Goal: Task Accomplishment & Management: Manage account settings

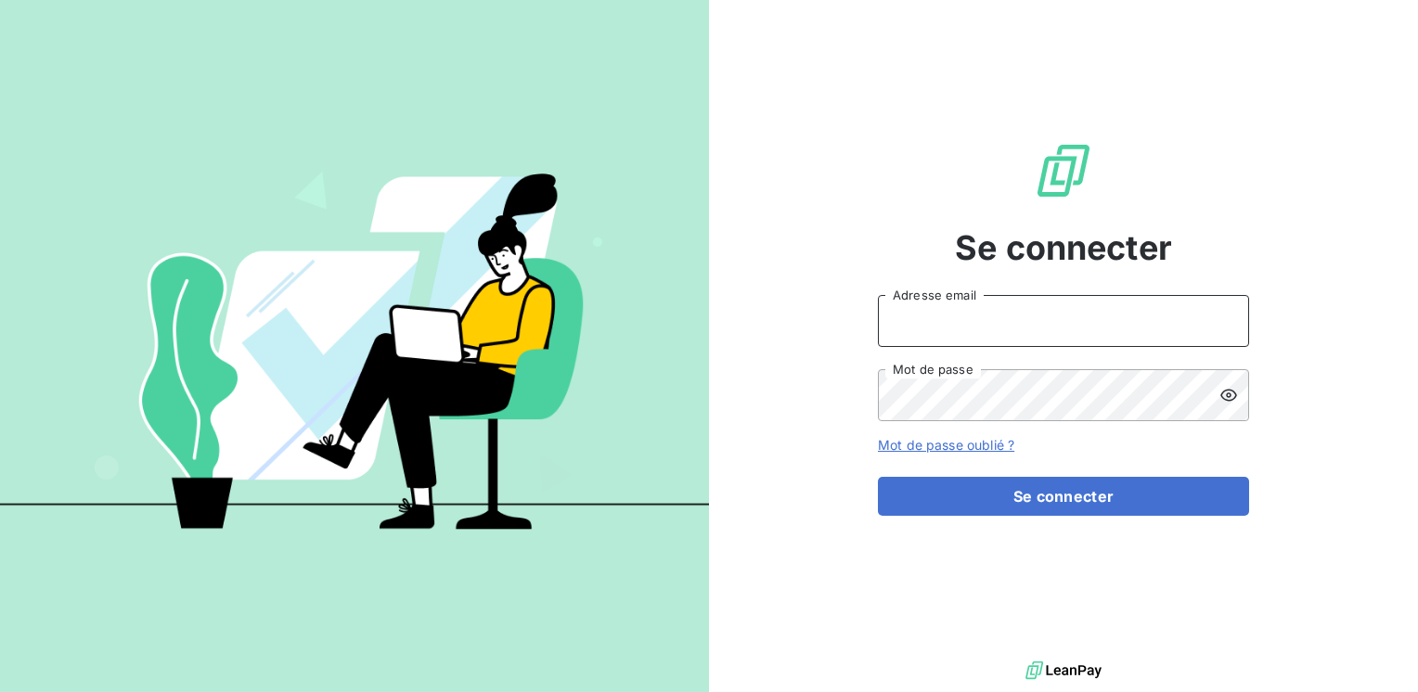
click at [931, 314] on input "Adresse email" at bounding box center [1063, 321] width 371 height 52
drag, startPoint x: 931, startPoint y: 314, endPoint x: 878, endPoint y: 319, distance: 53.2
click at [878, 319] on input "ar" at bounding box center [1063, 321] width 371 height 52
type input "[EMAIL_ADDRESS][PERSON_NAME][DOMAIN_NAME]"
click at [878, 477] on button "Se connecter" at bounding box center [1063, 496] width 371 height 39
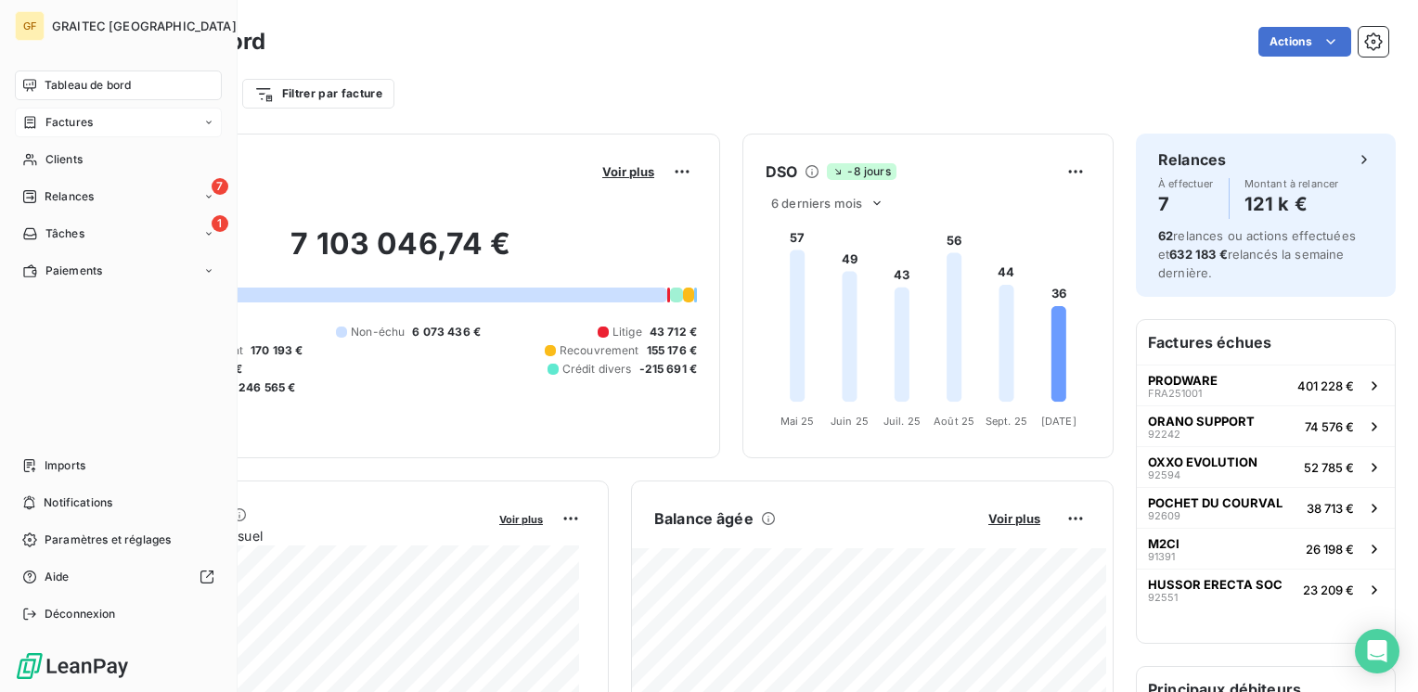
click at [64, 131] on div "Factures" at bounding box center [118, 123] width 207 height 30
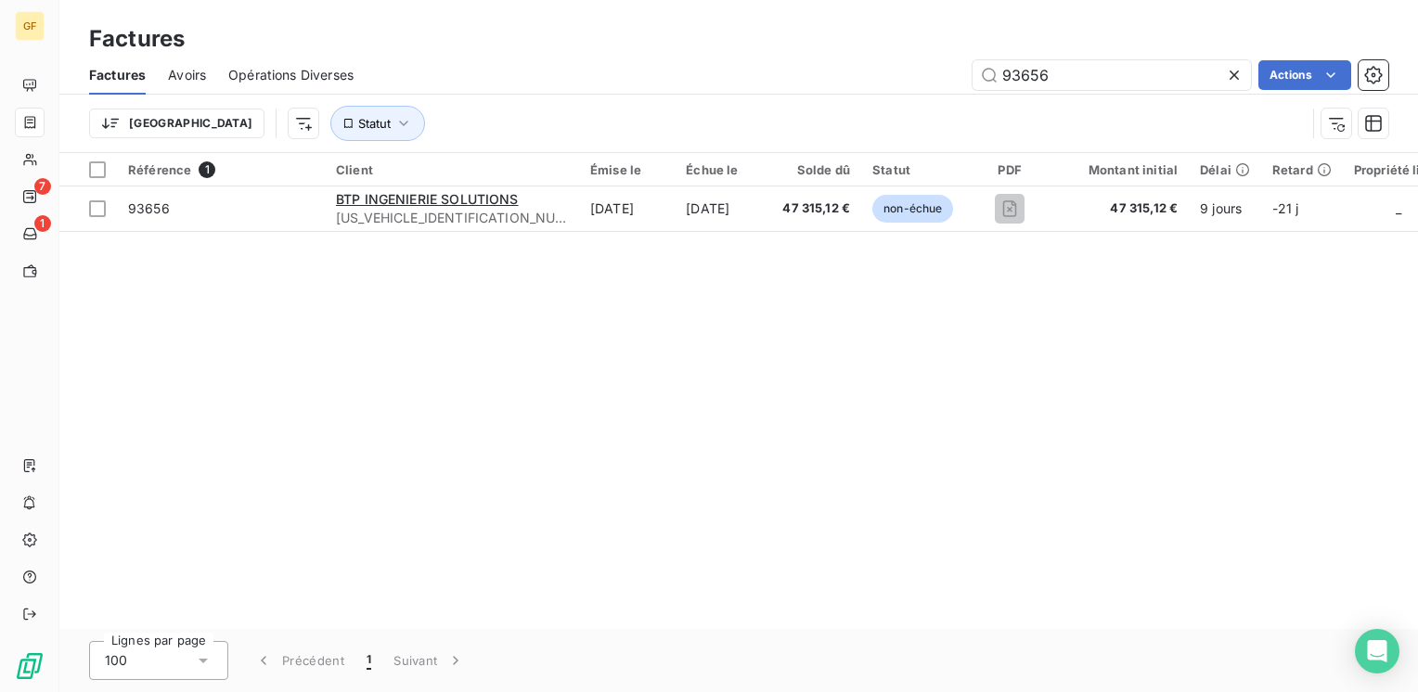
drag, startPoint x: 1065, startPoint y: 85, endPoint x: 926, endPoint y: 102, distance: 140.2
click at [926, 102] on div "Factures Avoirs Opérations Diverses 93656 Actions Trier Statut" at bounding box center [738, 104] width 1358 height 97
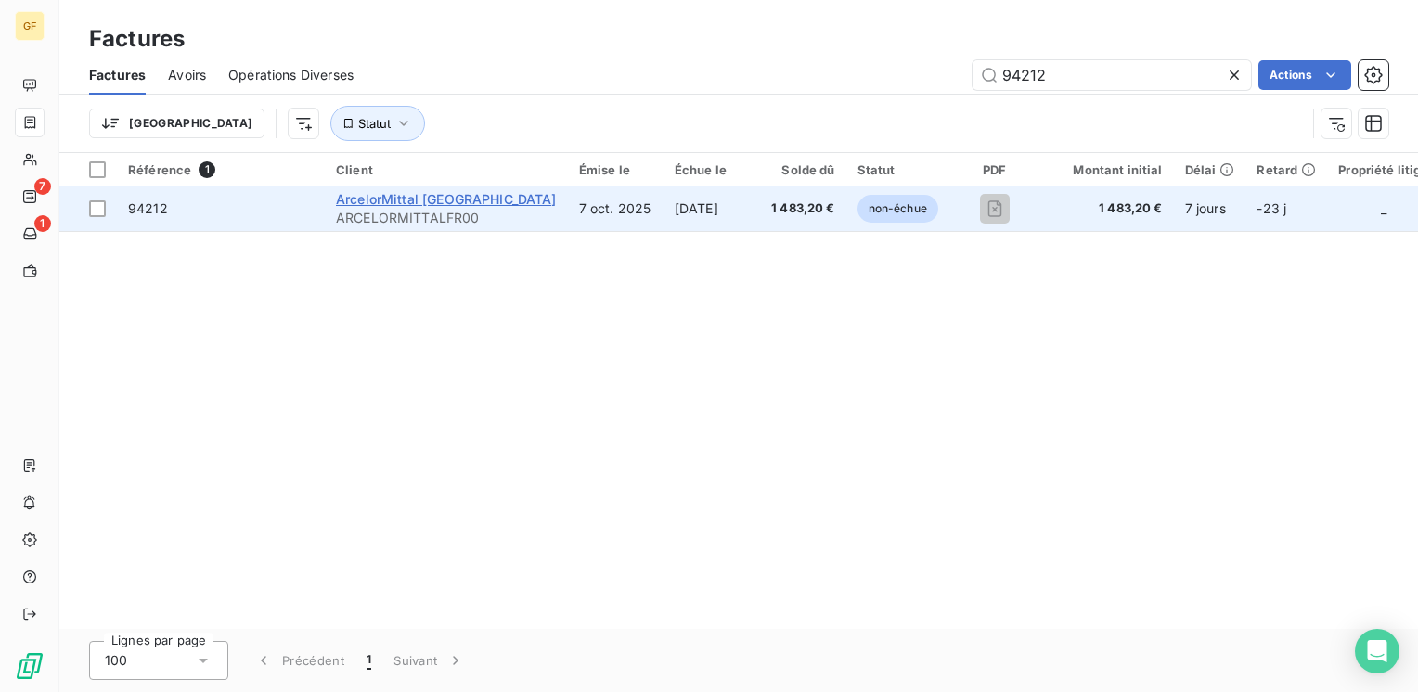
type input "94212"
click at [457, 200] on span "ArcelorMittal [GEOGRAPHIC_DATA]" at bounding box center [446, 199] width 221 height 16
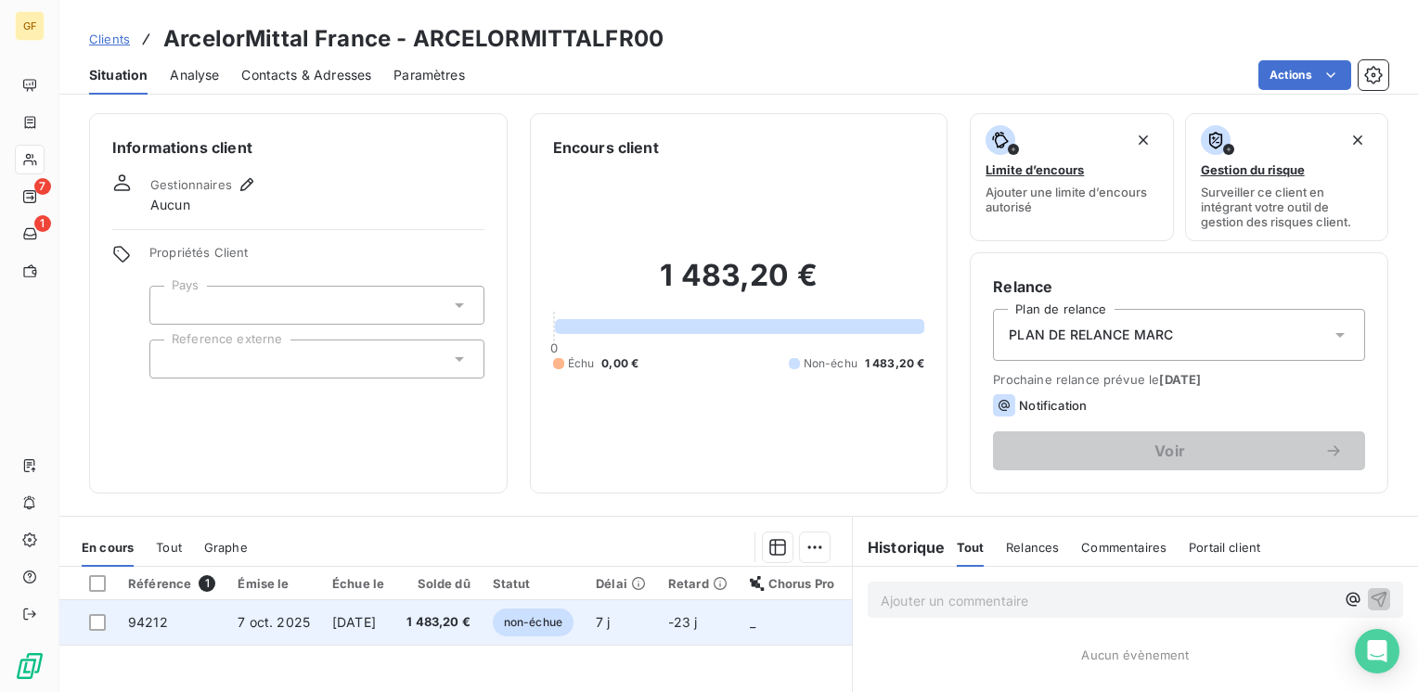
click at [439, 622] on span "1 483,20 €" at bounding box center [438, 622] width 64 height 19
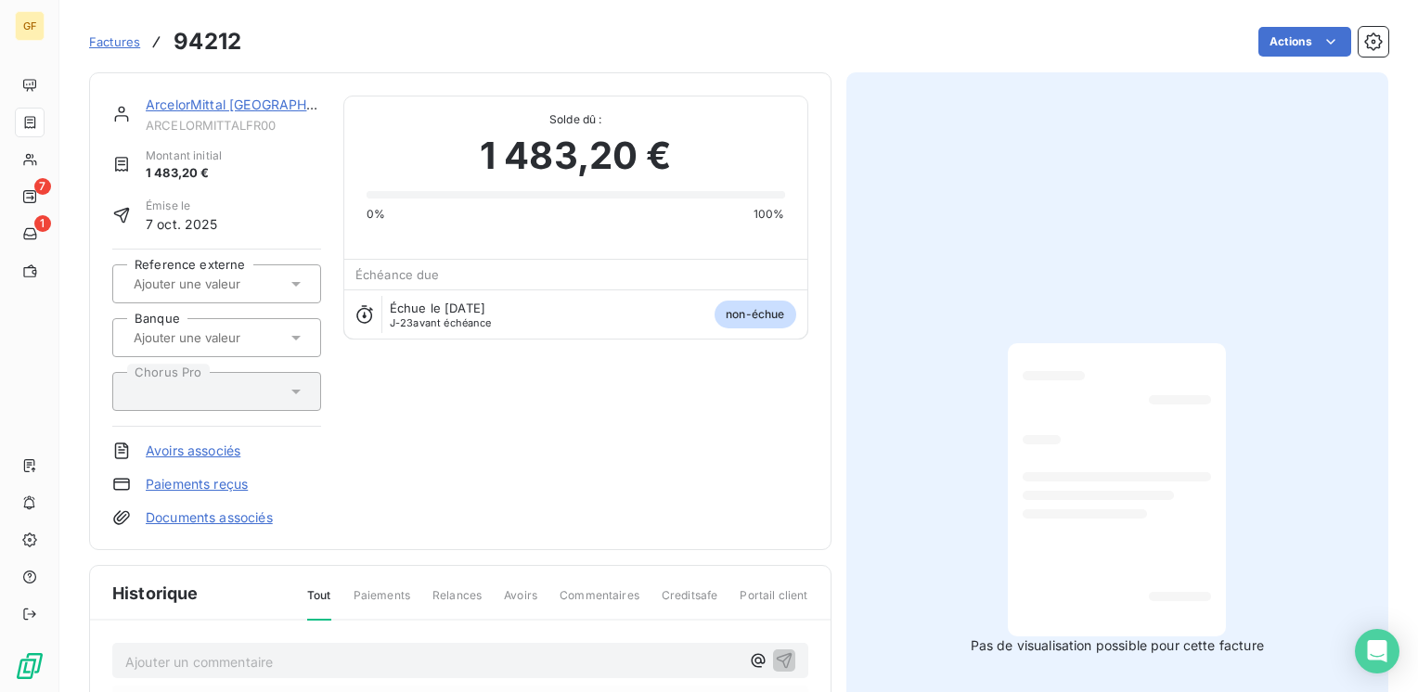
click at [1298, 36] on html "GF 7 1 Factures 94212 Actions ArcelorMittal France ARCELORMITTALFR00 Montant in…" at bounding box center [709, 346] width 1418 height 692
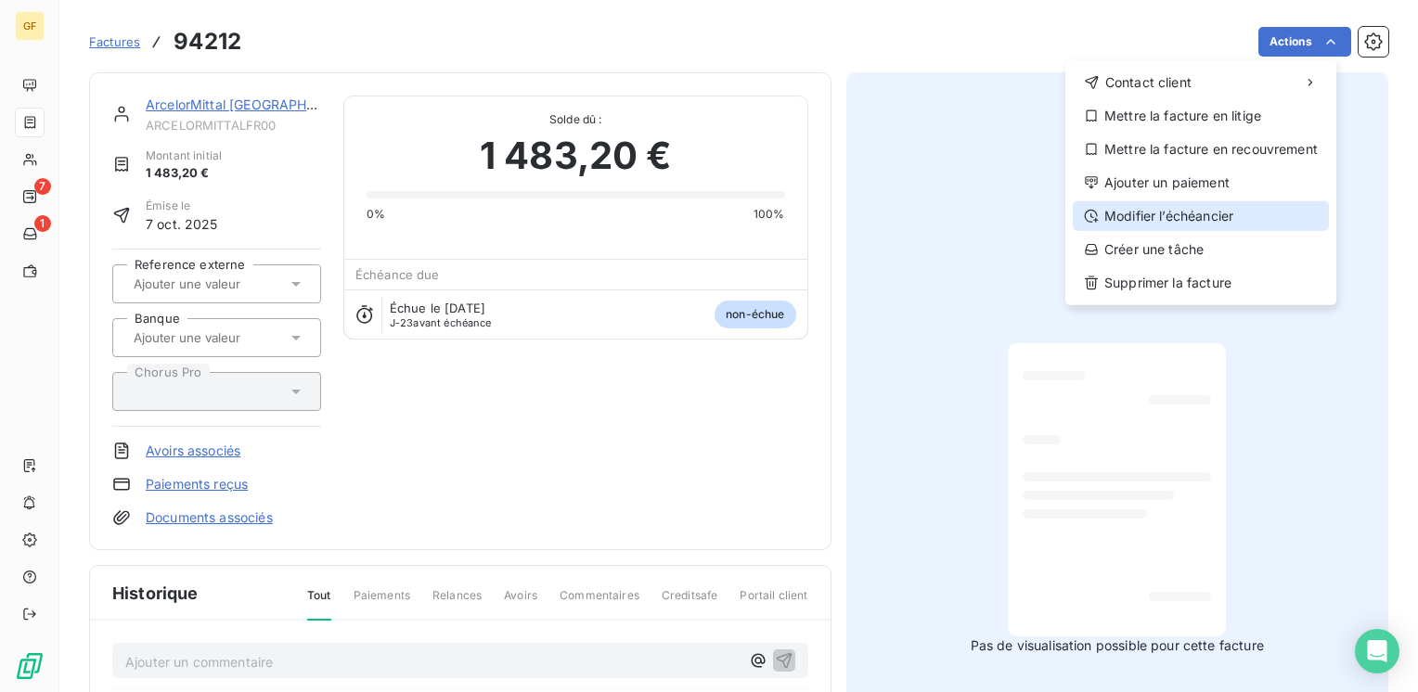
click at [1230, 210] on div "Modifier l’échéancier" at bounding box center [1201, 216] width 256 height 30
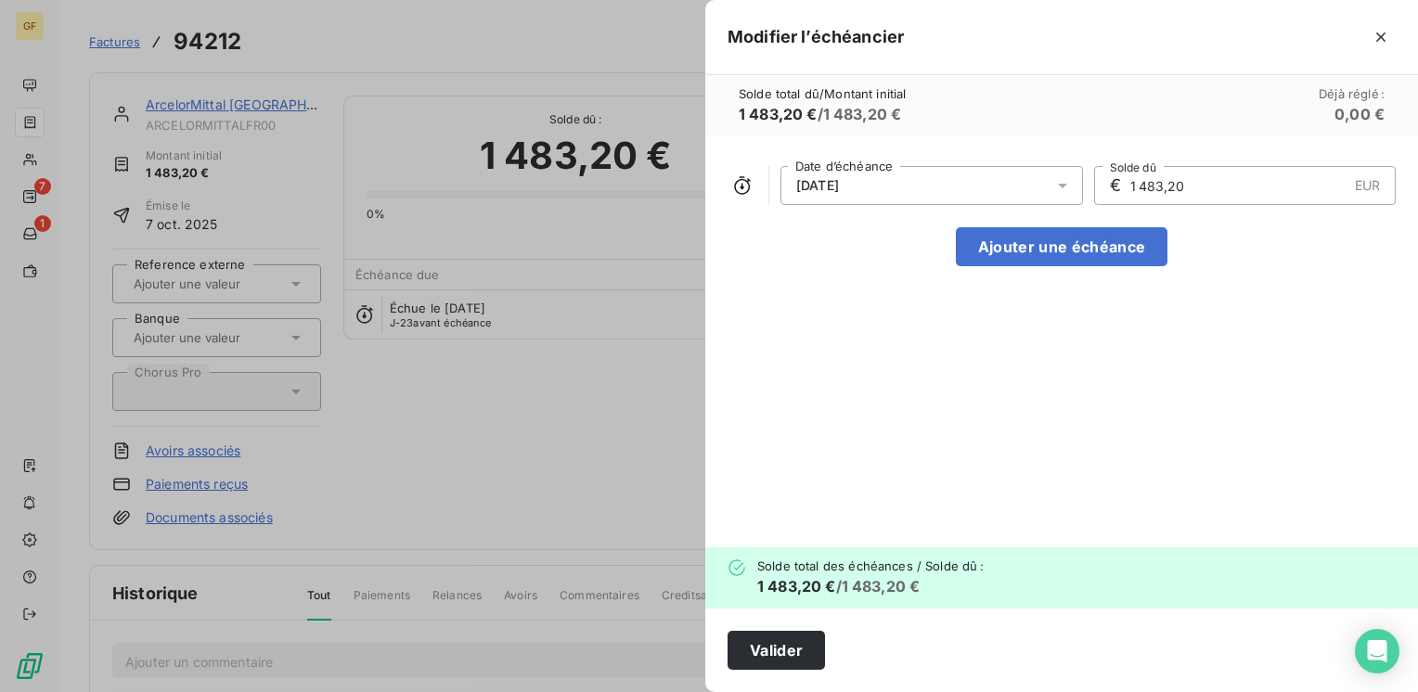
click at [1058, 184] on icon at bounding box center [1062, 185] width 19 height 19
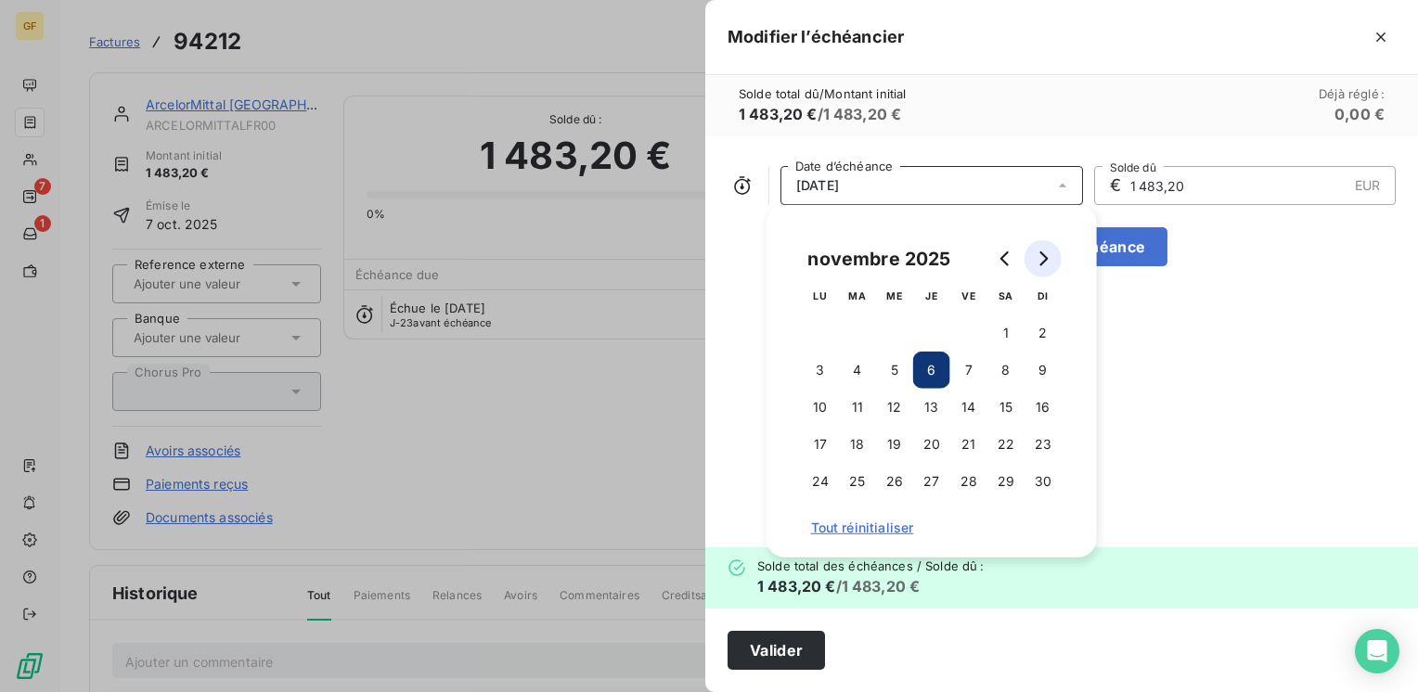
click at [1049, 262] on icon "Go to next month" at bounding box center [1043, 258] width 15 height 15
click at [828, 405] on button "15" at bounding box center [820, 407] width 37 height 37
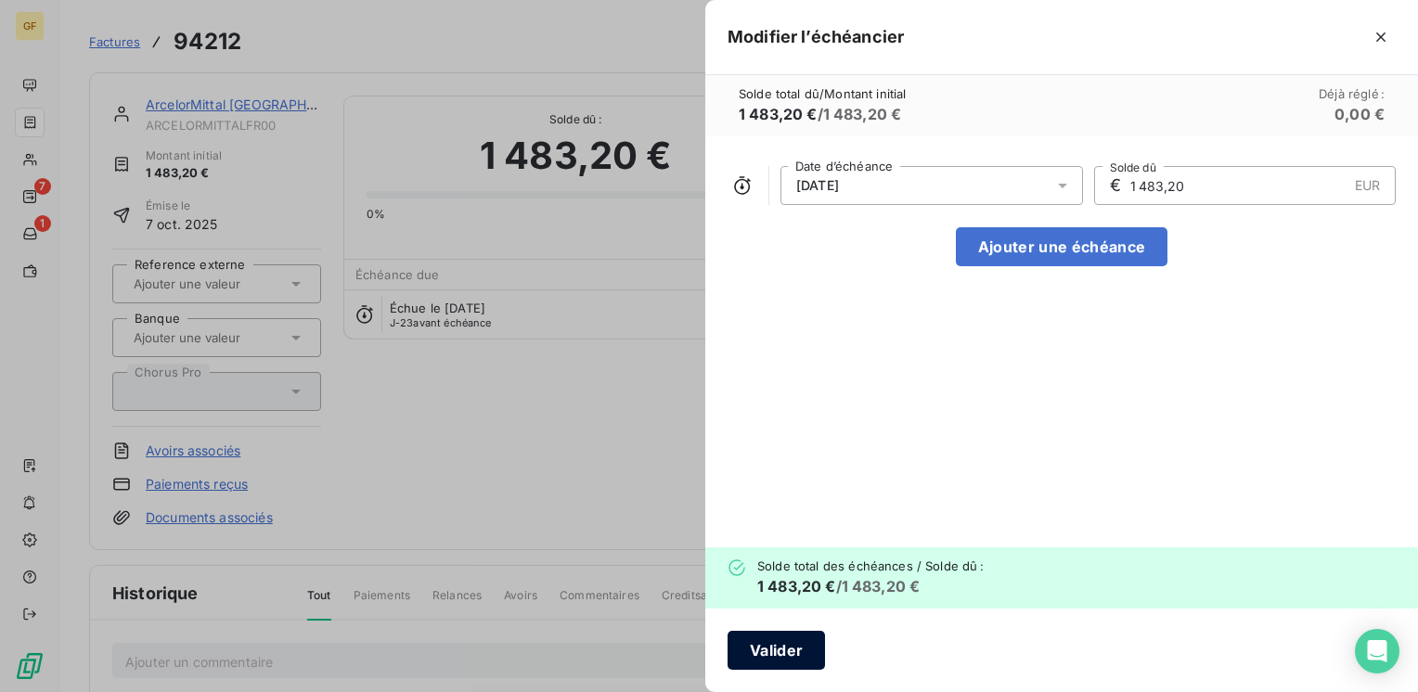
click at [784, 644] on button "Valider" at bounding box center [776, 650] width 97 height 39
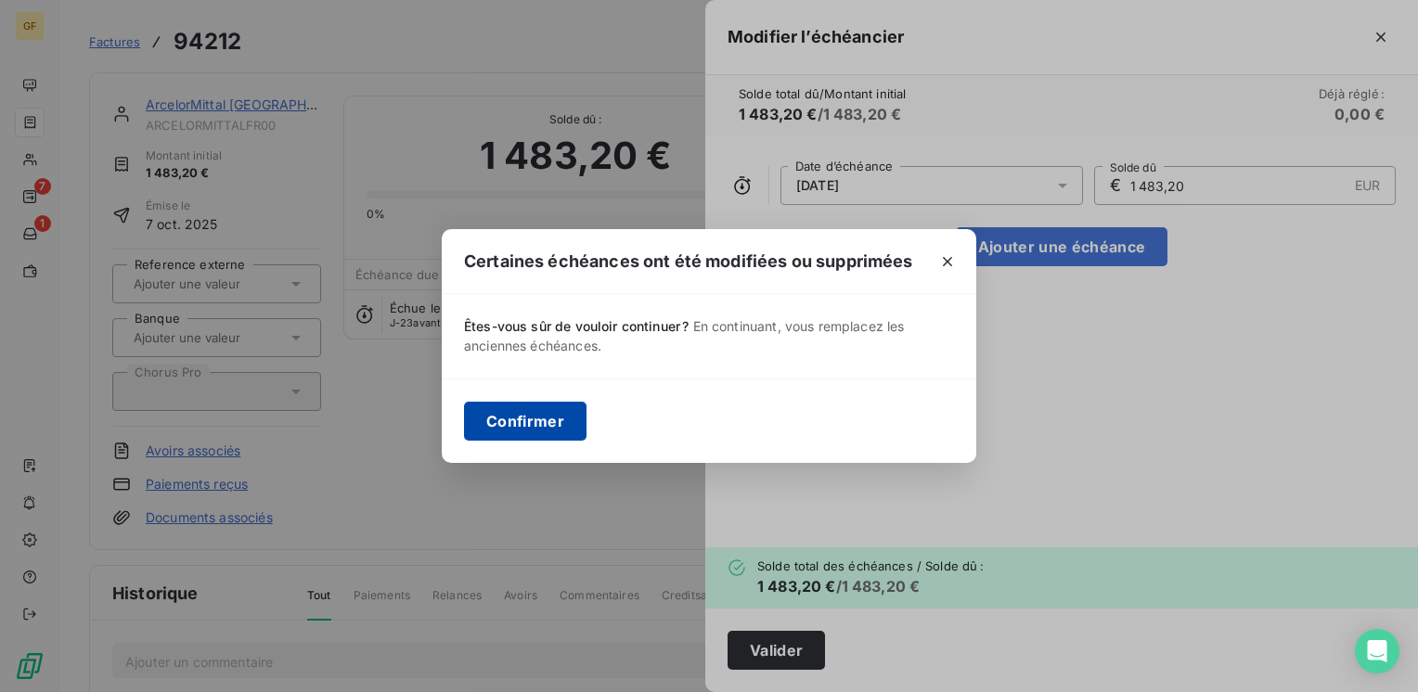
click at [483, 413] on button "Confirmer" at bounding box center [525, 421] width 122 height 39
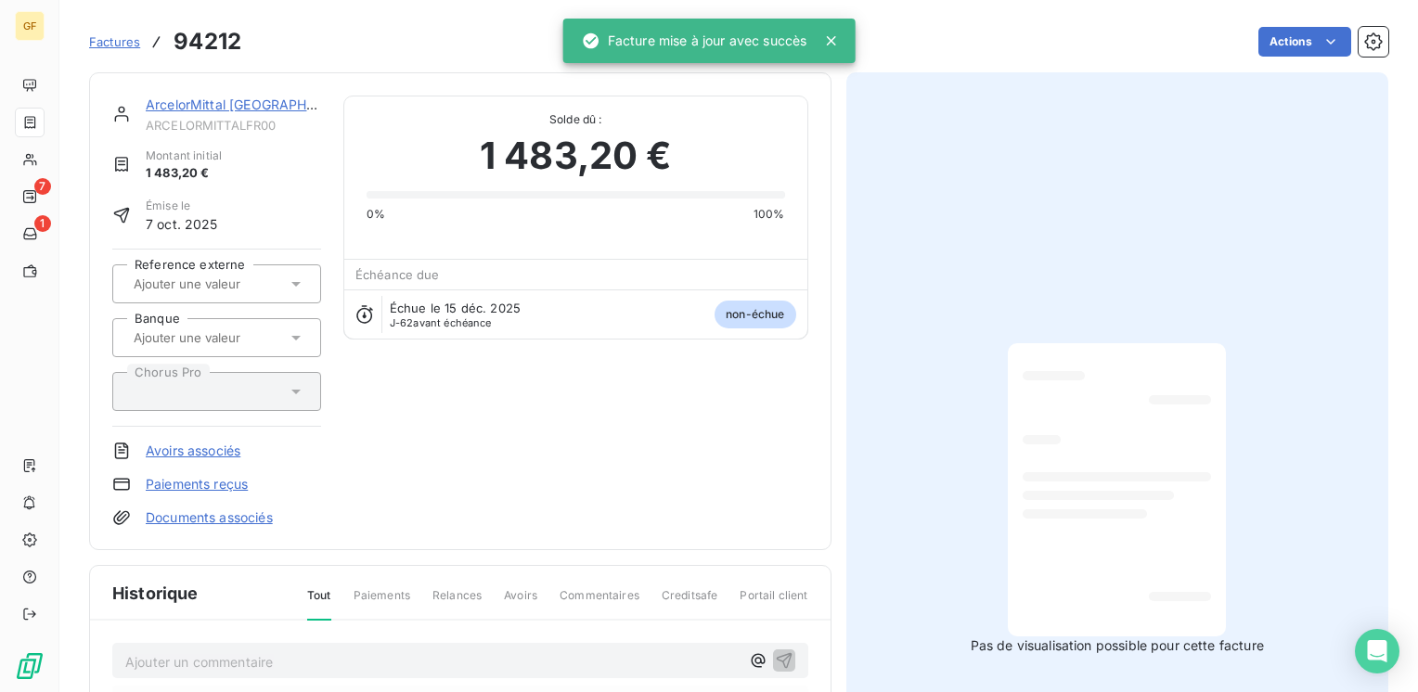
click at [212, 106] on link "ArcelorMittal [GEOGRAPHIC_DATA]" at bounding box center [255, 105] width 219 height 16
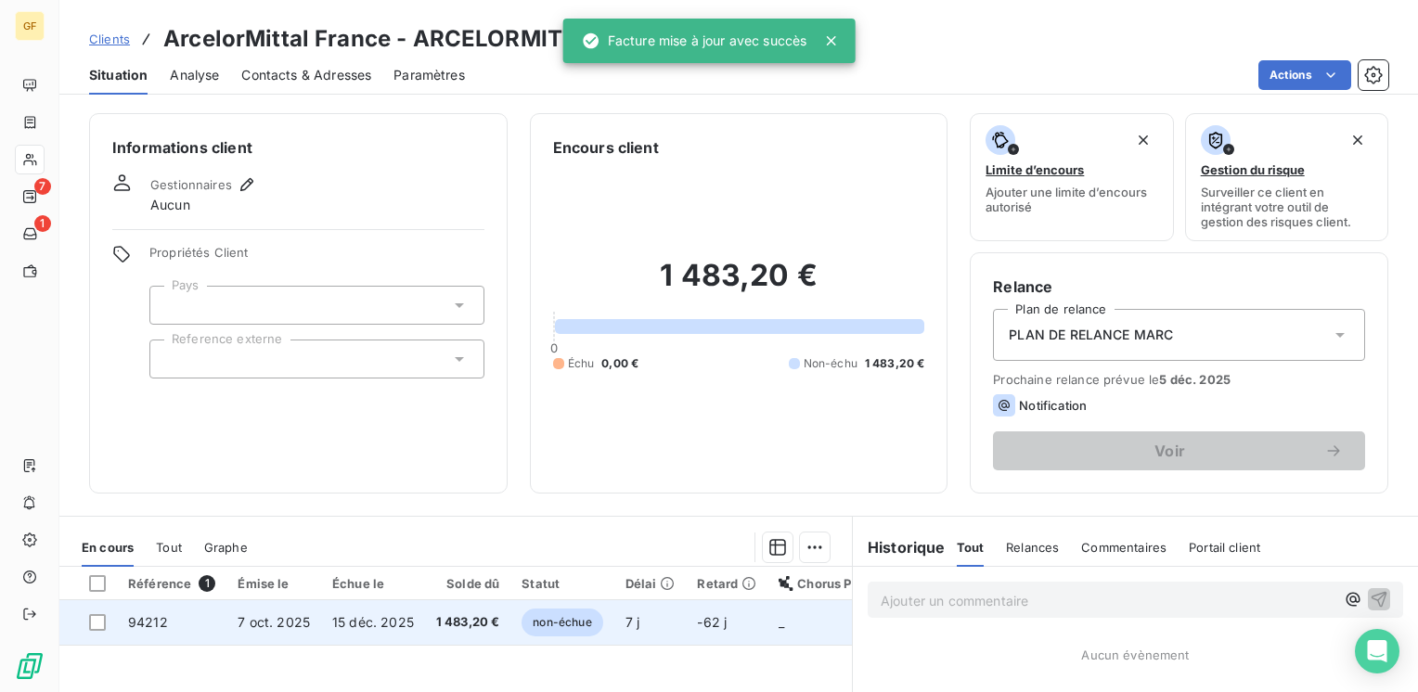
click at [257, 619] on span "7 oct. 2025" at bounding box center [274, 622] width 72 height 16
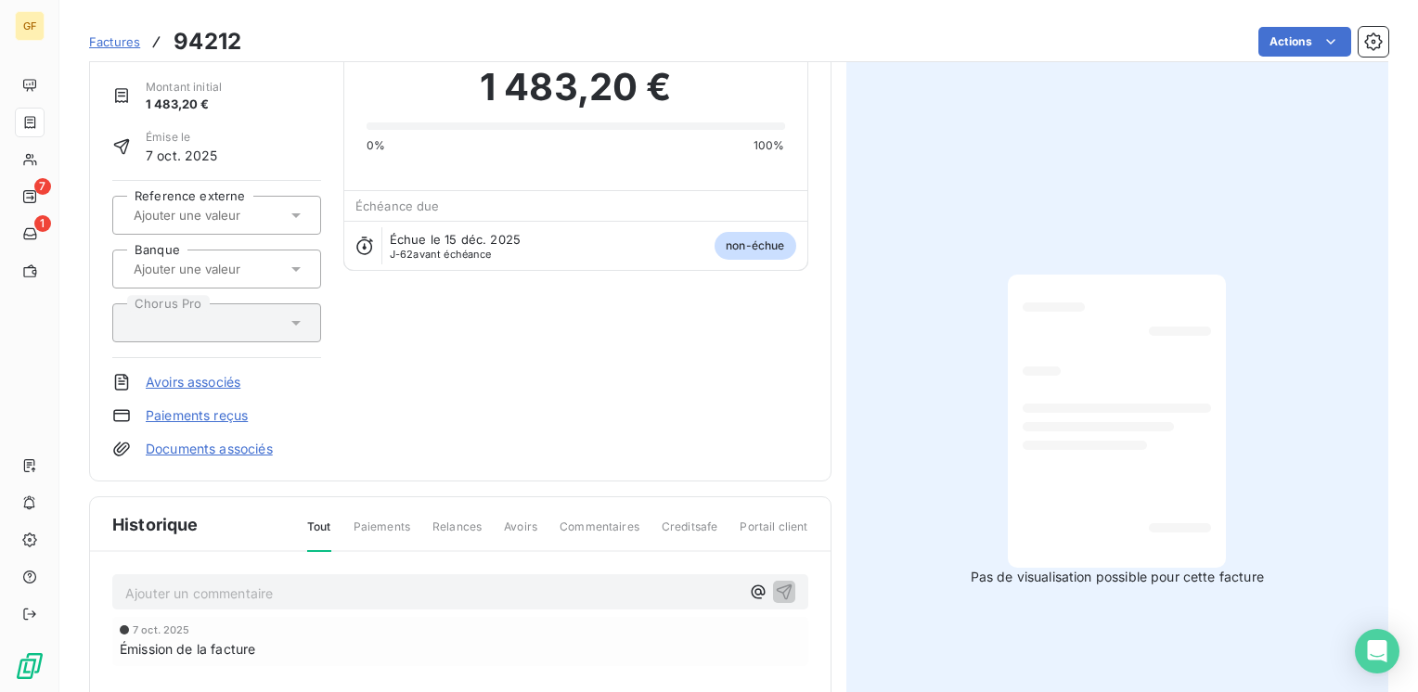
scroll to position [278, 0]
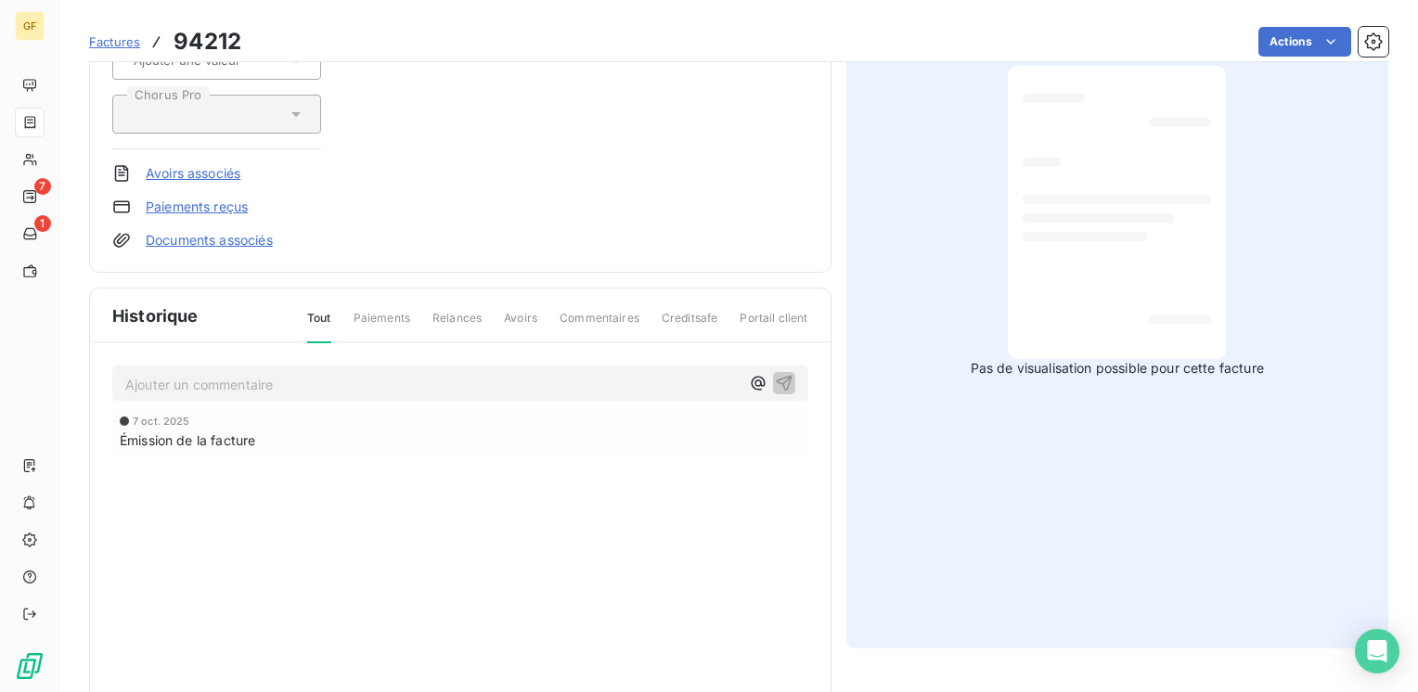
click at [202, 385] on p "Ajouter un commentaire ﻿" at bounding box center [432, 384] width 614 height 23
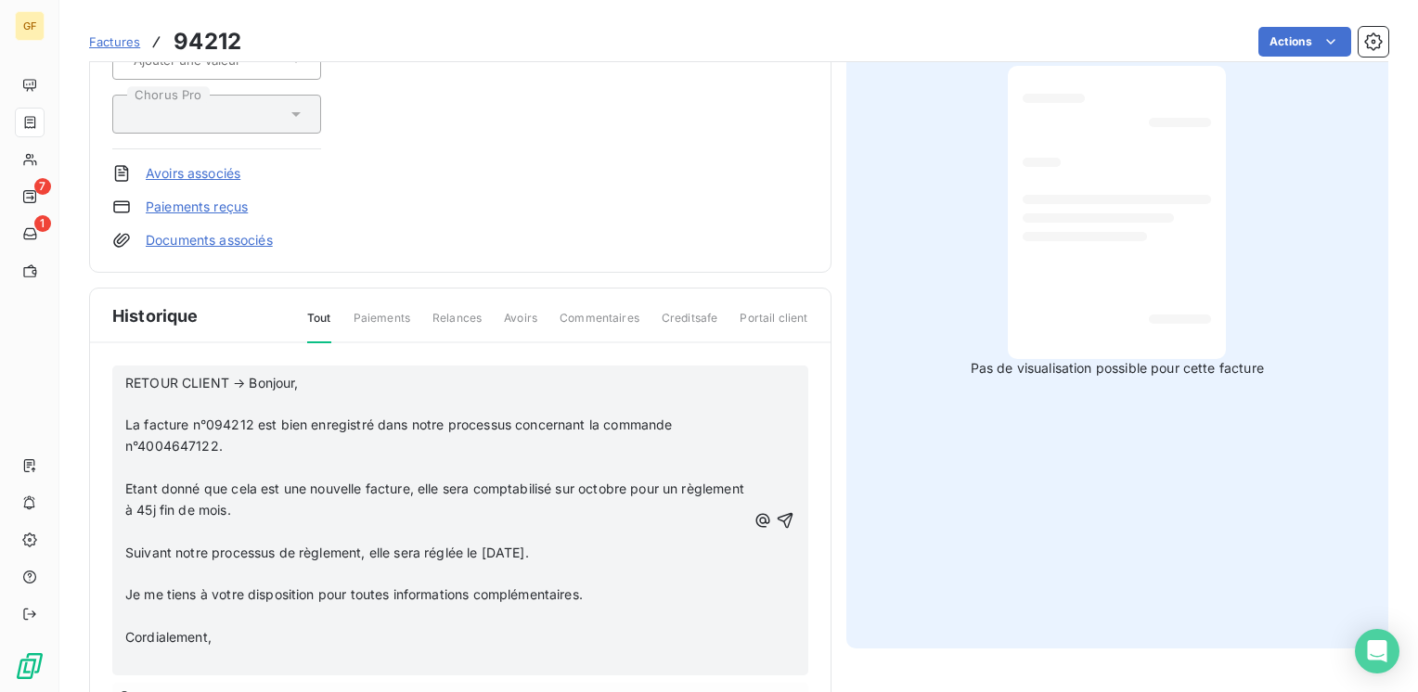
click at [323, 373] on p "RETOUR CLIENT → Bonjour," at bounding box center [435, 383] width 621 height 21
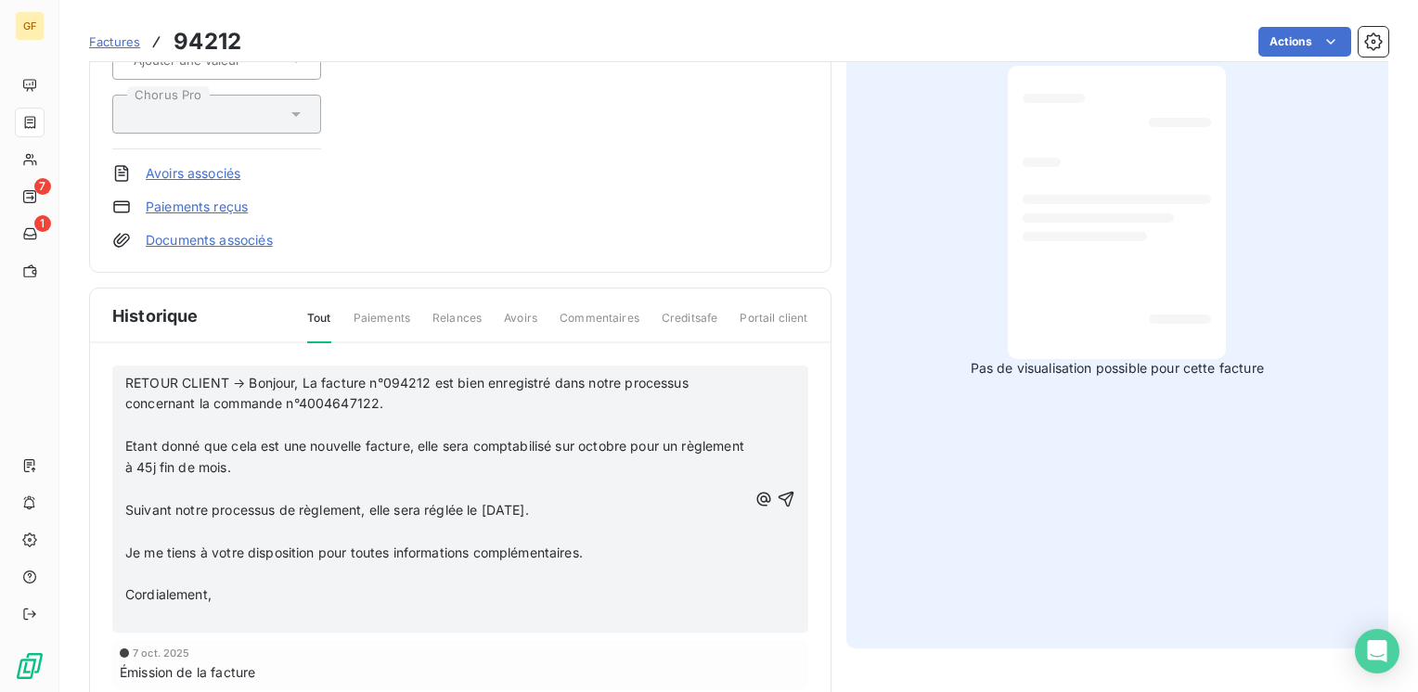
click at [402, 392] on p "RETOUR CLIENT → Bonjour, La facture n°094212 est bien enregistré dans notre pro…" at bounding box center [436, 394] width 622 height 43
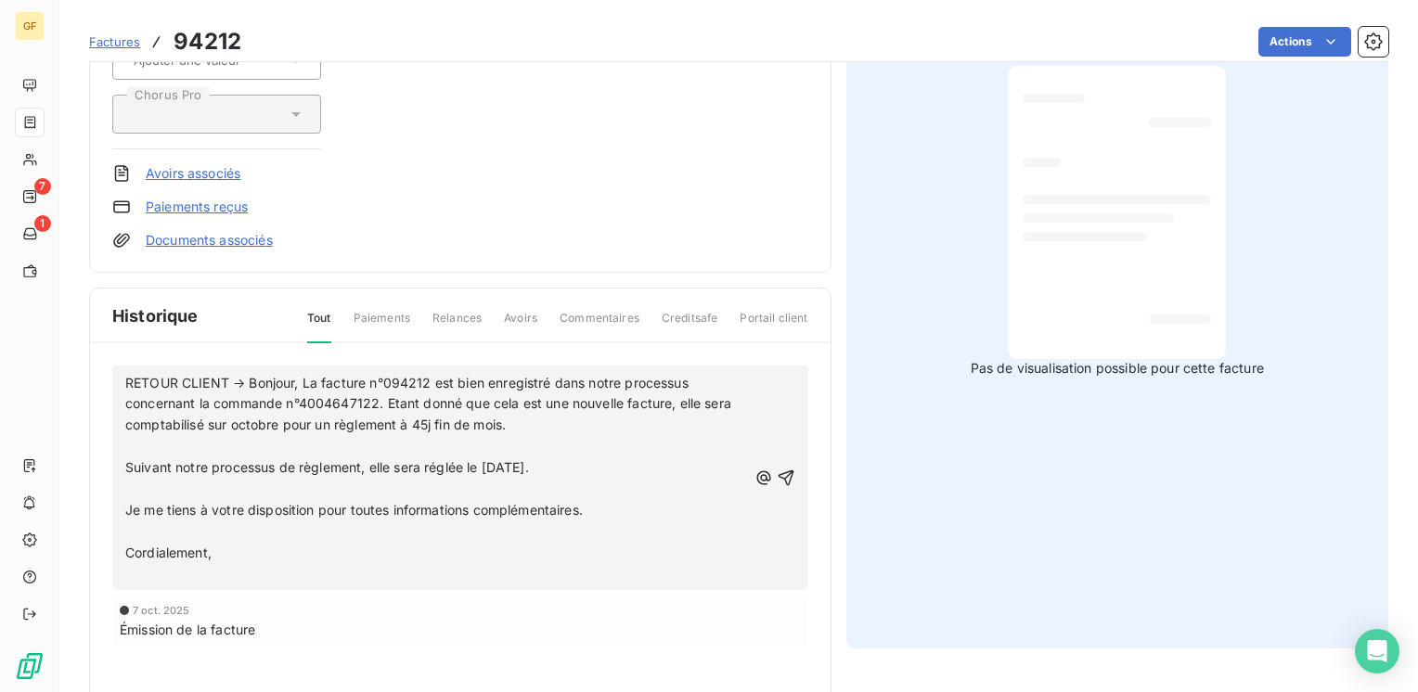
click at [538, 418] on p "RETOUR CLIENT → Bonjour, La facture n°094212 est bien enregistré dans notre pro…" at bounding box center [436, 405] width 622 height 64
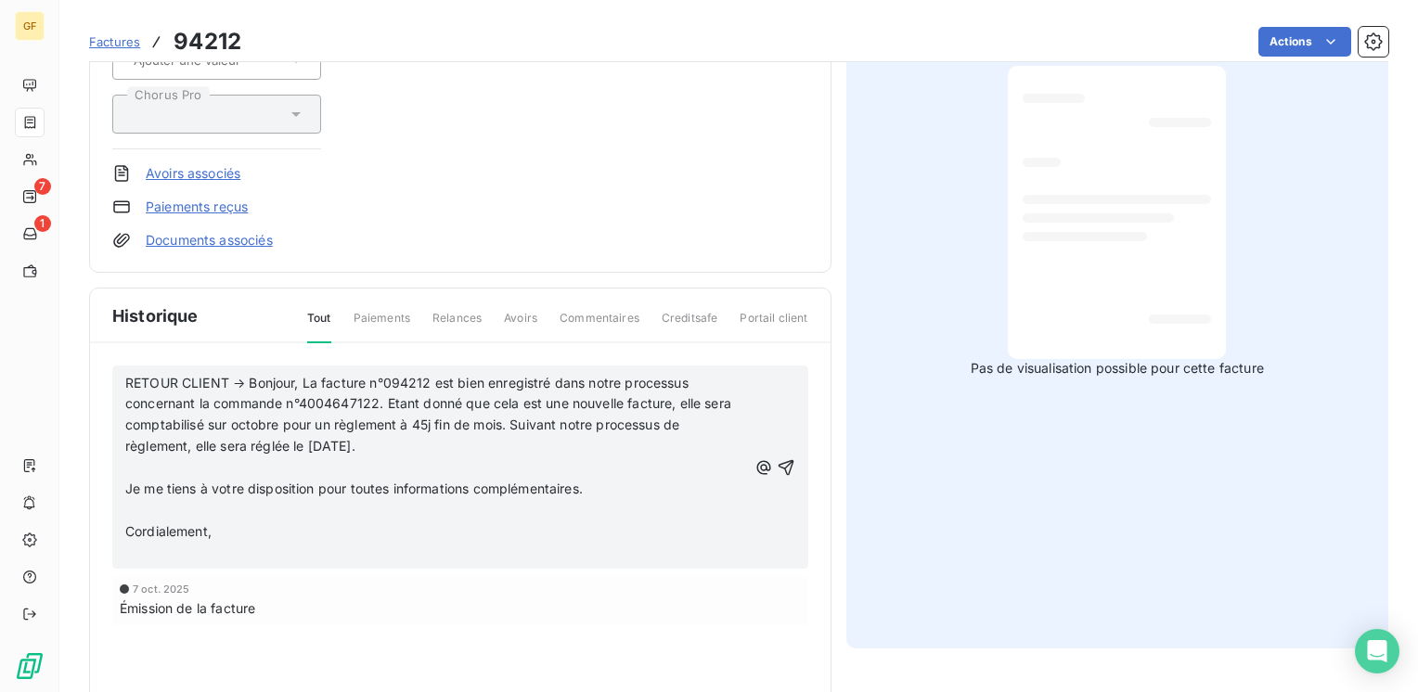
click at [416, 442] on p "RETOUR CLIENT → Bonjour, La facture n°094212 est bien enregistré dans notre pro…" at bounding box center [436, 415] width 622 height 85
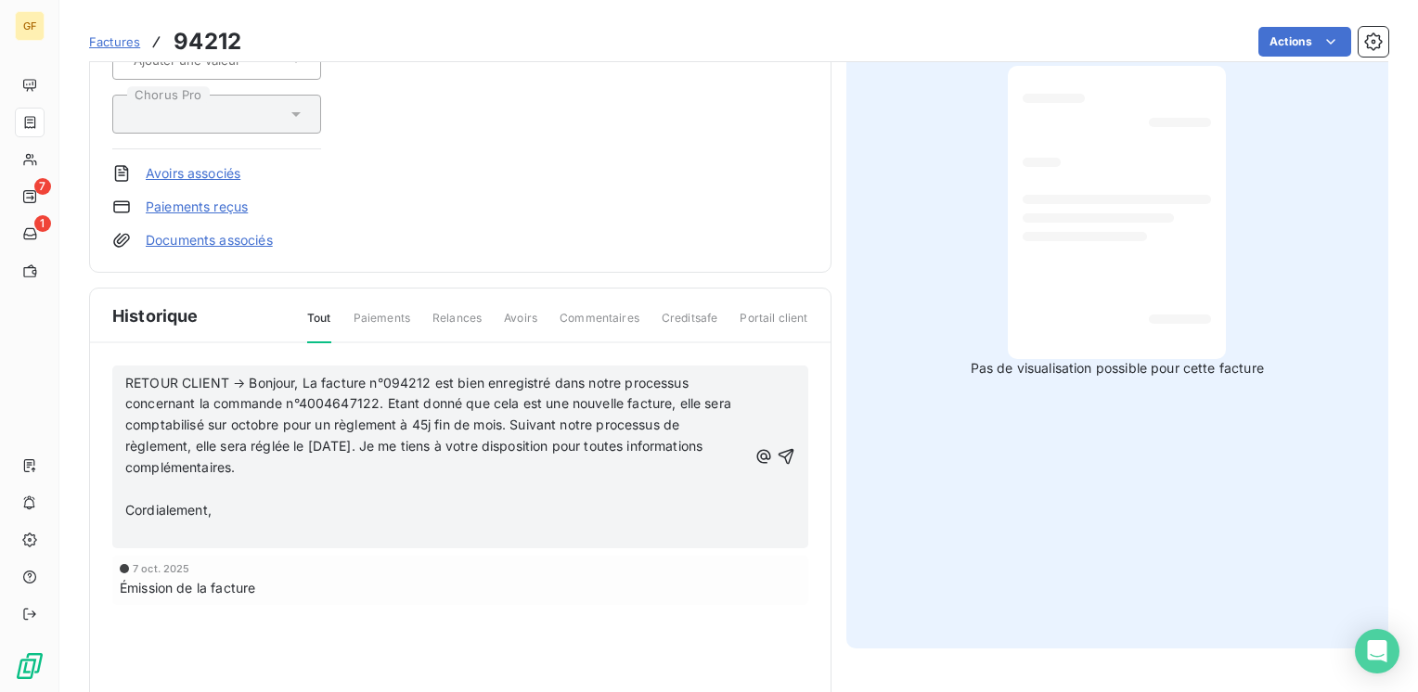
click at [258, 470] on p "RETOUR CLIENT → Bonjour, La facture n°094212 est bien enregistré dans notre pro…" at bounding box center [436, 426] width 622 height 106
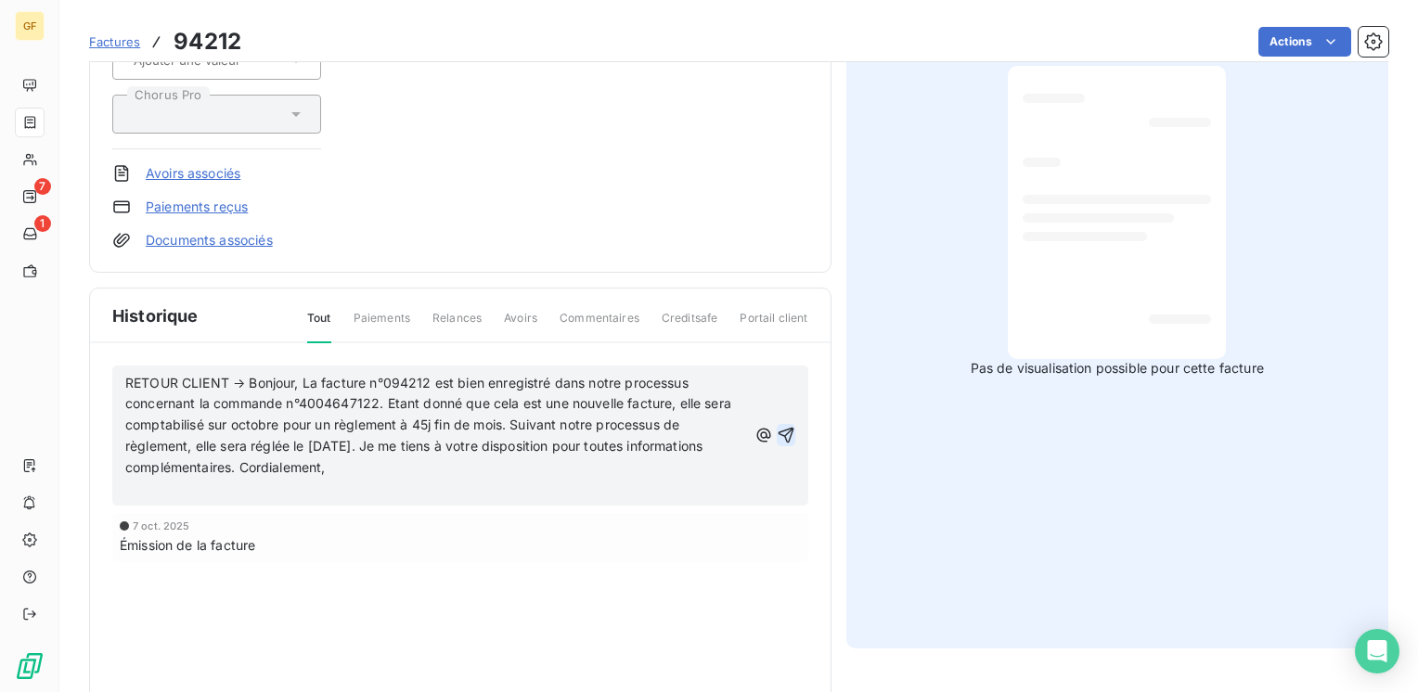
click at [782, 429] on icon "button" at bounding box center [786, 436] width 16 height 16
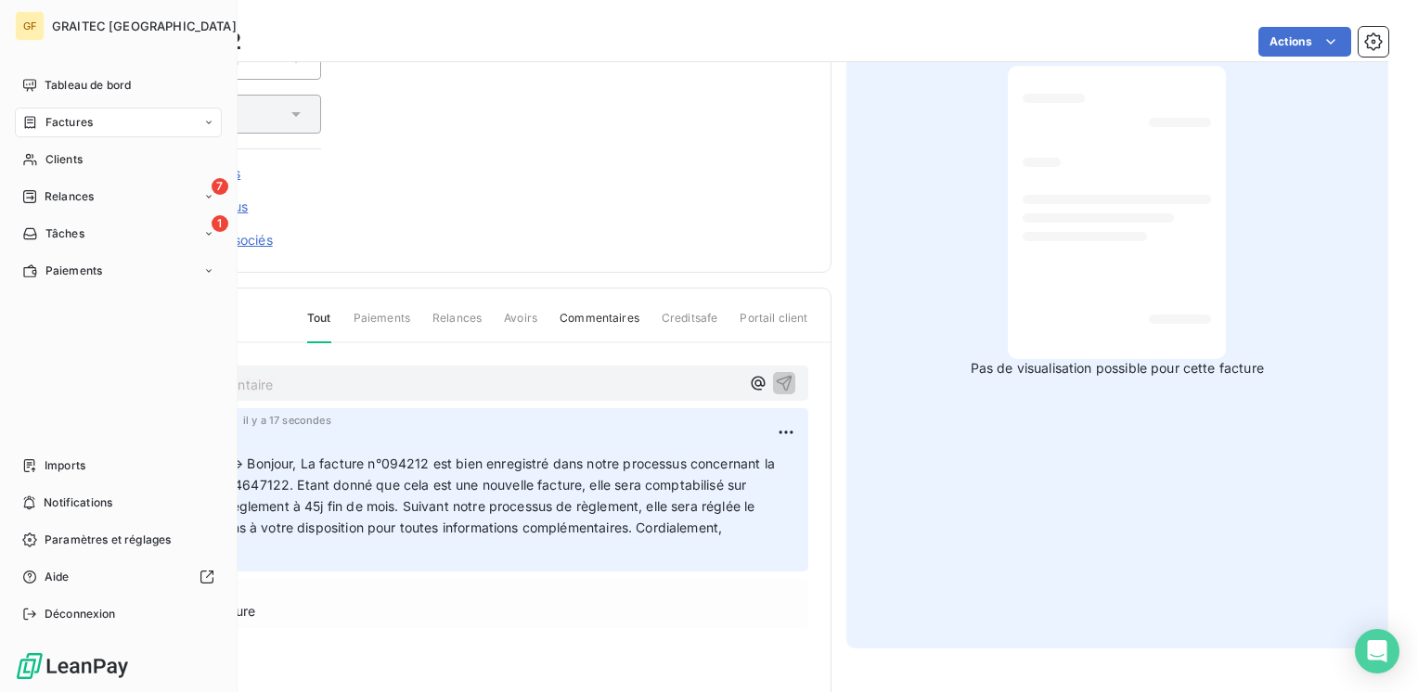
click at [78, 127] on span "Factures" at bounding box center [68, 122] width 47 height 17
click at [73, 123] on span "Factures" at bounding box center [68, 122] width 47 height 17
click at [67, 152] on span "Factures" at bounding box center [68, 159] width 47 height 17
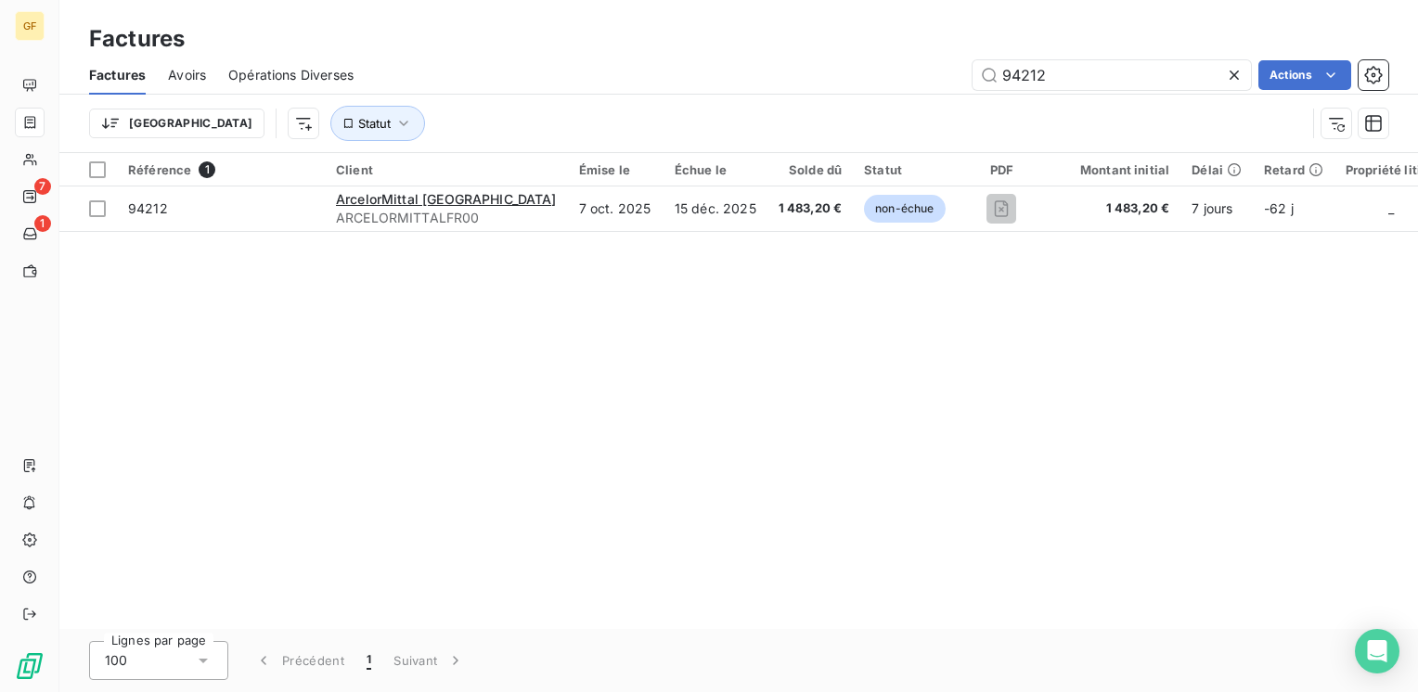
drag, startPoint x: 1059, startPoint y: 81, endPoint x: 889, endPoint y: 100, distance: 170.9
click at [889, 100] on div "Factures Avoirs Opérations Diverses 94212 Actions Trier Statut" at bounding box center [738, 104] width 1358 height 97
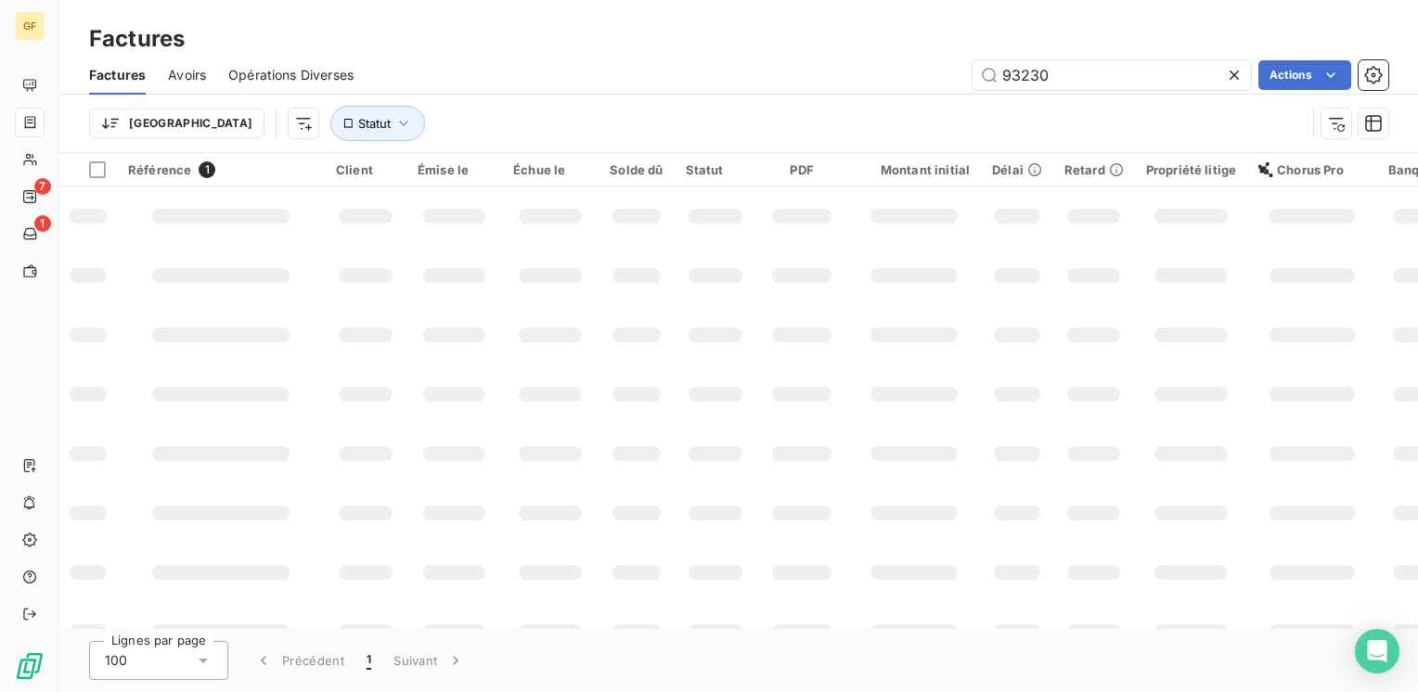
type input "93230"
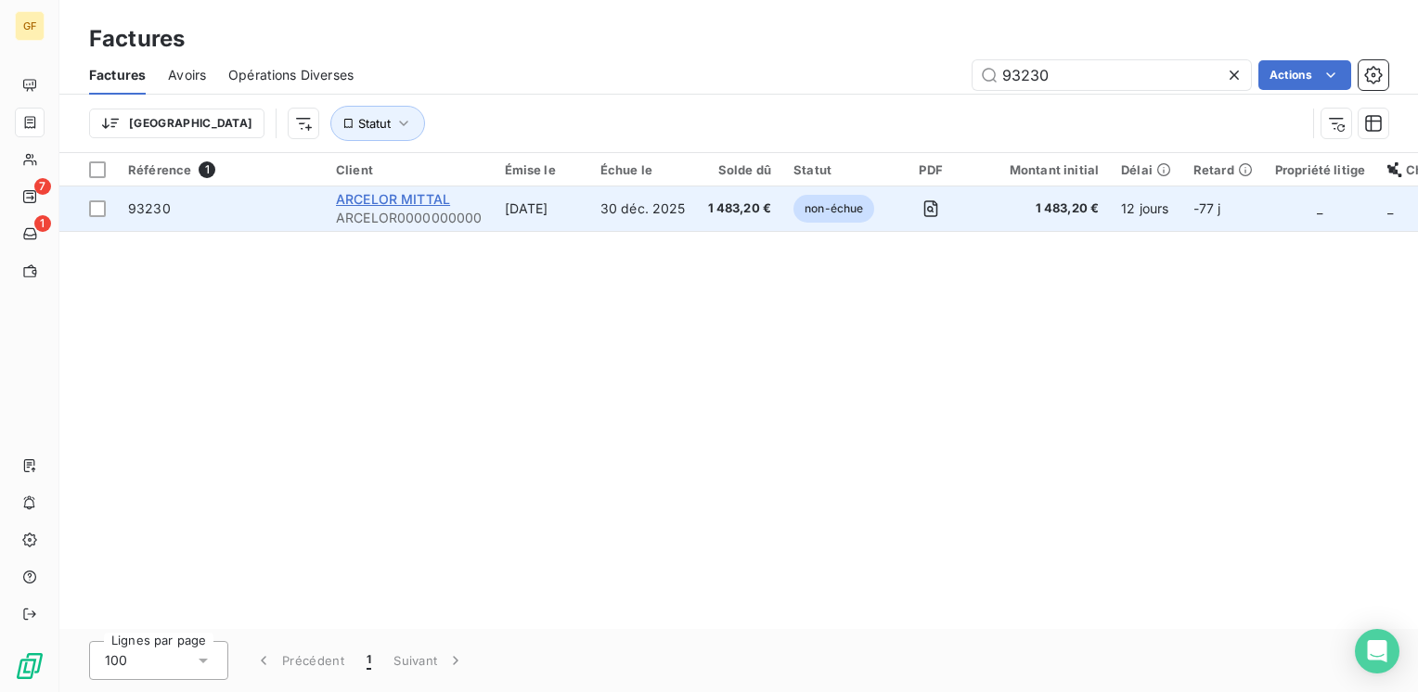
click at [420, 200] on span "ARCELOR MITTAL" at bounding box center [393, 199] width 114 height 16
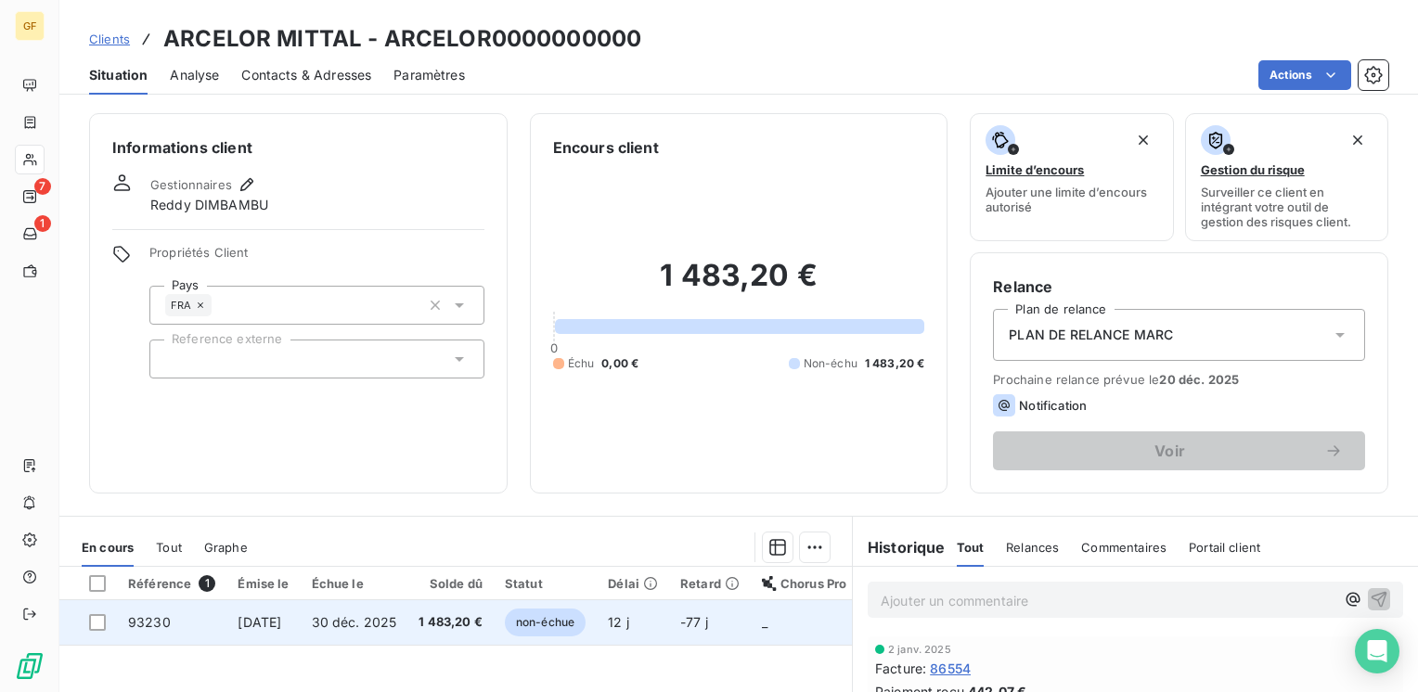
click at [379, 618] on span "30 déc. 2025" at bounding box center [354, 622] width 85 height 16
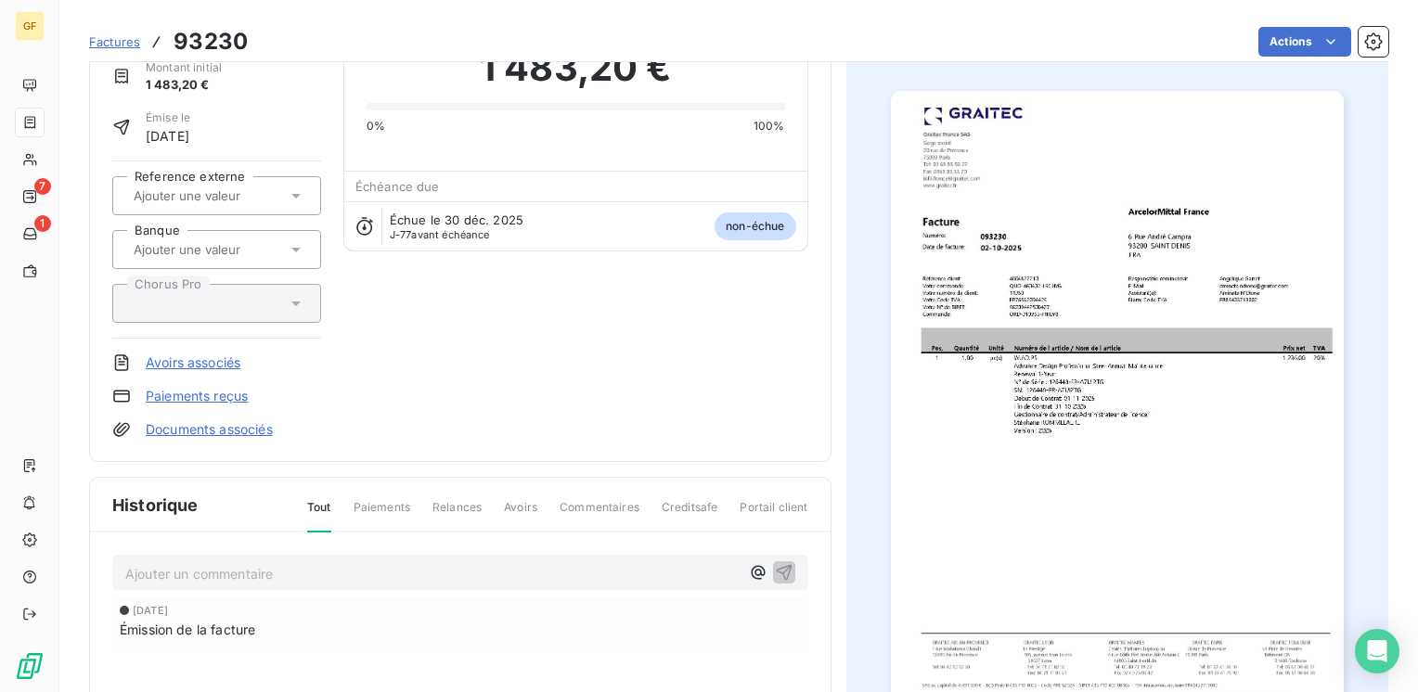
scroll to position [186, 0]
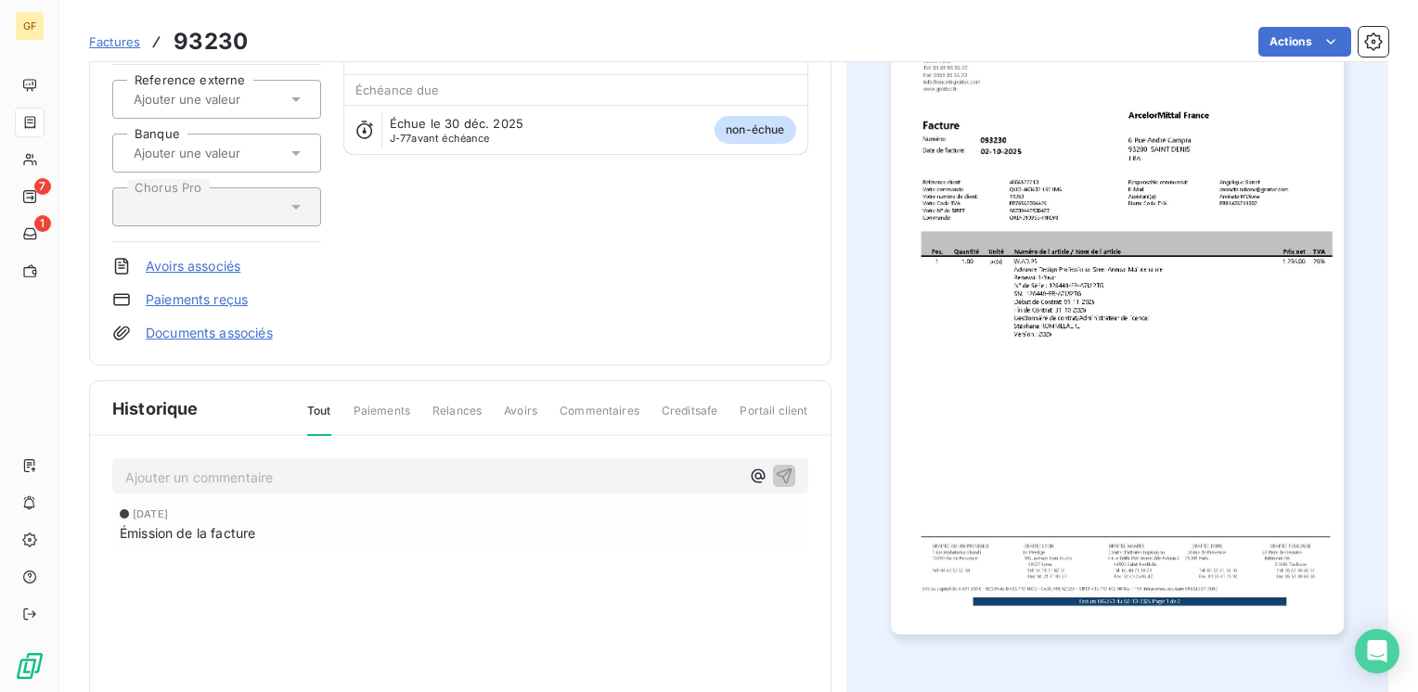
click at [201, 470] on p "Ajouter un commentaire ﻿" at bounding box center [432, 477] width 614 height 23
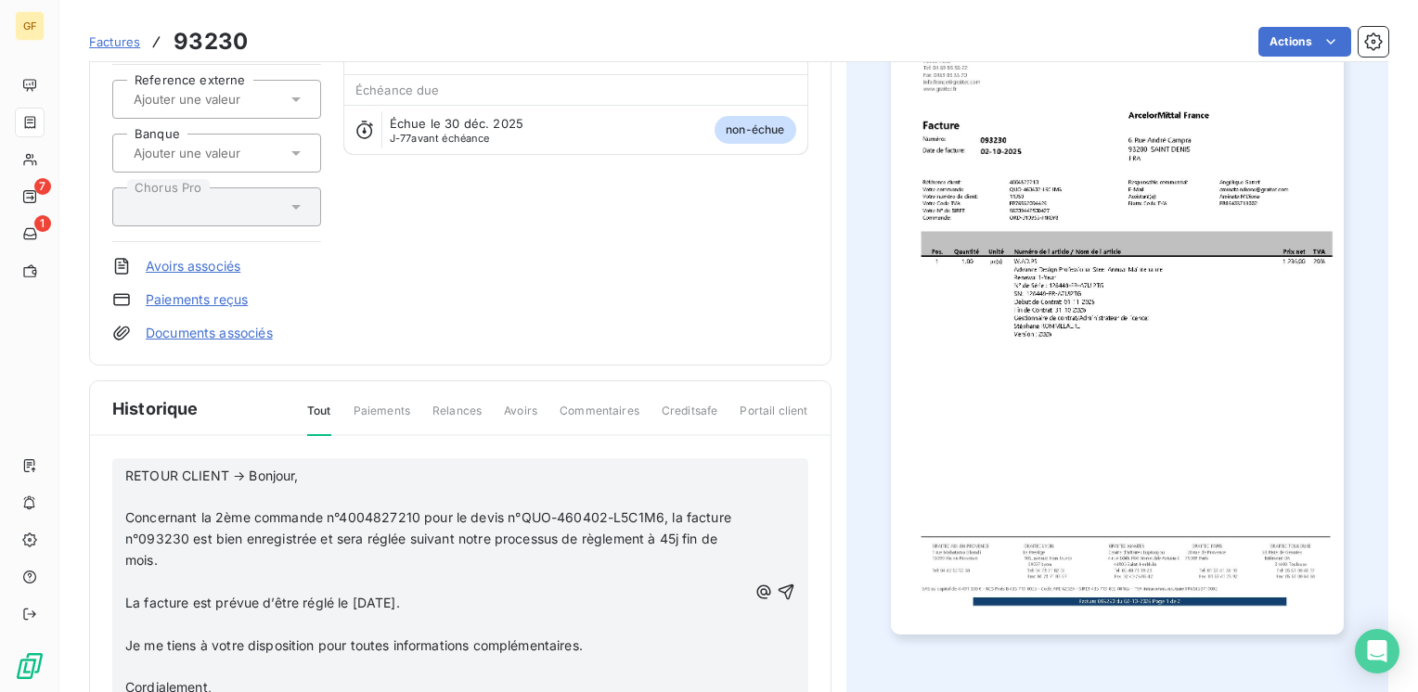
click at [312, 472] on p "RETOUR CLIENT → Bonjour," at bounding box center [436, 476] width 622 height 21
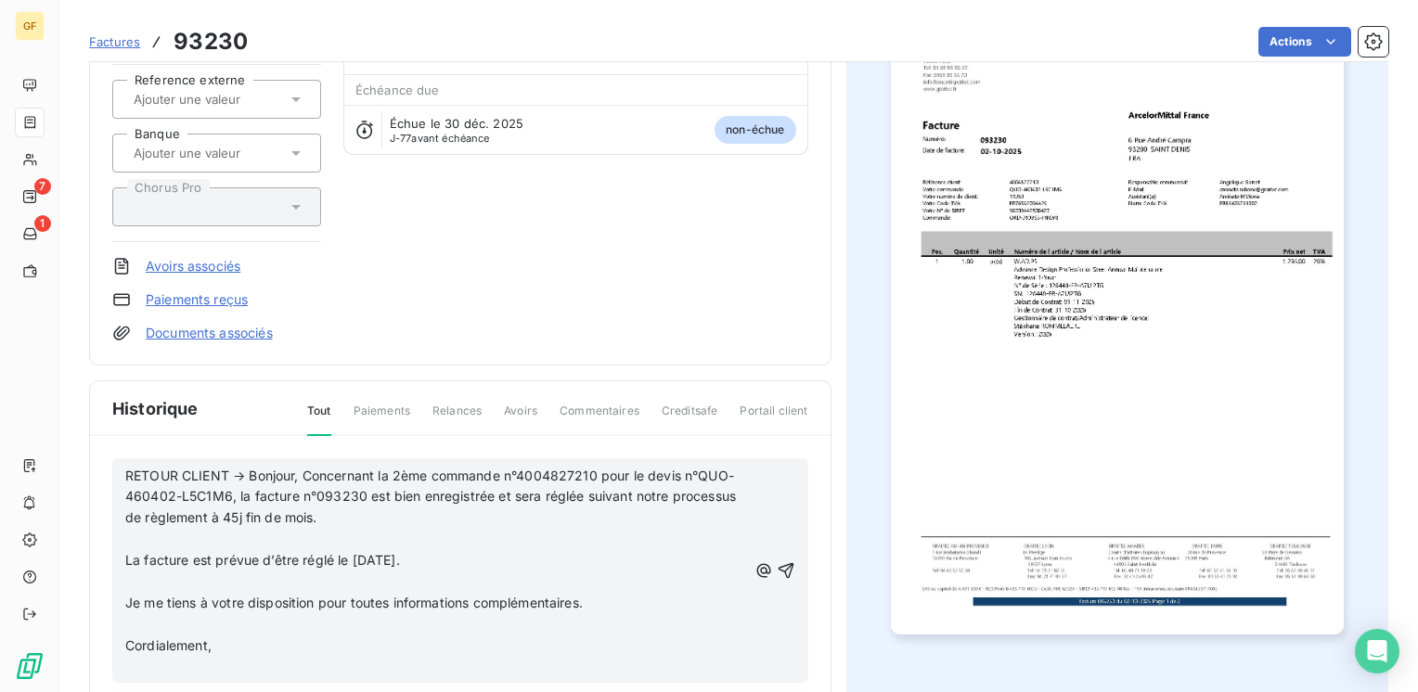
click at [372, 514] on p "RETOUR CLIENT → Bonjour, Concernant la 2ème commande n°4004827210 pour le devis…" at bounding box center [436, 498] width 622 height 64
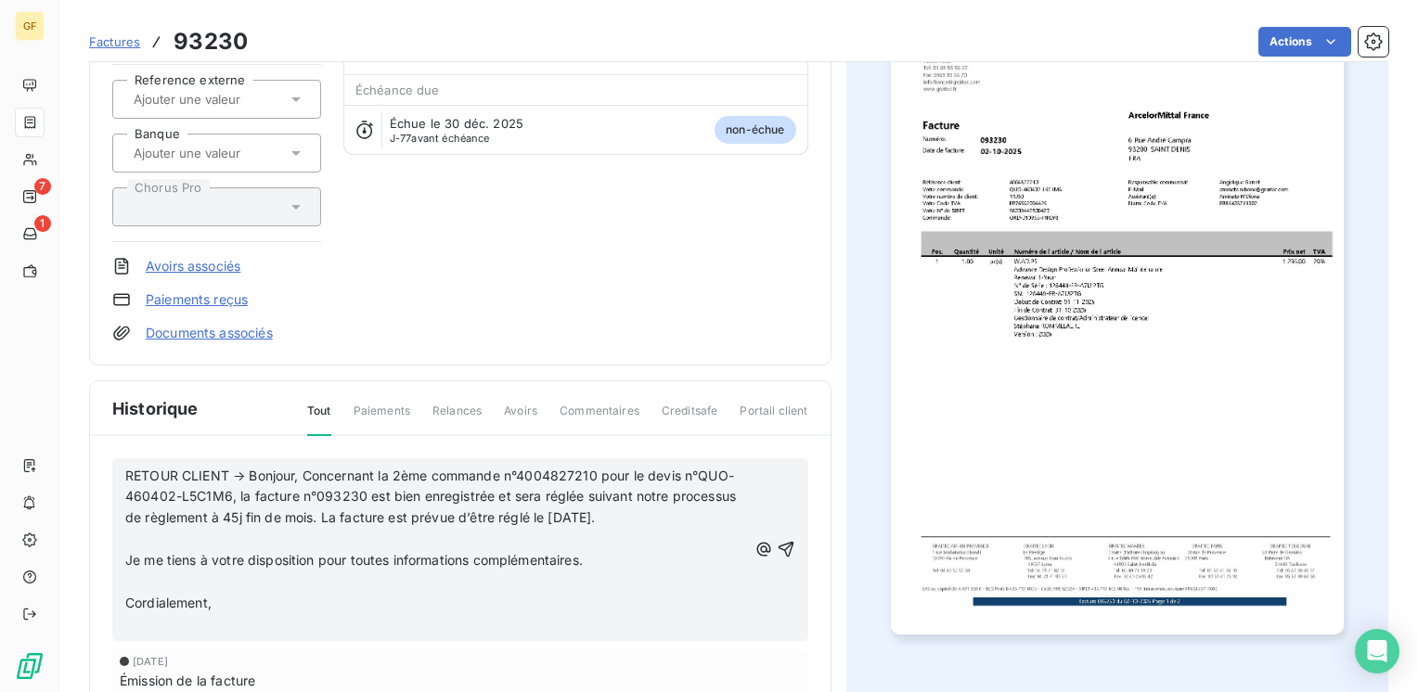
click at [641, 521] on p "RETOUR CLIENT → Bonjour, Concernant la 2ème commande n°4004827210 pour le devis…" at bounding box center [436, 498] width 622 height 64
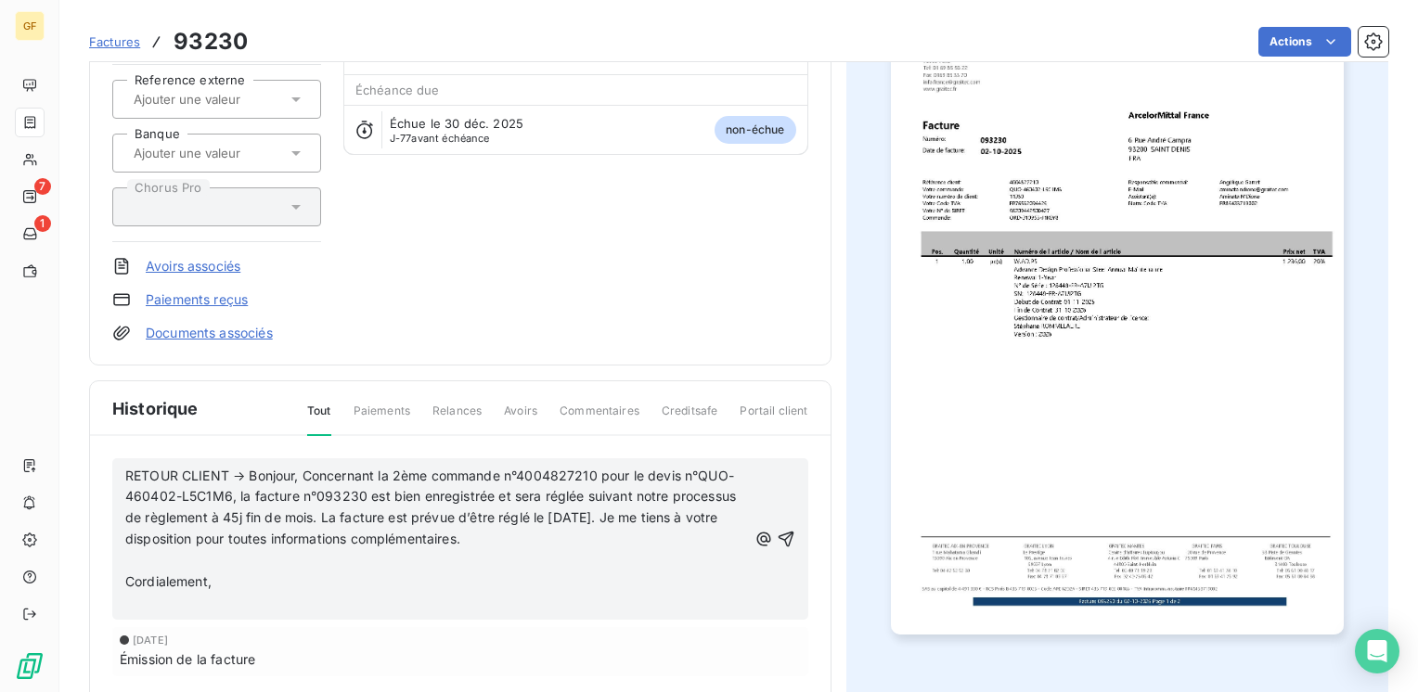
click at [504, 536] on p "RETOUR CLIENT → Bonjour, Concernant la 2ème commande n°4004827210 pour le devis…" at bounding box center [436, 508] width 622 height 85
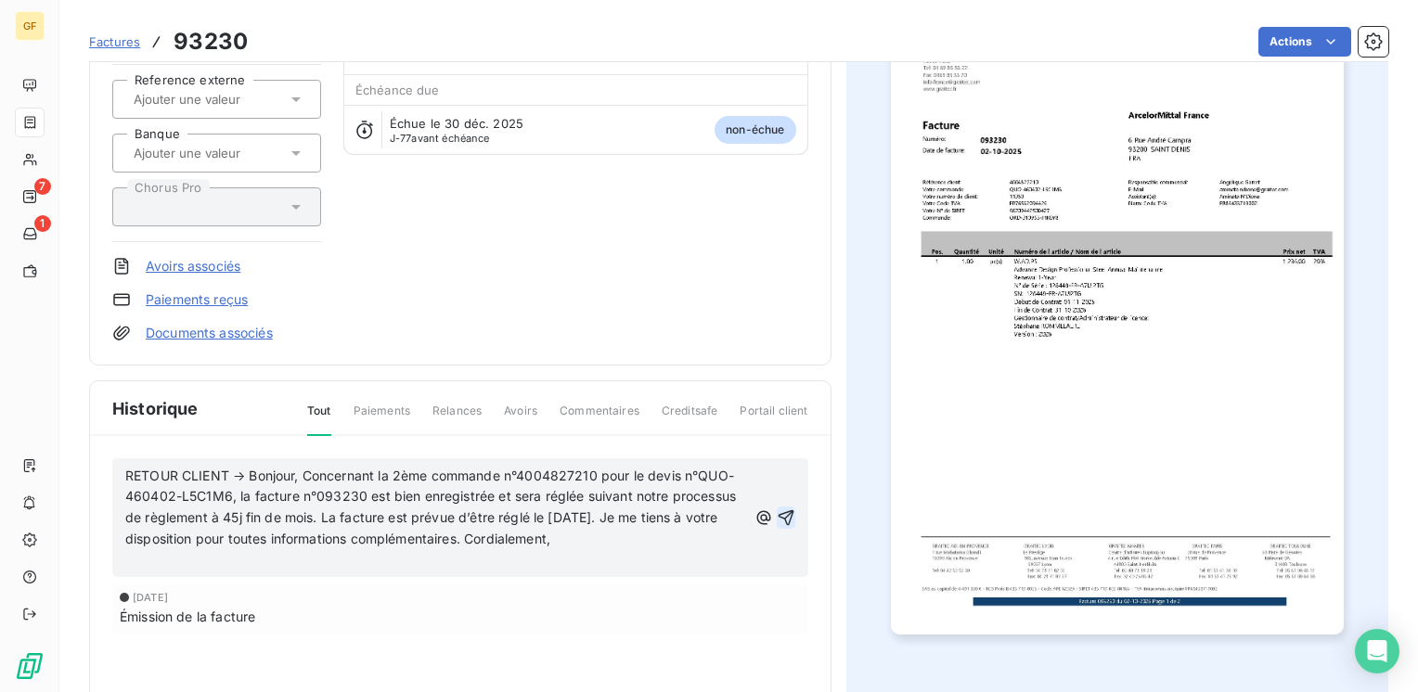
click at [779, 515] on icon "button" at bounding box center [786, 518] width 19 height 19
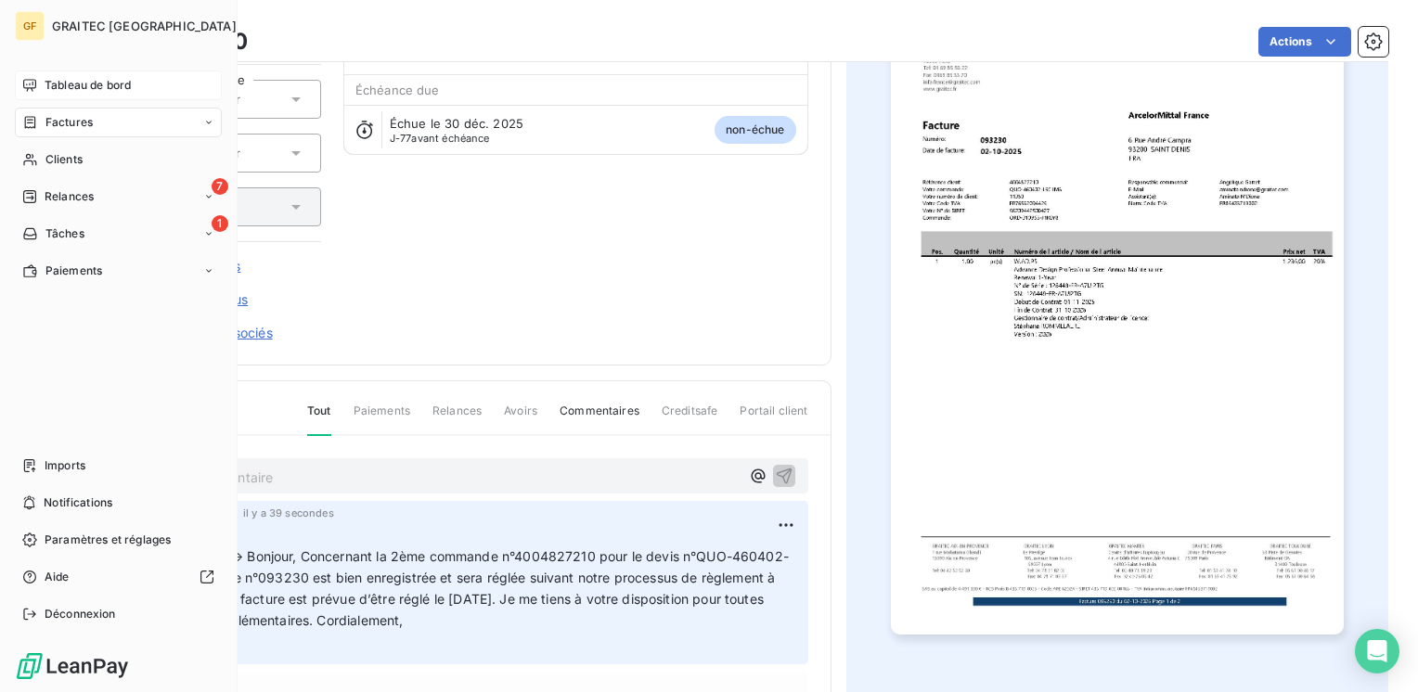
click at [71, 87] on span "Tableau de bord" at bounding box center [88, 85] width 86 height 17
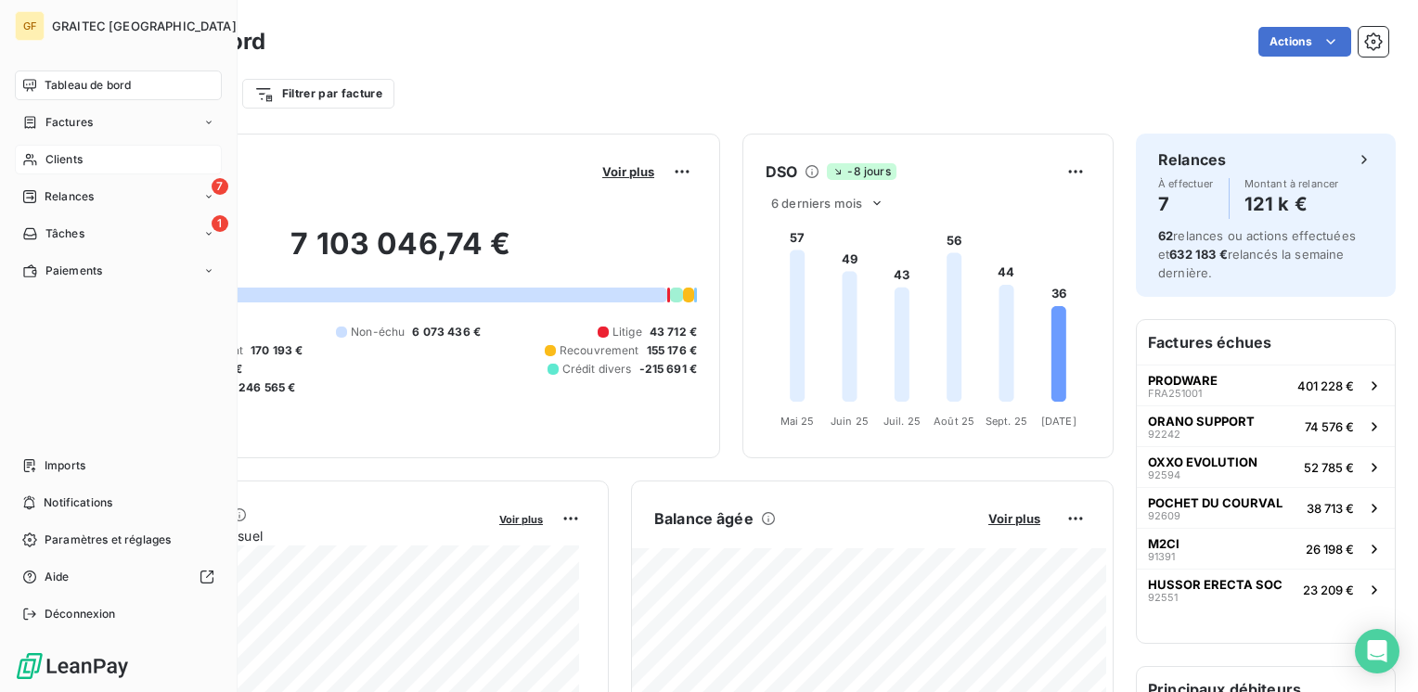
click at [56, 158] on span "Clients" at bounding box center [63, 159] width 37 height 17
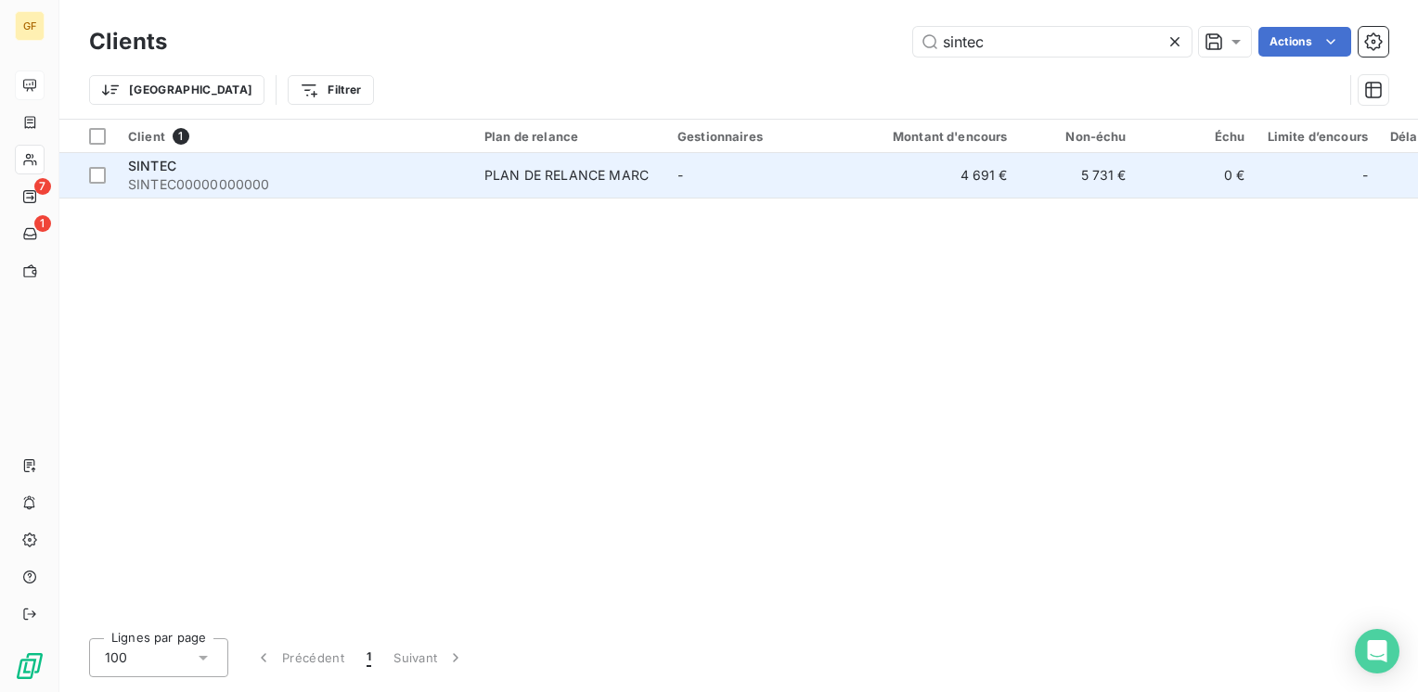
type input "sintec"
click at [500, 172] on div "PLAN DE RELANCE MARC" at bounding box center [566, 175] width 164 height 19
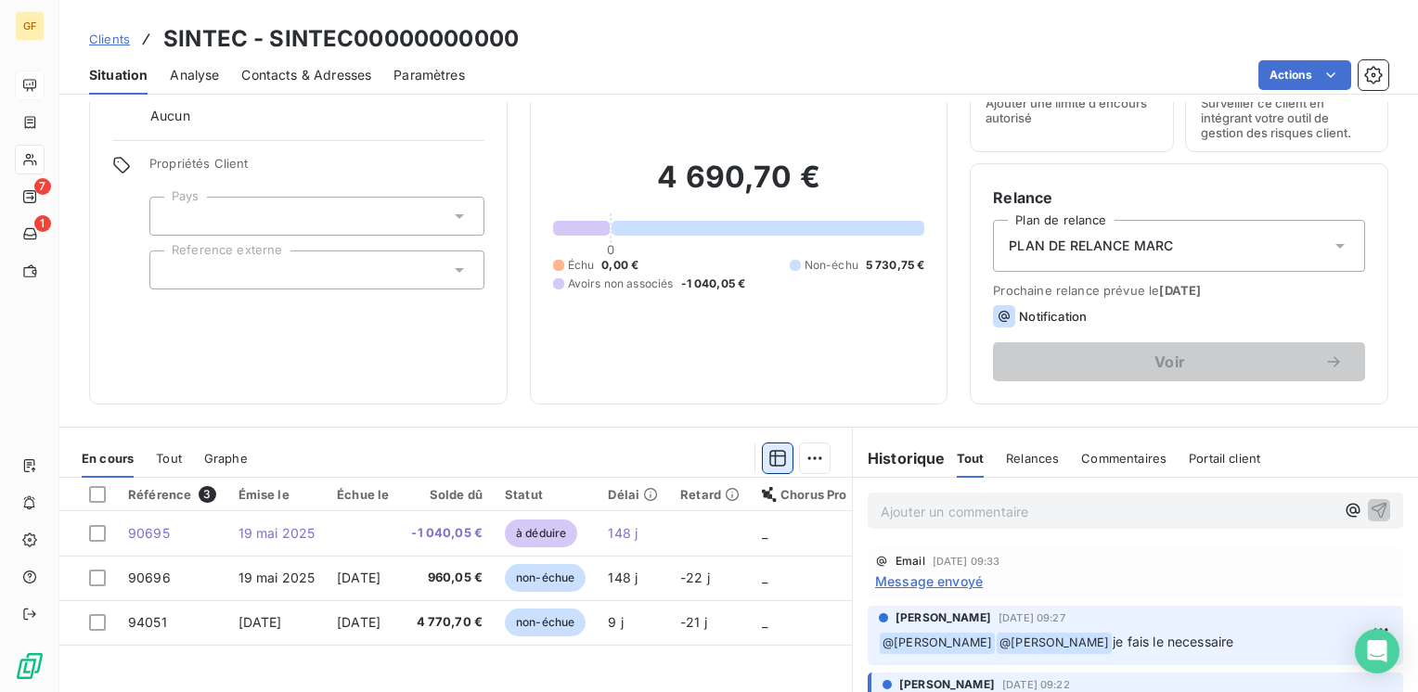
scroll to position [186, 0]
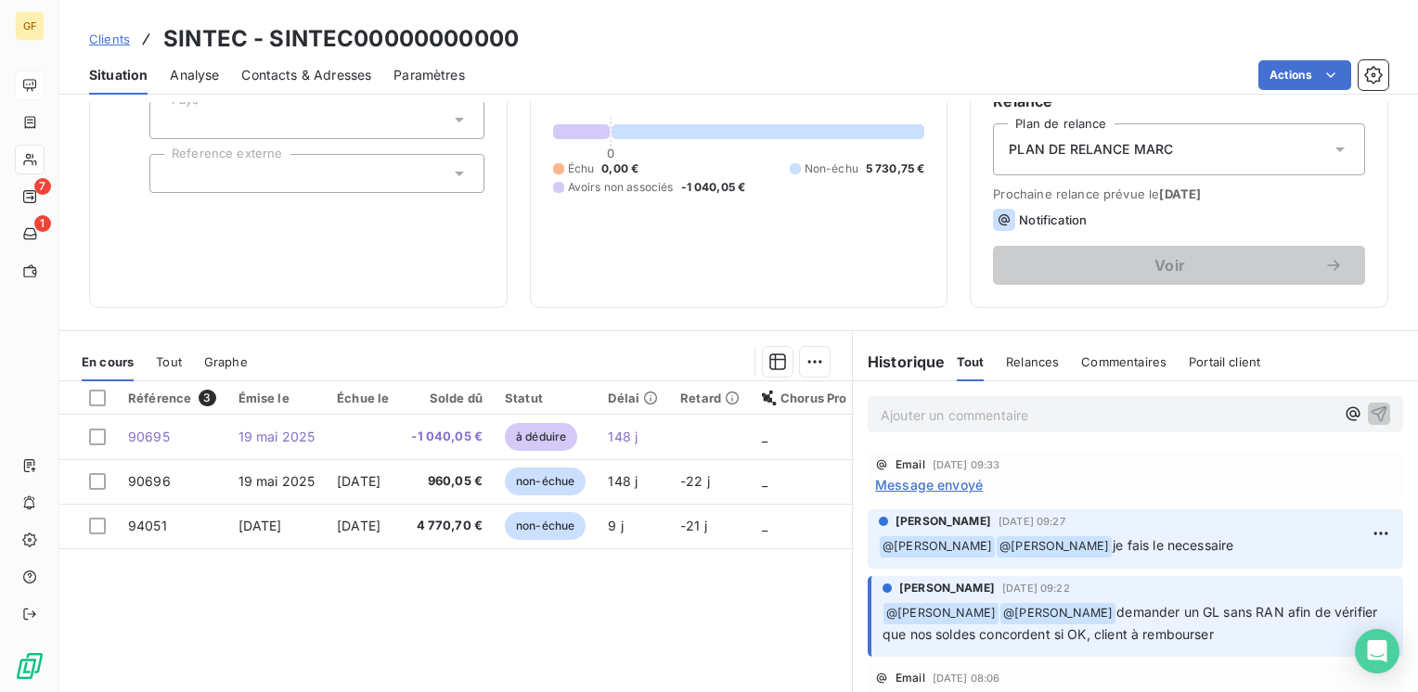
click at [887, 477] on span "Message envoyé" at bounding box center [929, 484] width 108 height 19
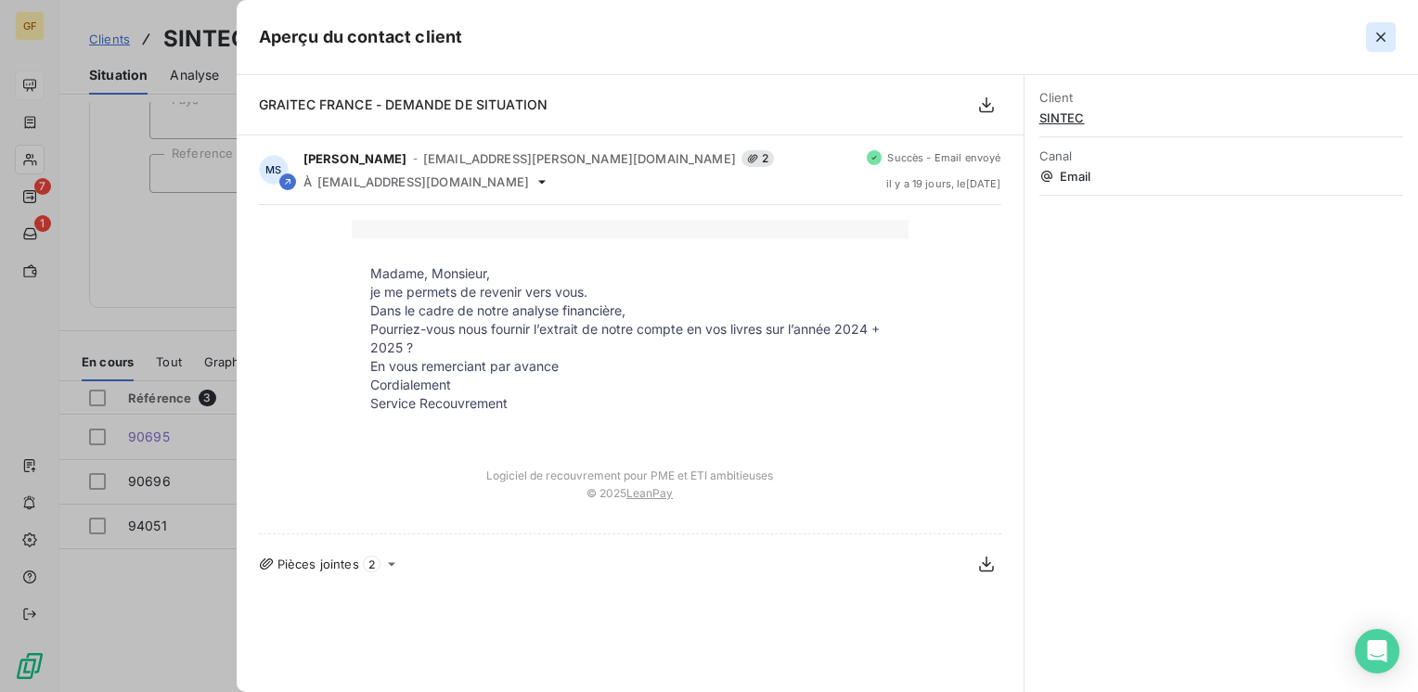
click at [1381, 38] on icon "button" at bounding box center [1380, 37] width 19 height 19
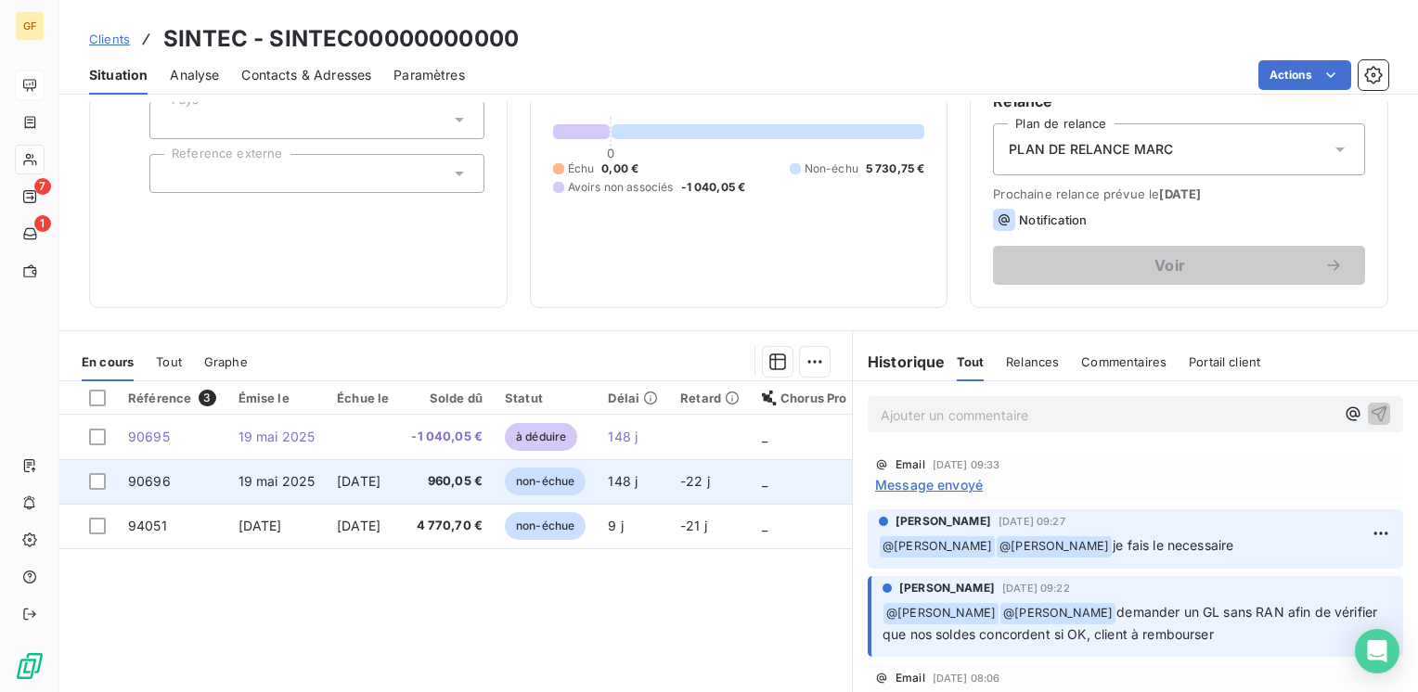
click at [468, 472] on span "960,05 €" at bounding box center [446, 481] width 71 height 19
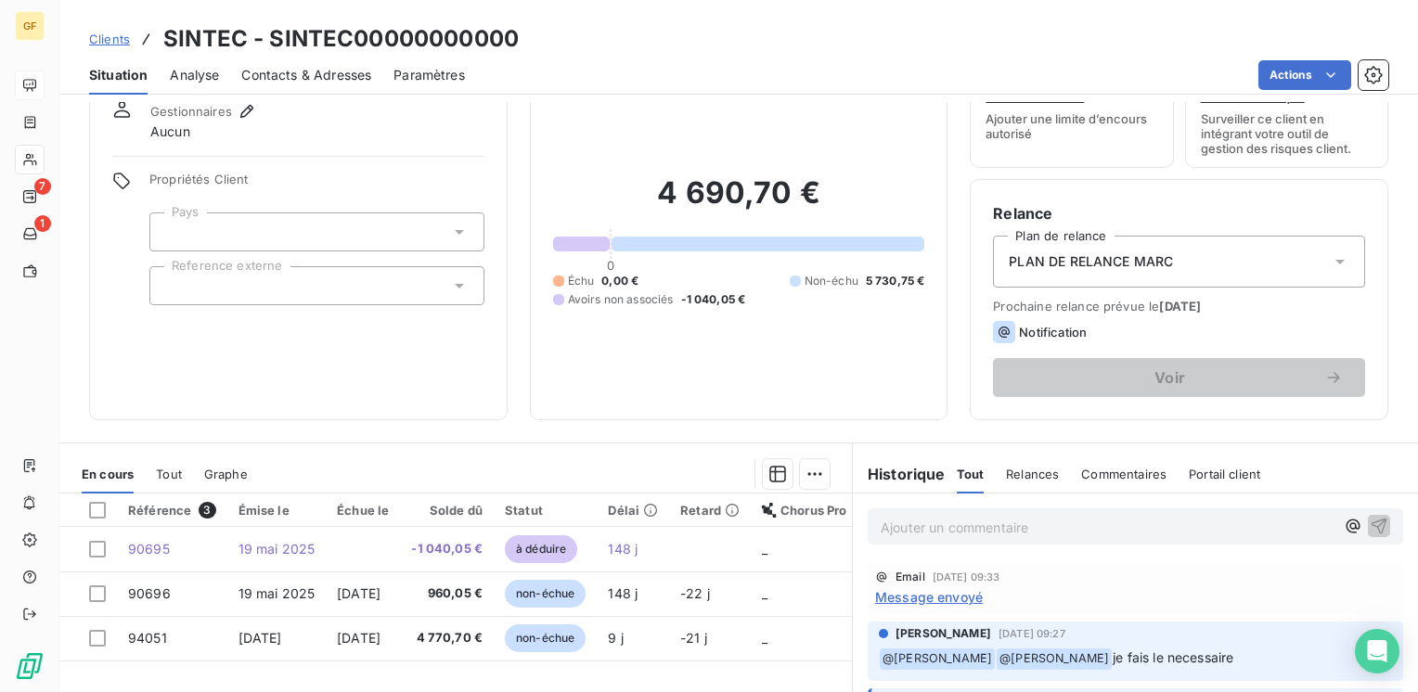
scroll to position [93, 0]
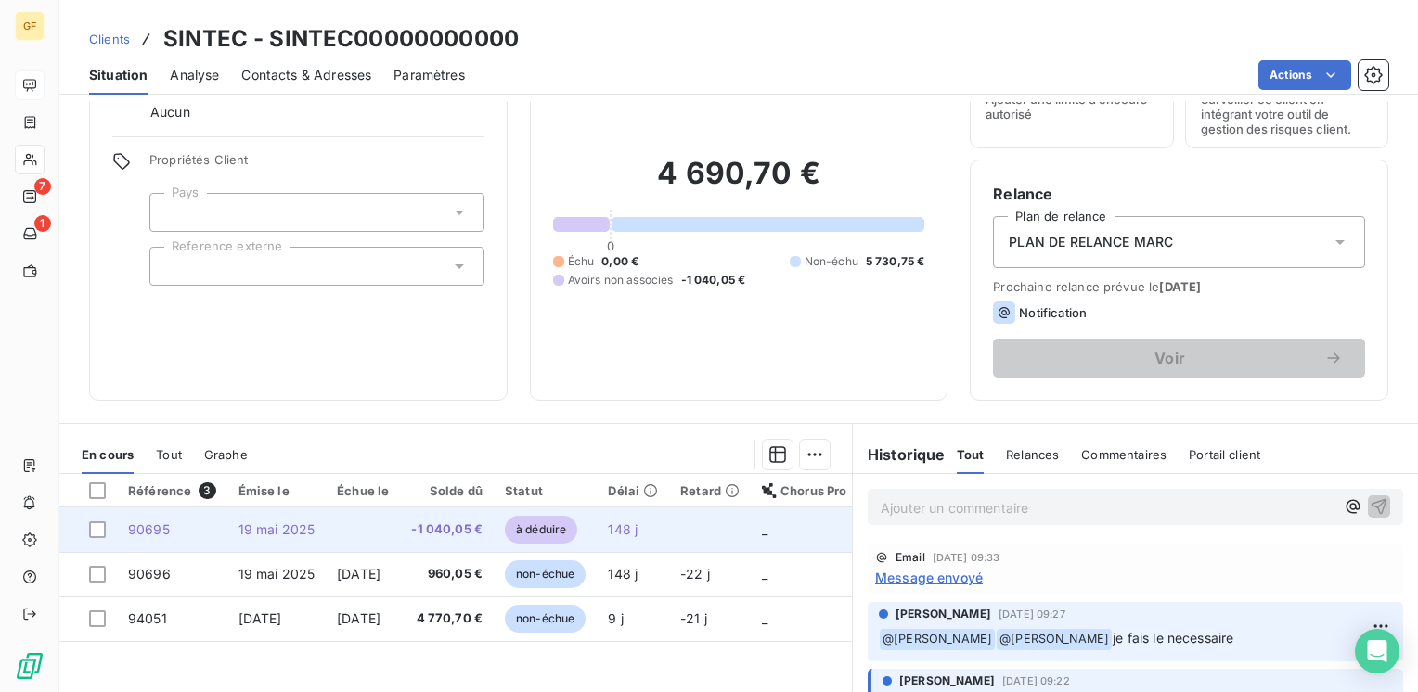
click at [393, 521] on td at bounding box center [363, 530] width 74 height 45
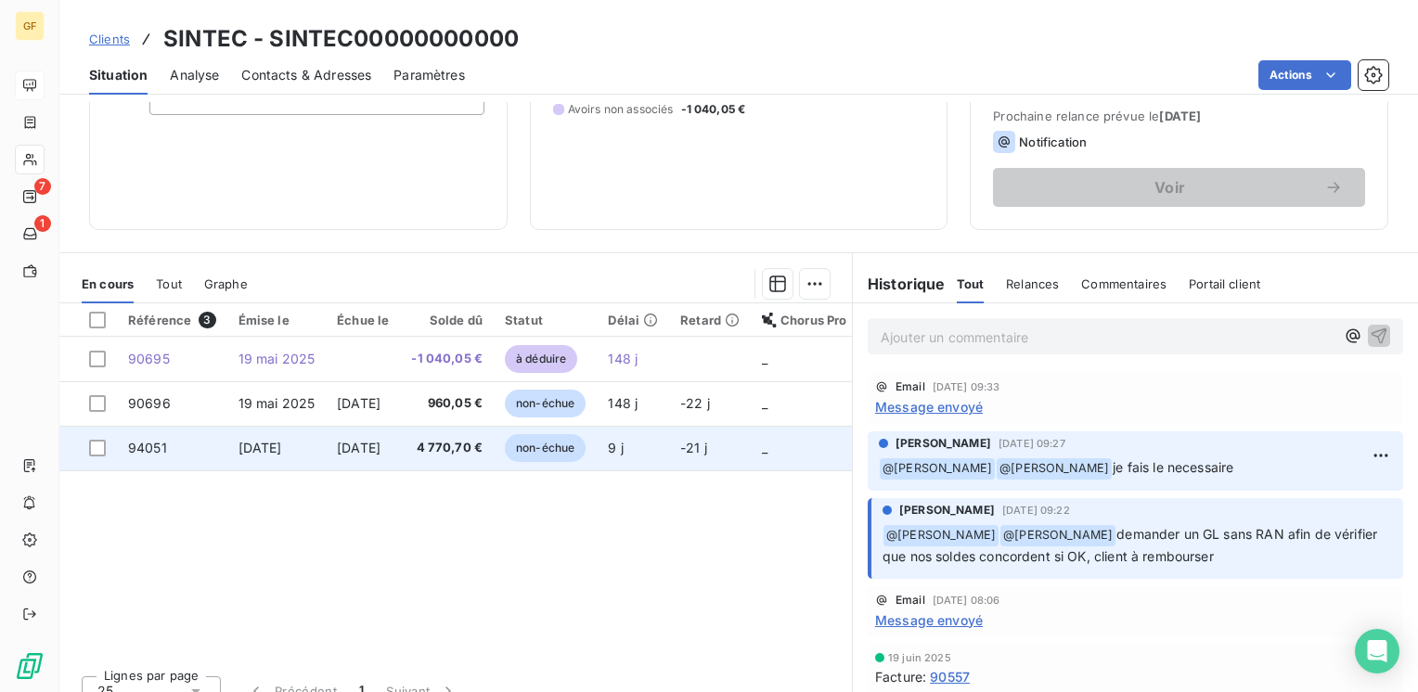
scroll to position [278, 0]
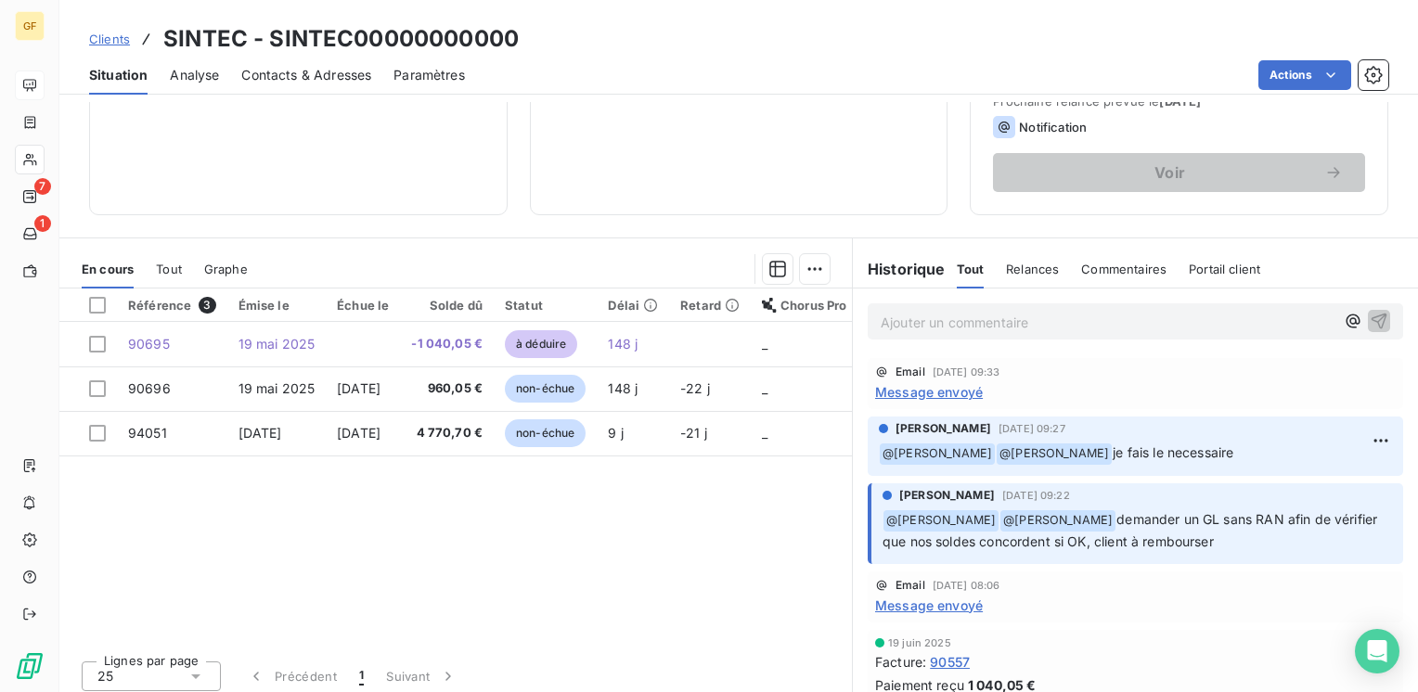
click at [290, 66] on span "Contacts & Adresses" at bounding box center [306, 75] width 130 height 19
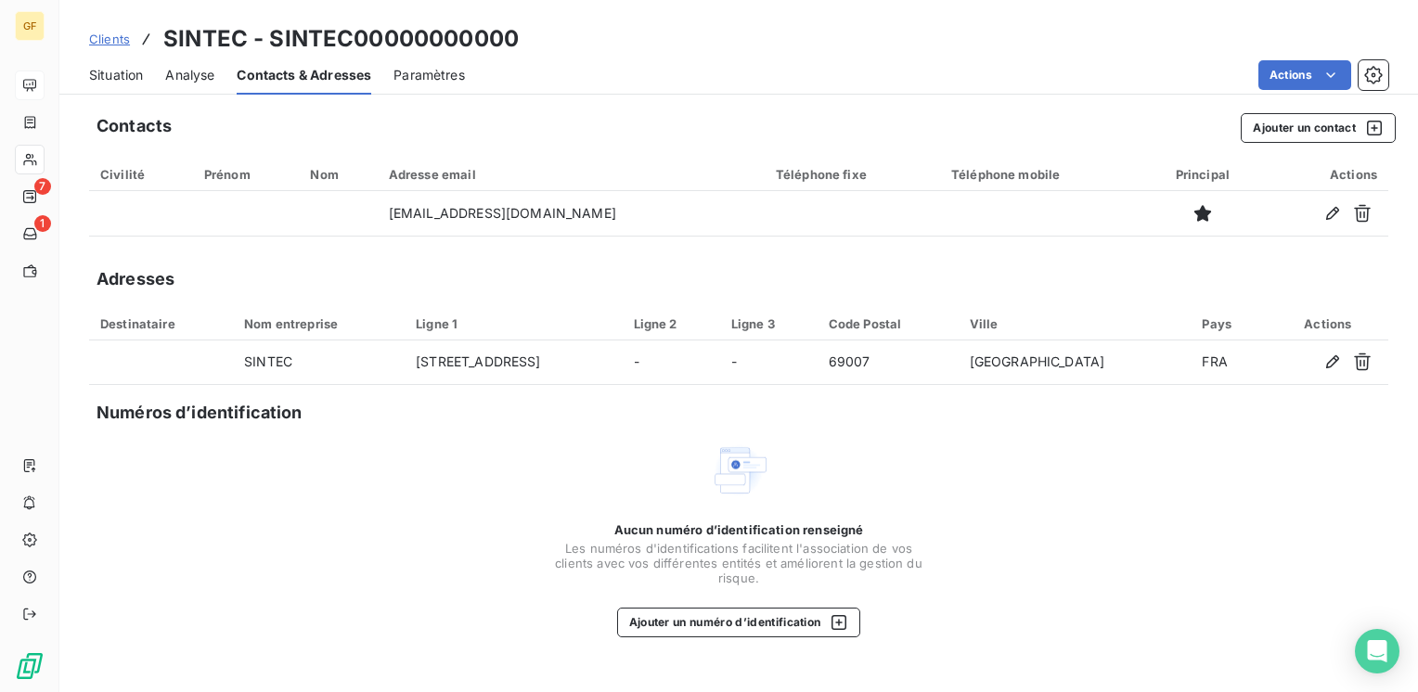
click at [115, 71] on span "Situation" at bounding box center [116, 75] width 54 height 19
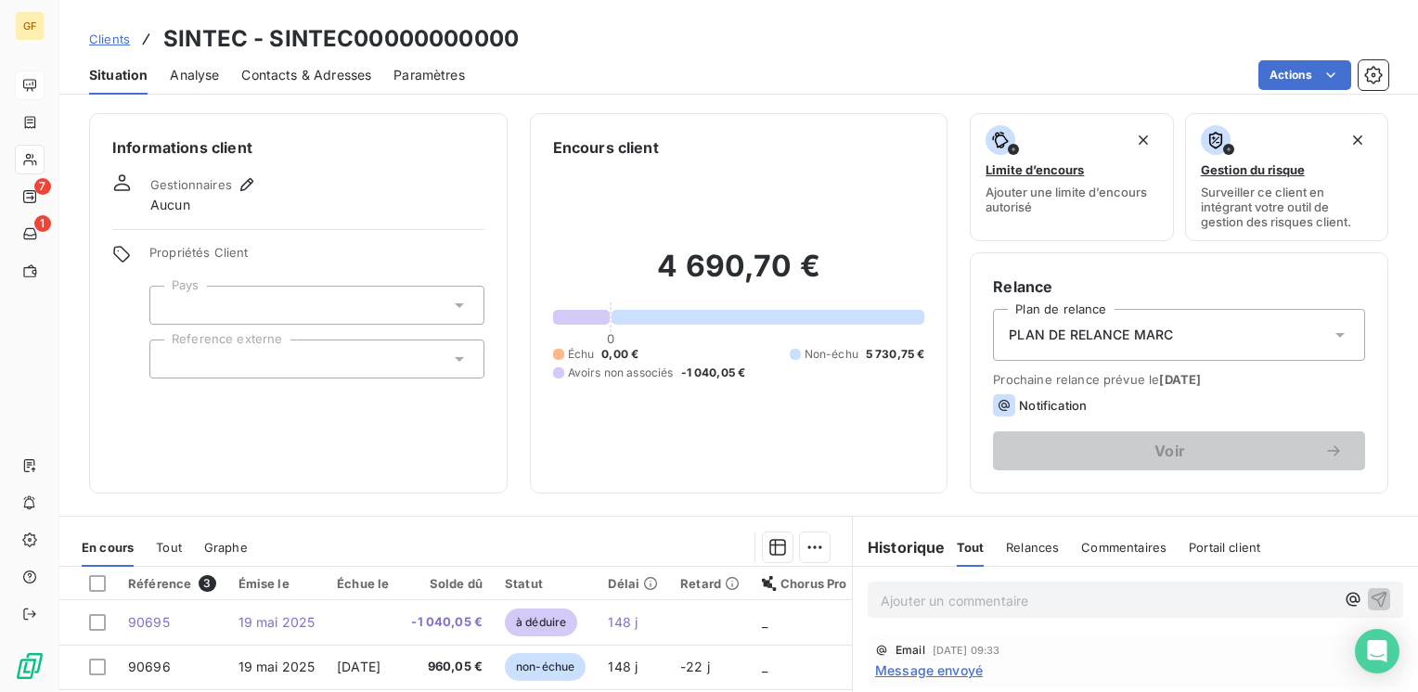
click at [311, 76] on span "Contacts & Adresses" at bounding box center [306, 75] width 130 height 19
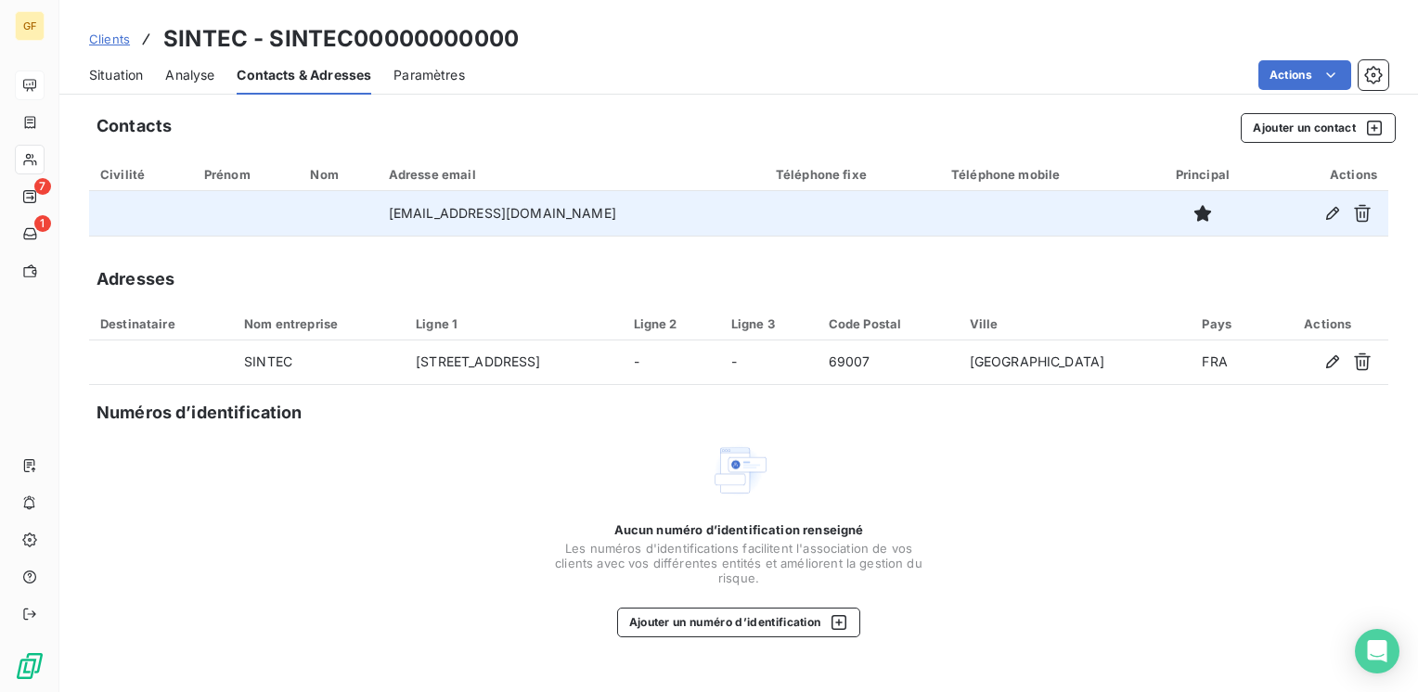
click at [556, 202] on td "[EMAIL_ADDRESS][DOMAIN_NAME]" at bounding box center [571, 213] width 387 height 45
drag, startPoint x: 555, startPoint y: 208, endPoint x: 423, endPoint y: 225, distance: 132.9
click at [423, 225] on td "[EMAIL_ADDRESS][DOMAIN_NAME]" at bounding box center [571, 213] width 387 height 45
copy td "[EMAIL_ADDRESS][DOMAIN_NAME]"
click at [1333, 214] on icon "button" at bounding box center [1332, 213] width 13 height 13
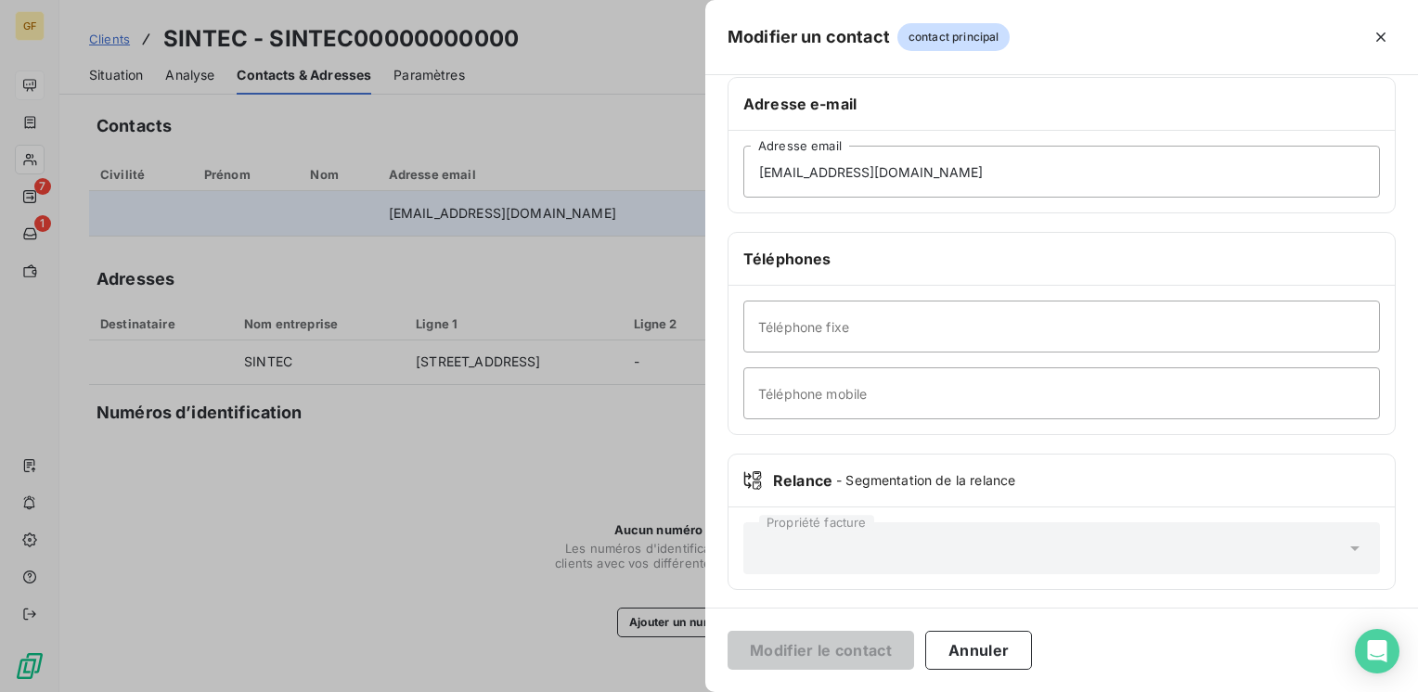
scroll to position [310, 0]
click at [808, 335] on input "Téléphone fixe" at bounding box center [1061, 326] width 637 height 52
paste input "04 78 37 88 38"
type input "04 78 37 88 38"
click at [799, 640] on button "Modifier le contact" at bounding box center [821, 650] width 187 height 39
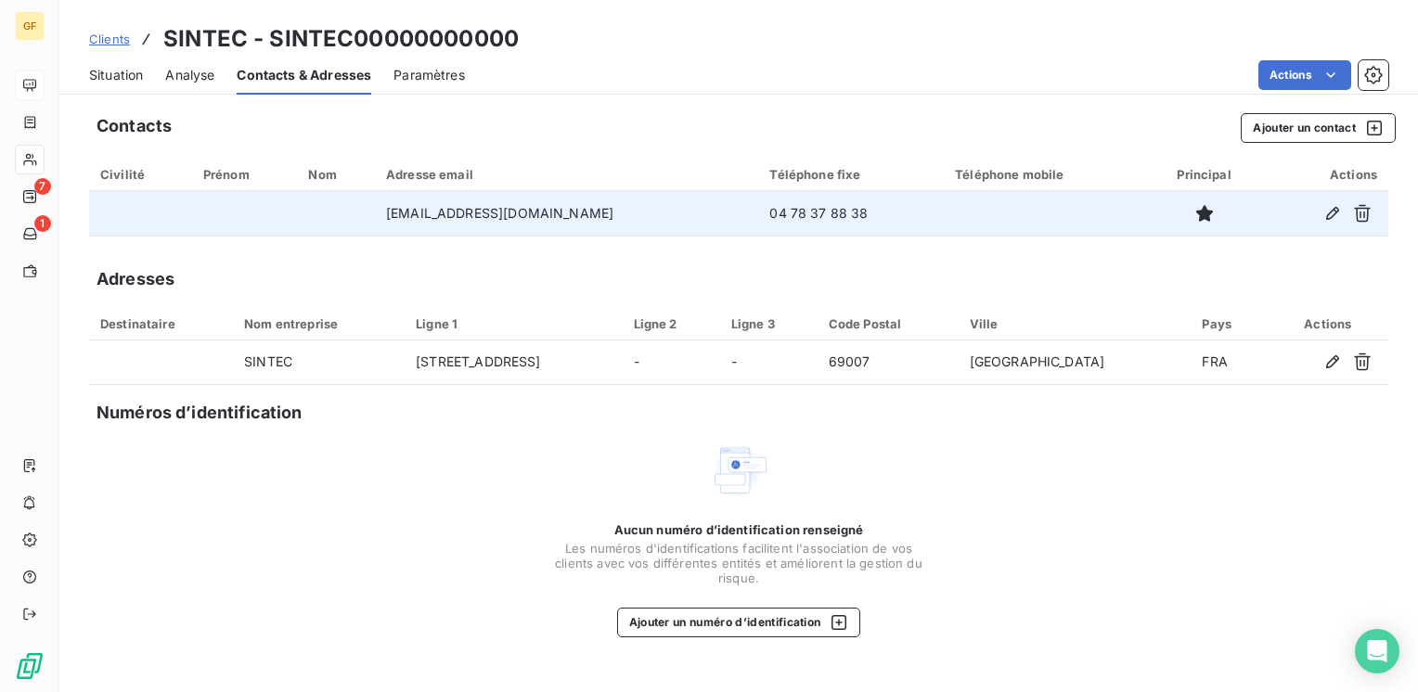
drag, startPoint x: 104, startPoint y: 62, endPoint x: 187, endPoint y: 76, distance: 84.7
click at [104, 62] on div "Situation" at bounding box center [116, 75] width 54 height 39
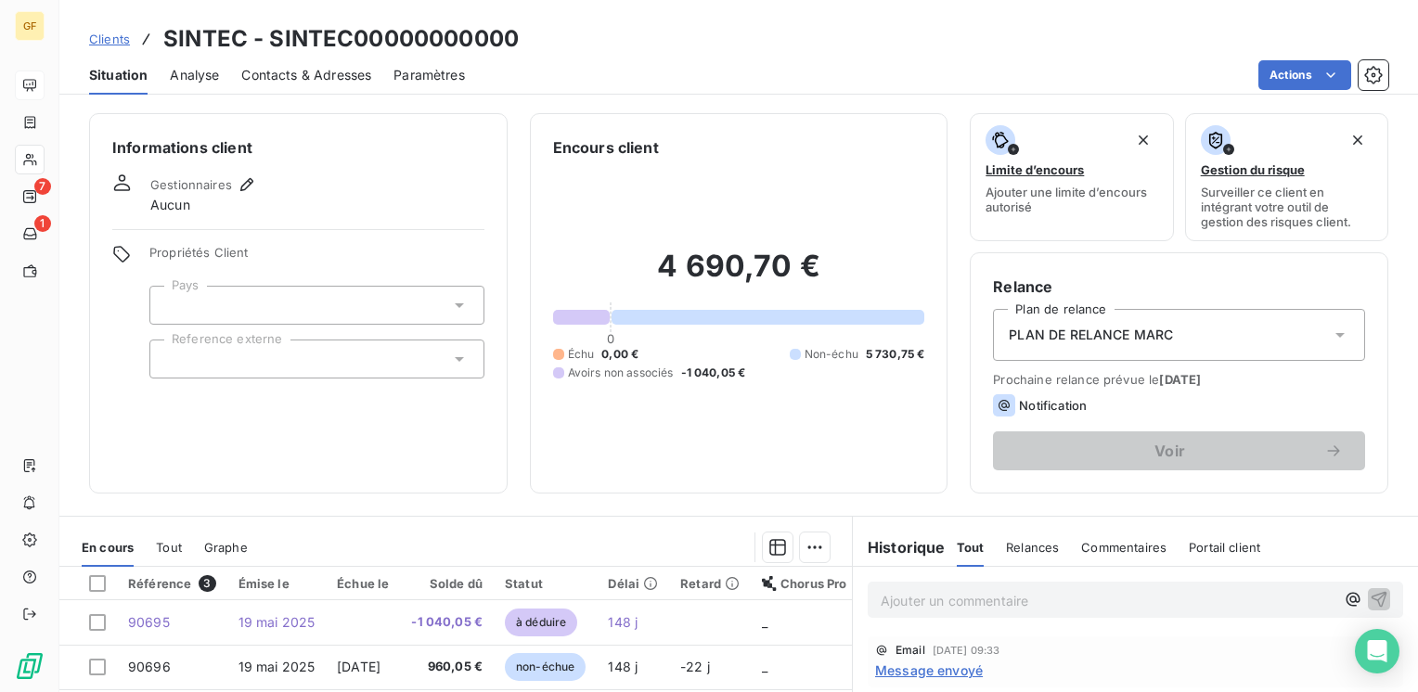
click at [321, 74] on span "Contacts & Adresses" at bounding box center [306, 75] width 130 height 19
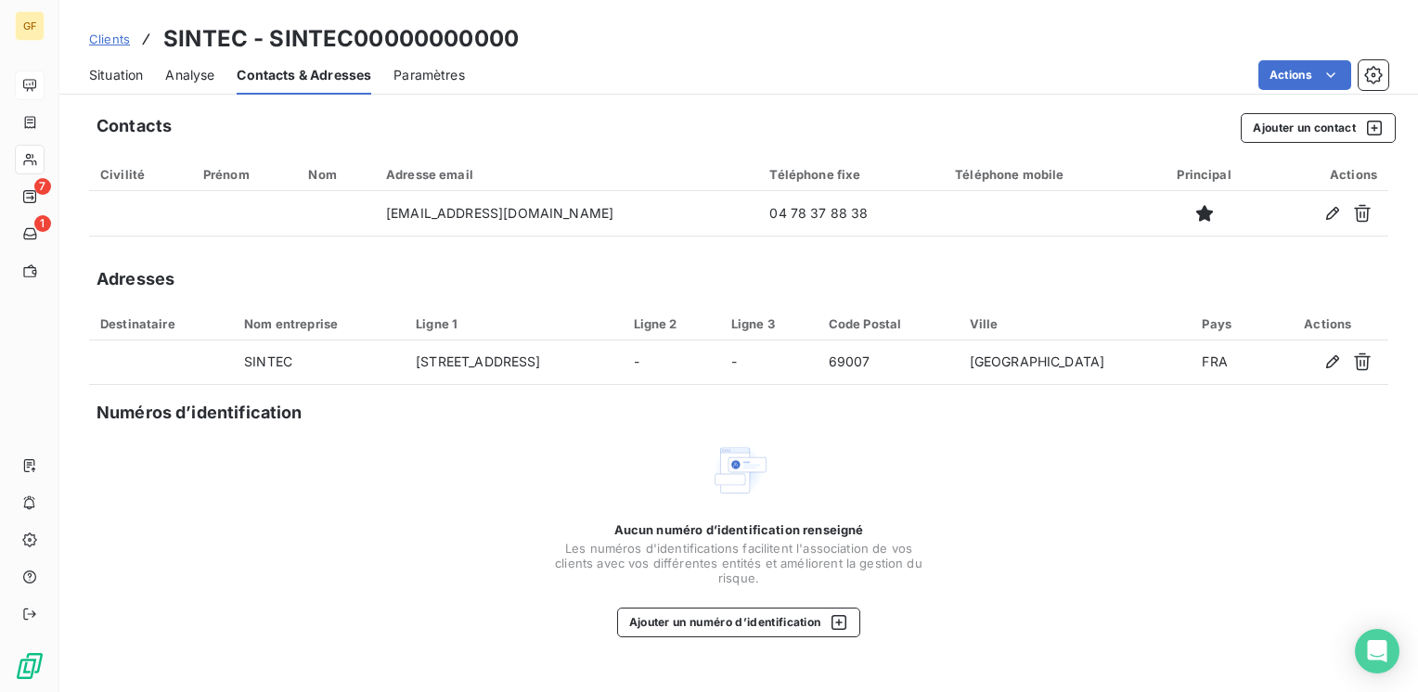
click at [122, 77] on span "Situation" at bounding box center [116, 75] width 54 height 19
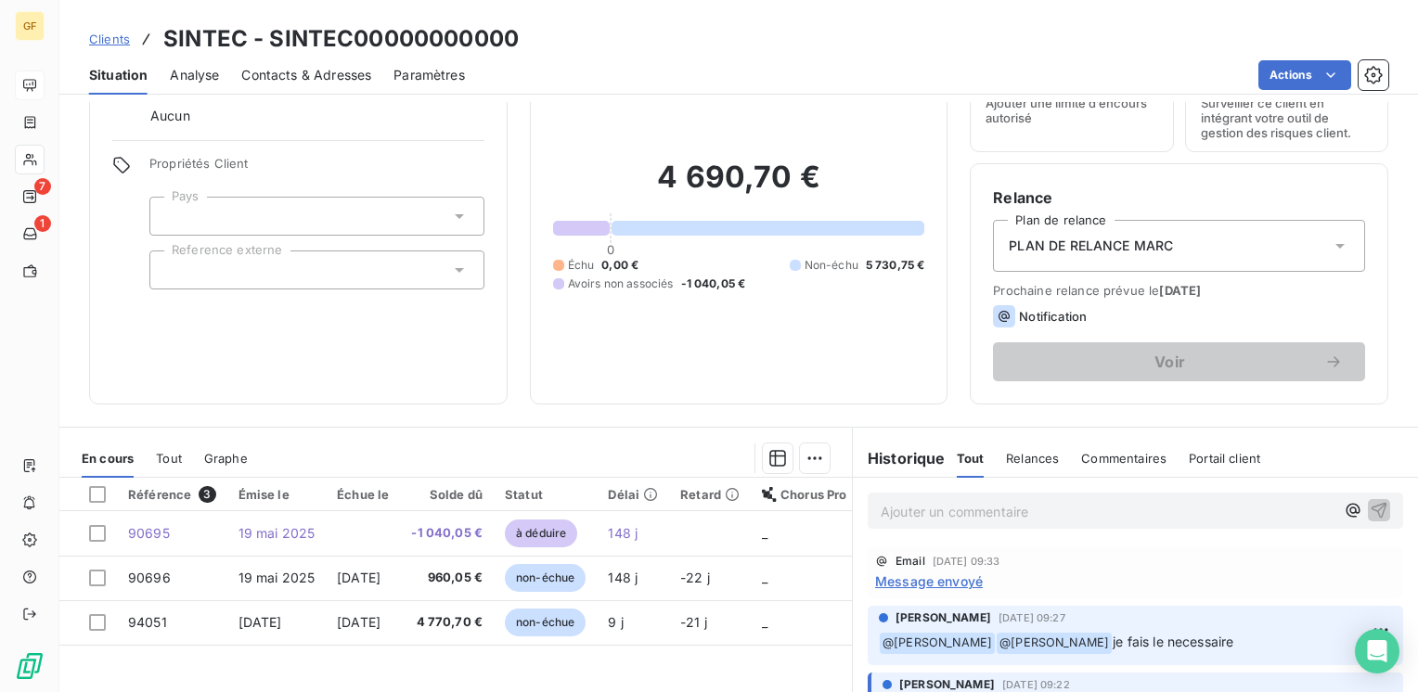
scroll to position [278, 0]
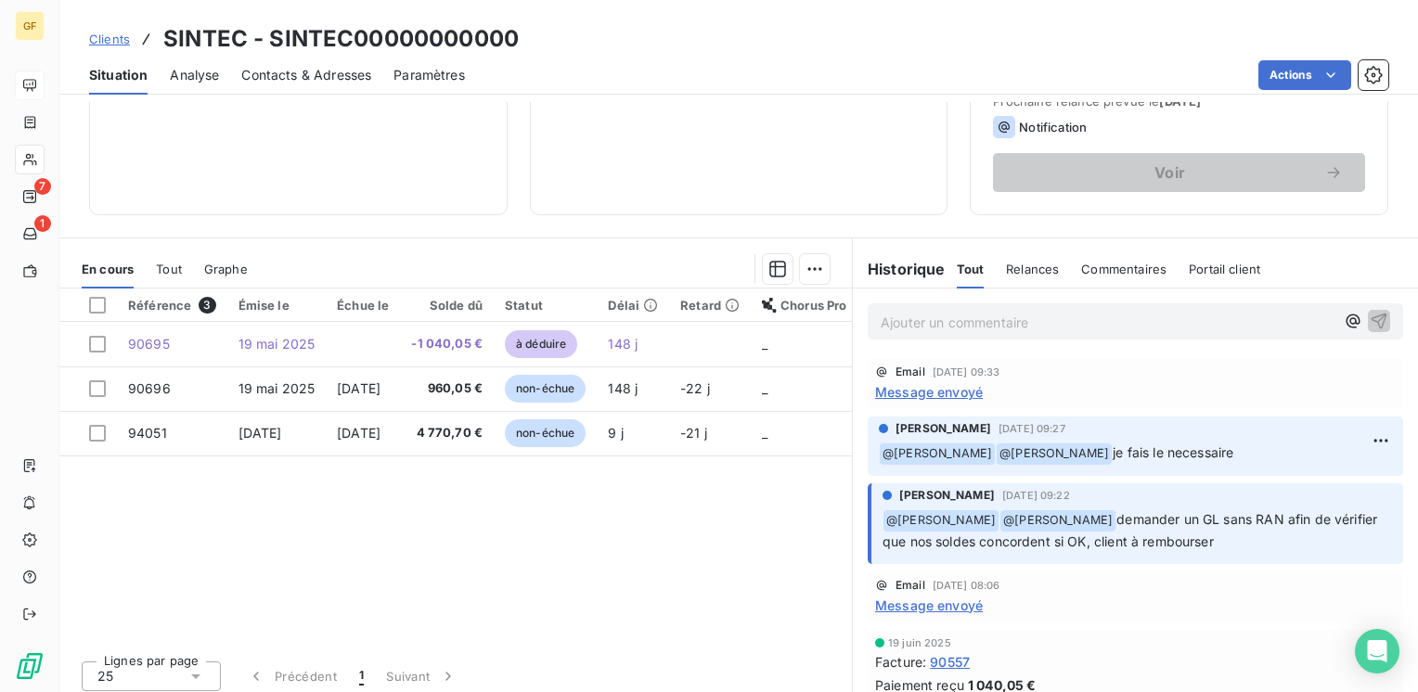
click at [919, 318] on p "Ajouter un commentaire ﻿" at bounding box center [1108, 322] width 454 height 23
click at [1052, 315] on span "RELANCE CLIENT PAR TEL PPUR DEMANDE SITUATION" at bounding box center [1057, 321] width 353 height 16
click at [1371, 317] on icon "button" at bounding box center [1379, 321] width 16 height 16
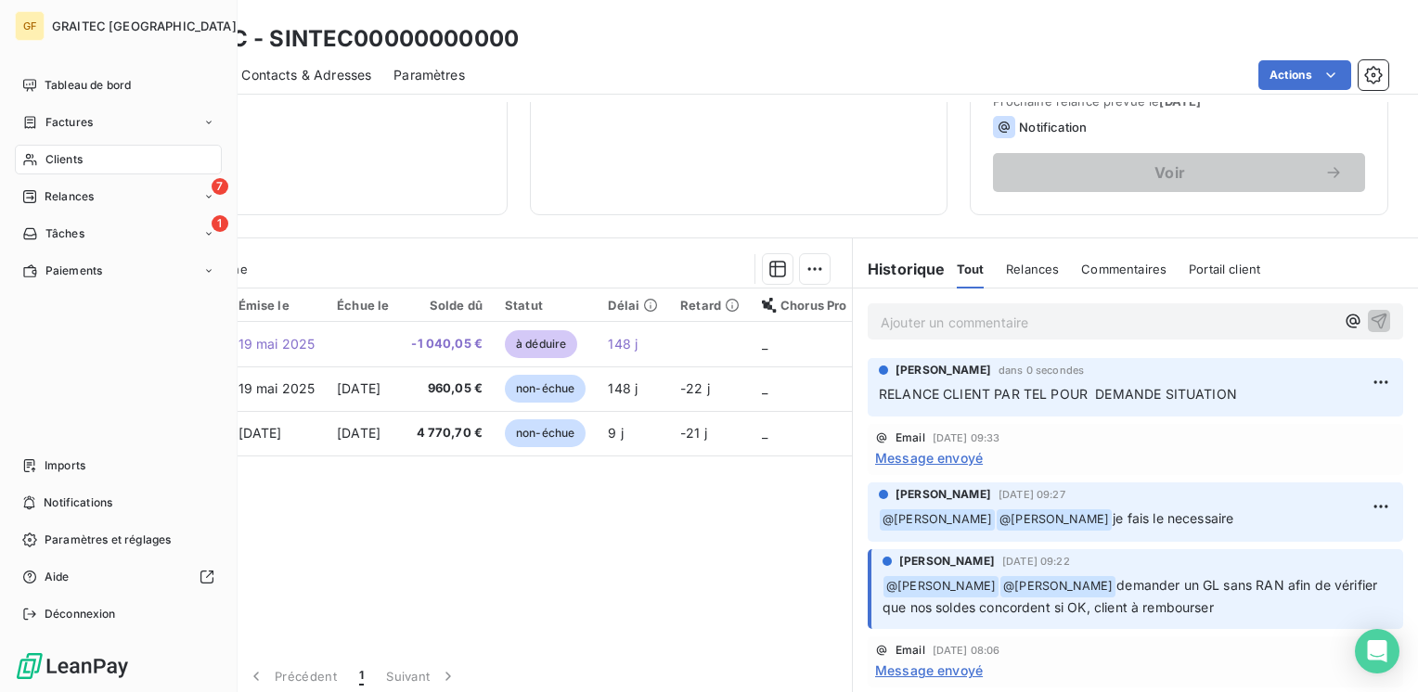
drag, startPoint x: 50, startPoint y: 82, endPoint x: 479, endPoint y: 8, distance: 434.9
click at [51, 82] on span "Tableau de bord" at bounding box center [88, 85] width 86 height 17
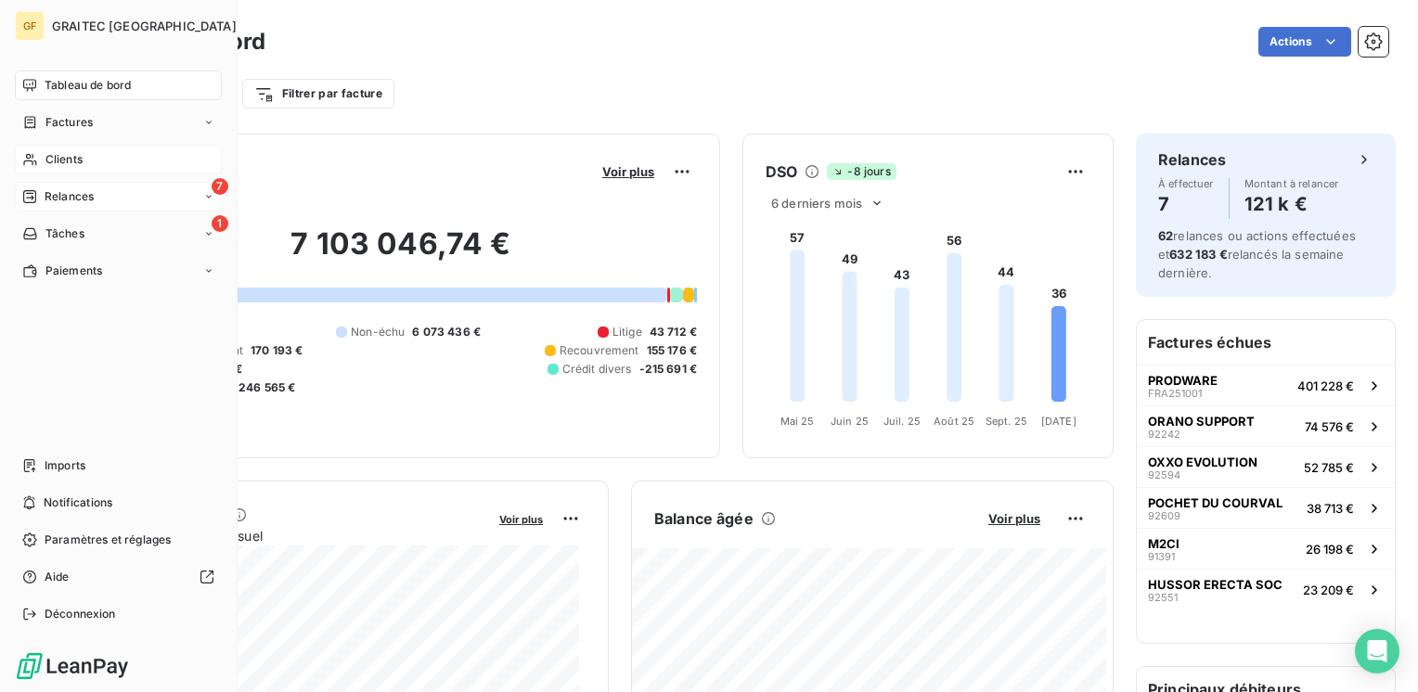
click at [82, 190] on span "Relances" at bounding box center [69, 196] width 49 height 17
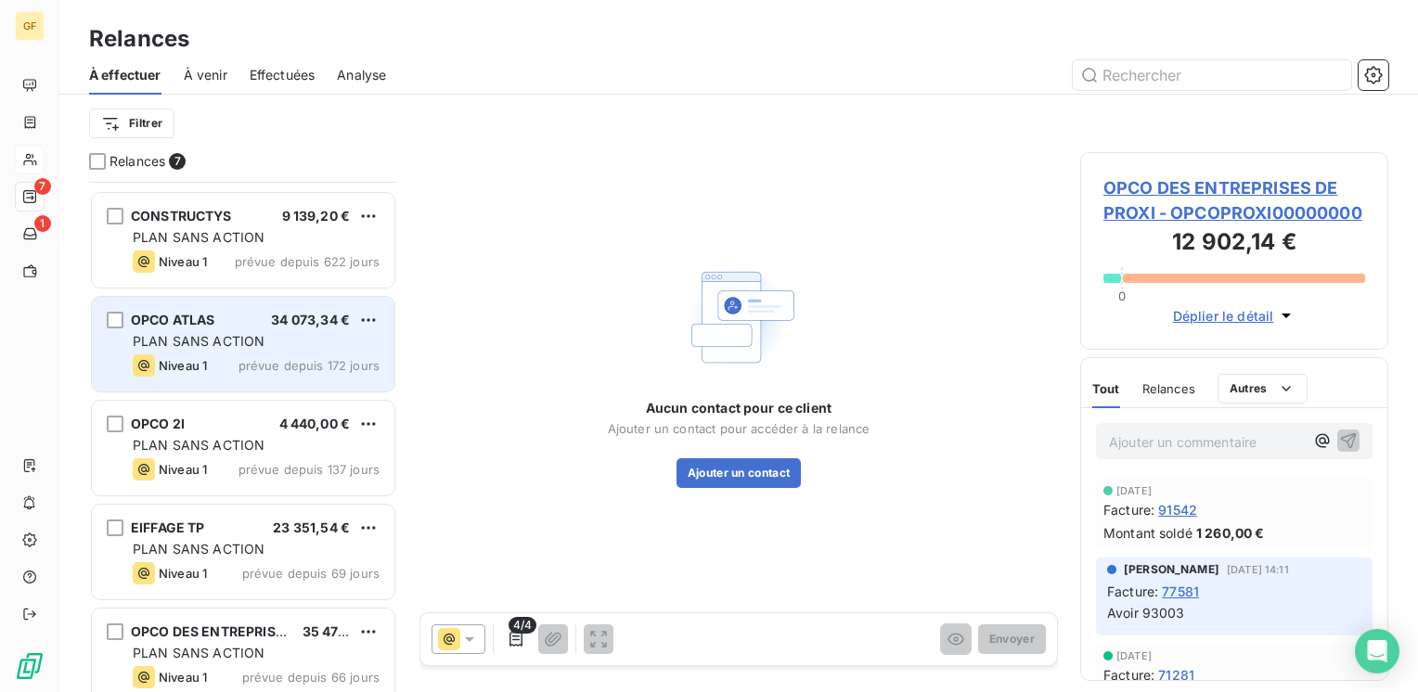
scroll to position [217, 0]
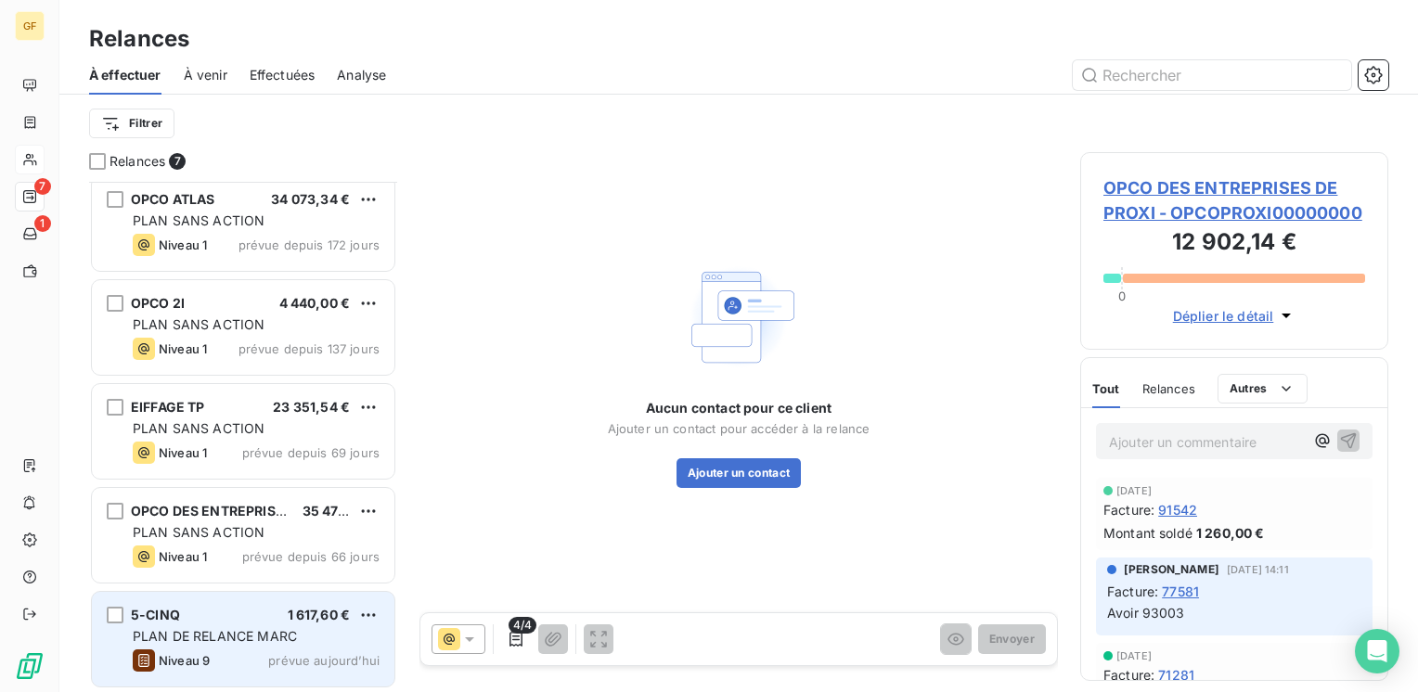
click at [230, 623] on div "5-CINQ 1 617,60 € PLAN DE RELANCE [PERSON_NAME] 9 prévue [DATE]" at bounding box center [243, 639] width 303 height 95
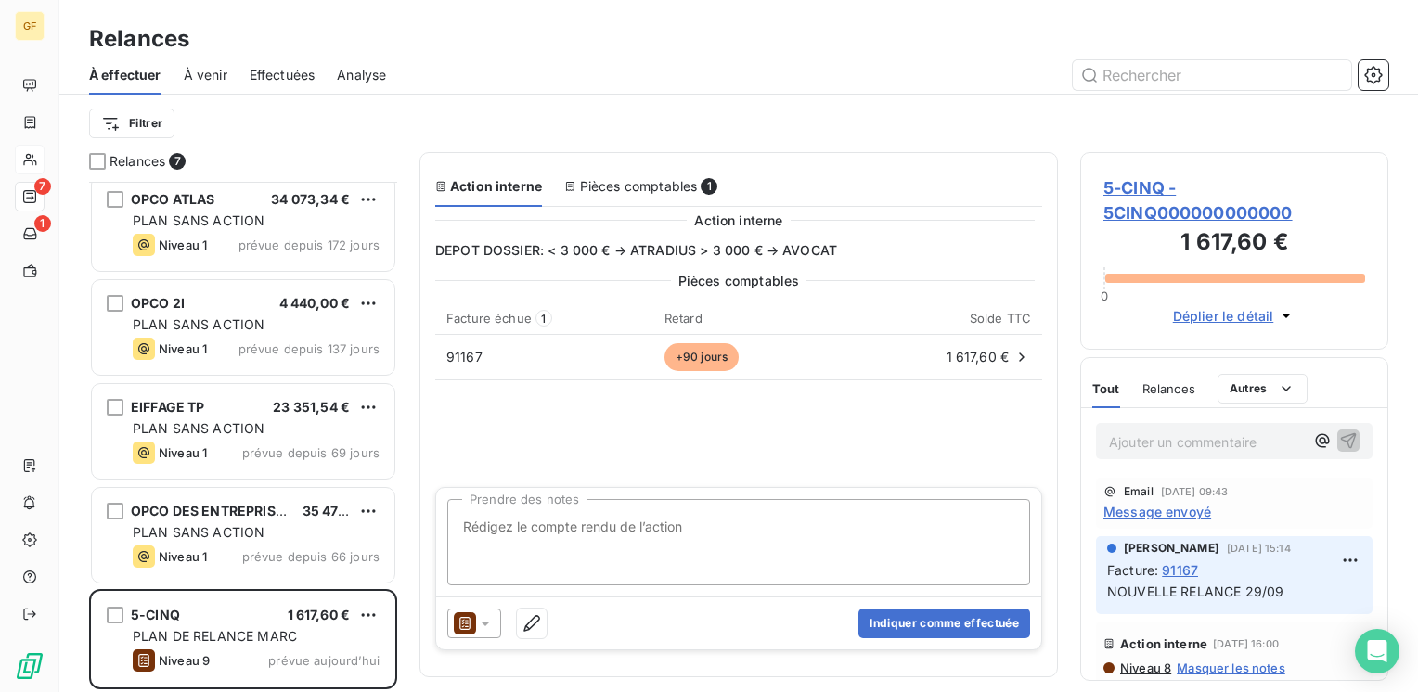
click at [1134, 187] on span "5-CINQ - 5CINQ000000000000" at bounding box center [1234, 200] width 262 height 50
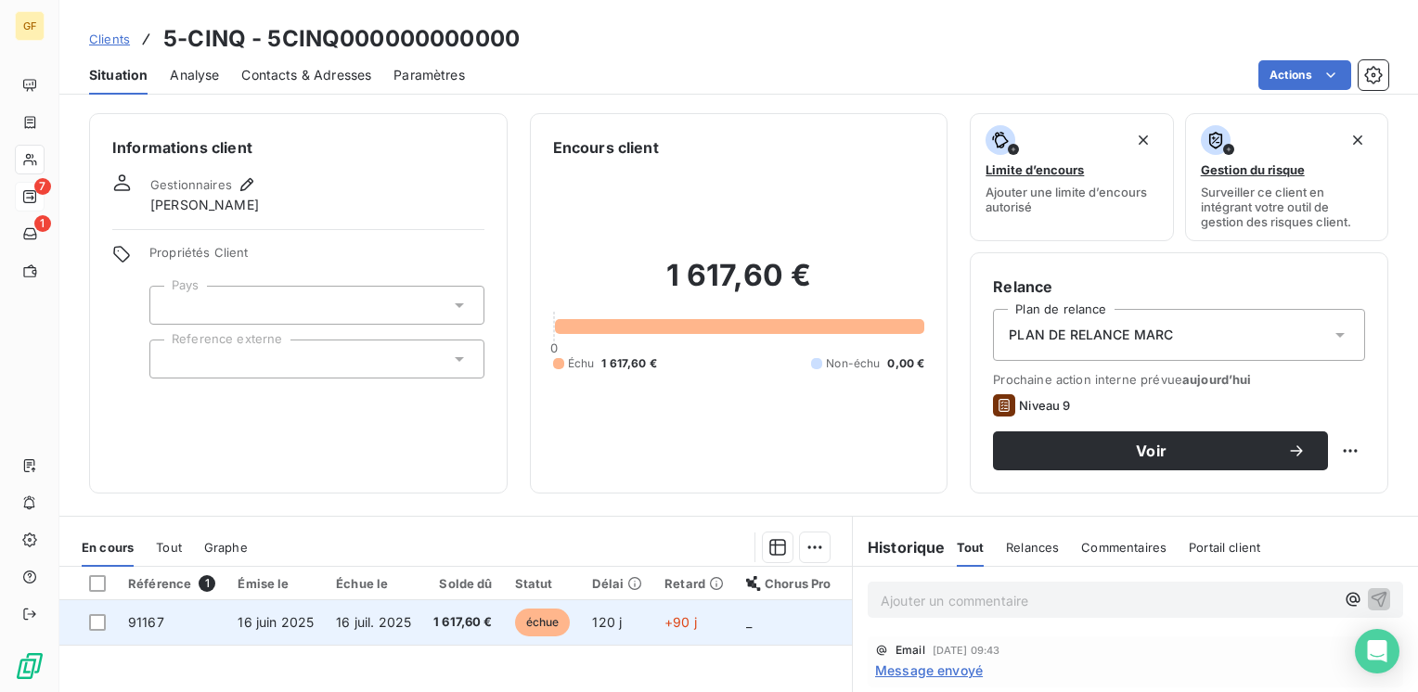
click at [444, 622] on span "1 617,60 €" at bounding box center [462, 622] width 59 height 19
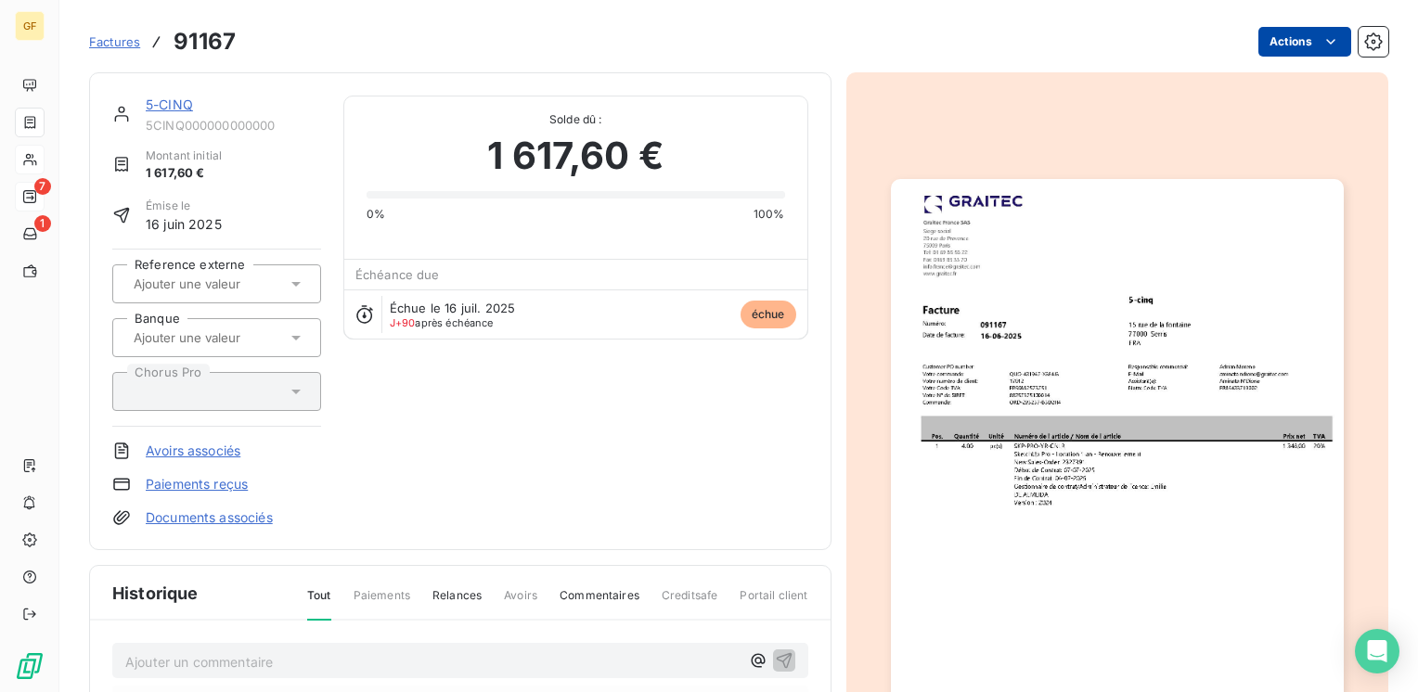
click at [1307, 43] on html "GF 7 1 Factures 91167 Actions 5-CINQ 5CINQ000000000000 Montant initial 1 617,60…" at bounding box center [709, 346] width 1418 height 692
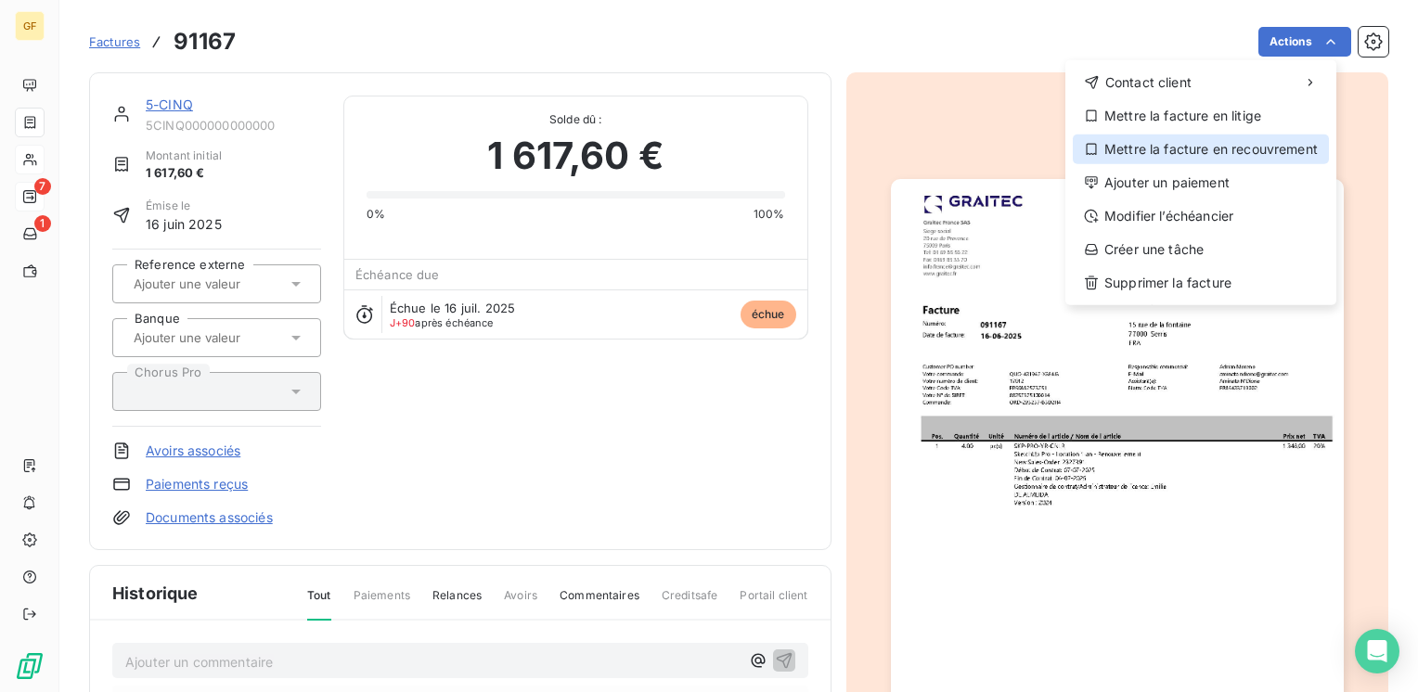
click at [1208, 143] on div "Mettre la facture en recouvrement" at bounding box center [1201, 150] width 256 height 30
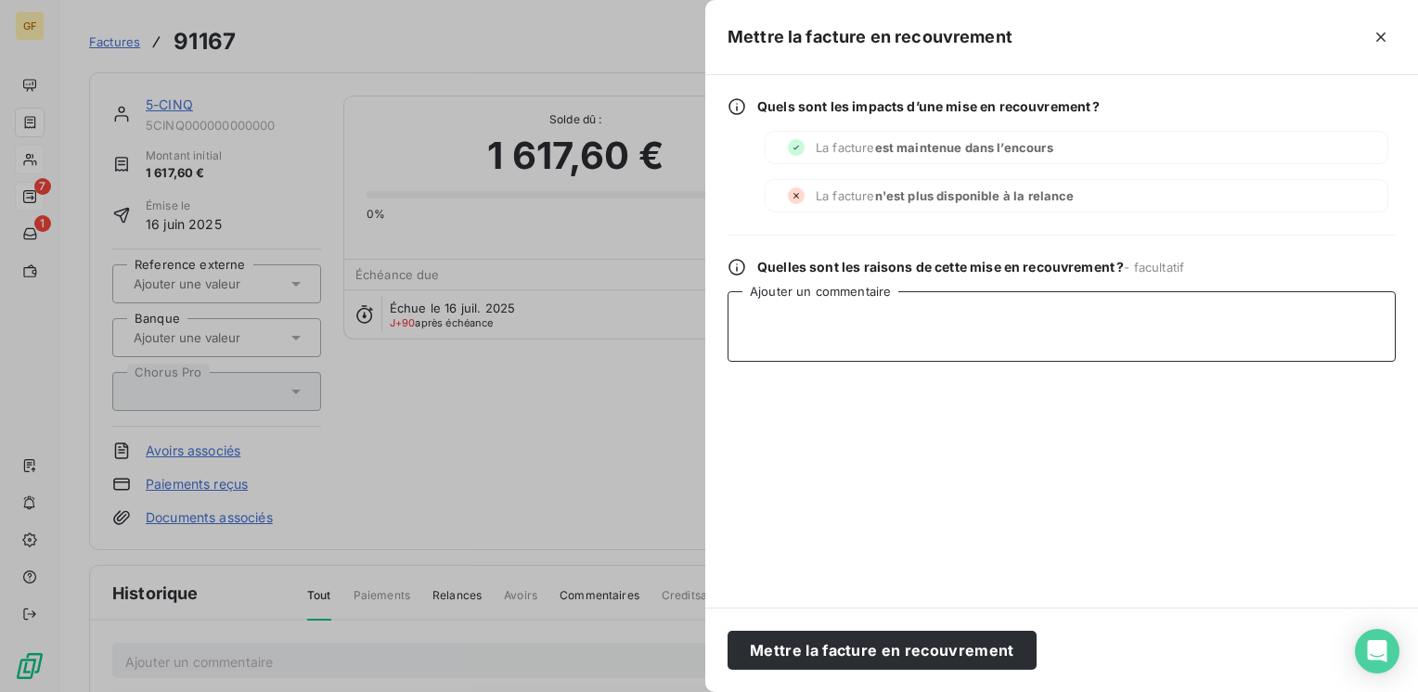
click at [821, 340] on textarea "Ajouter un commentaire" at bounding box center [1062, 326] width 668 height 71
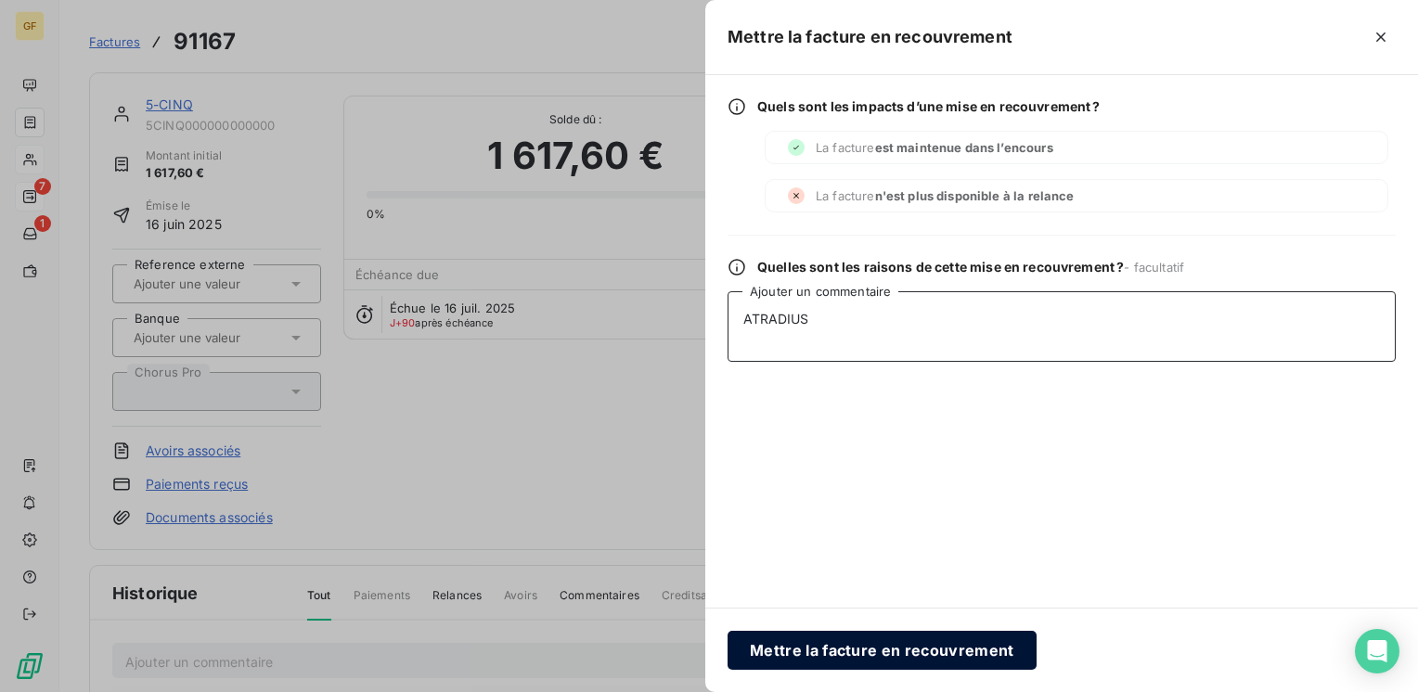
type textarea "ATRADIUS"
click at [853, 649] on button "Mettre la facture en recouvrement" at bounding box center [882, 650] width 309 height 39
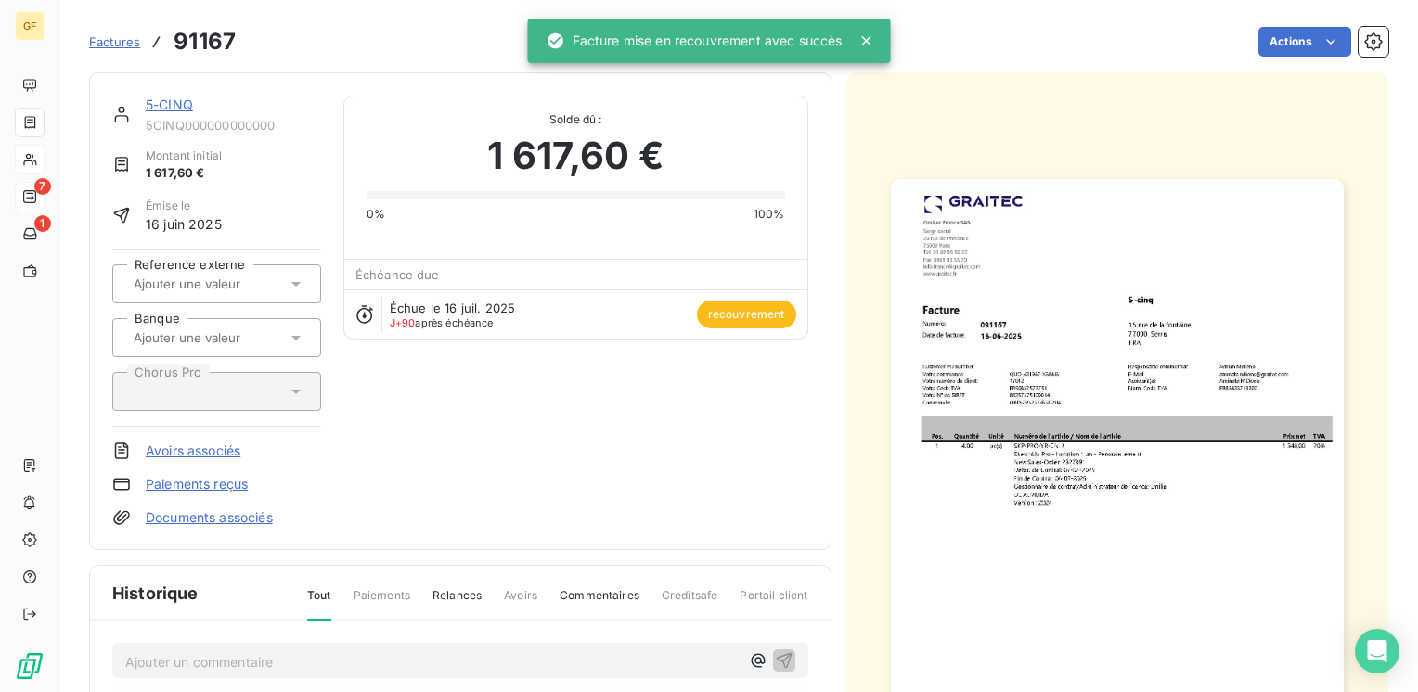
click at [171, 99] on link "5-CINQ" at bounding box center [169, 105] width 47 height 16
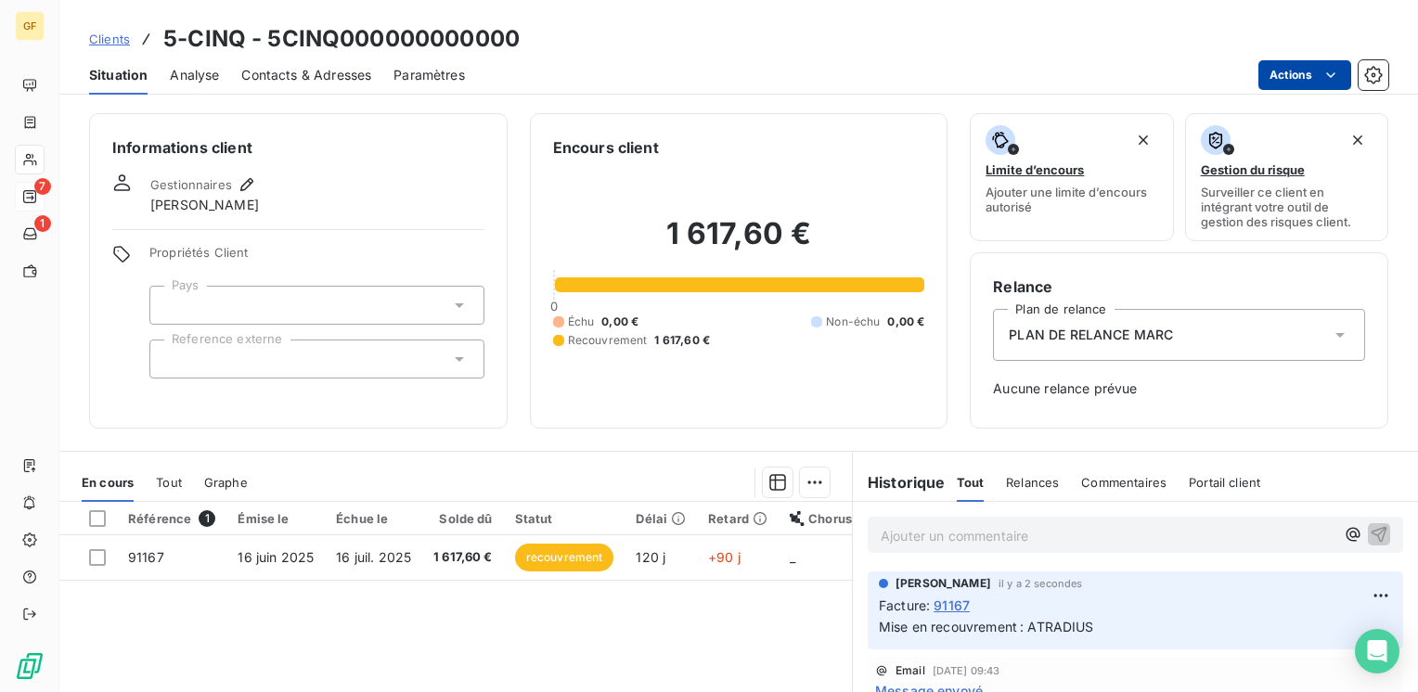
click at [1344, 68] on html "GF 7 1 Clients 5-CINQ - 5CINQ000000000000 Situation Analyse Contacts & Adresses…" at bounding box center [709, 346] width 1418 height 692
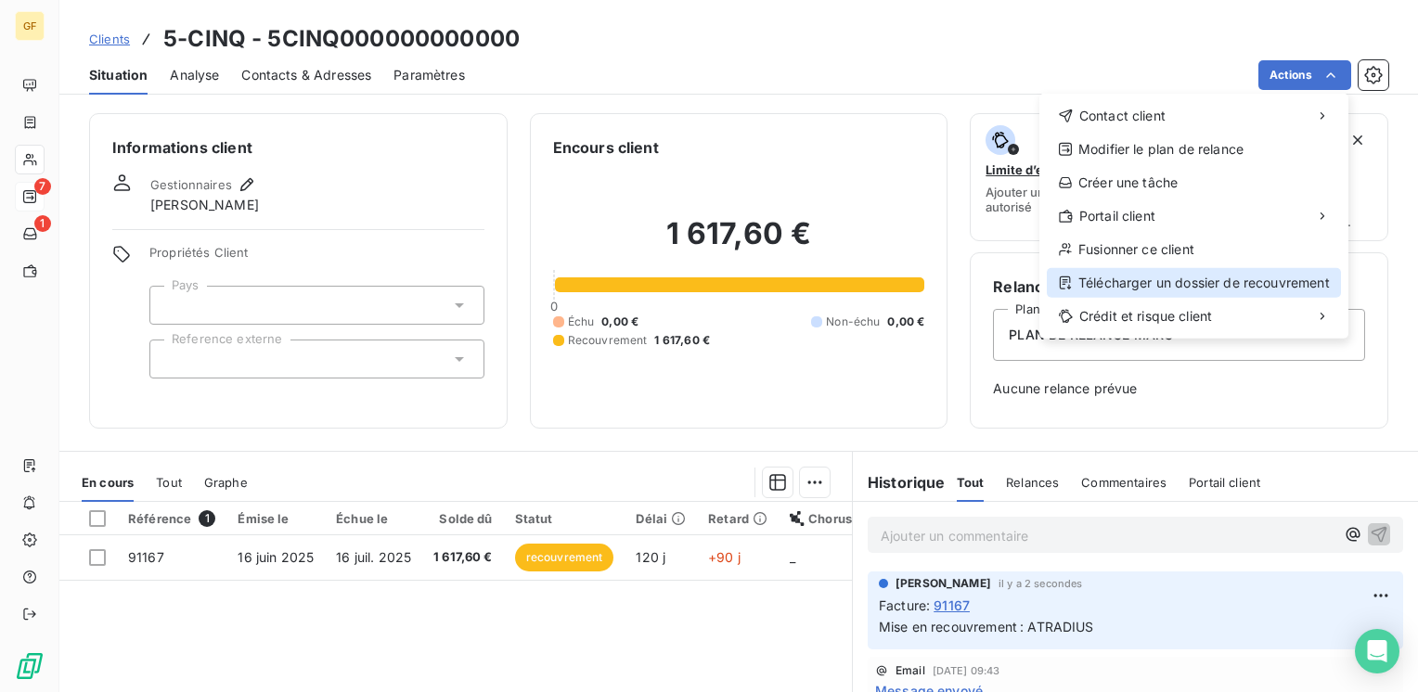
click at [1208, 270] on div "Télécharger un dossier de recouvrement" at bounding box center [1194, 283] width 294 height 30
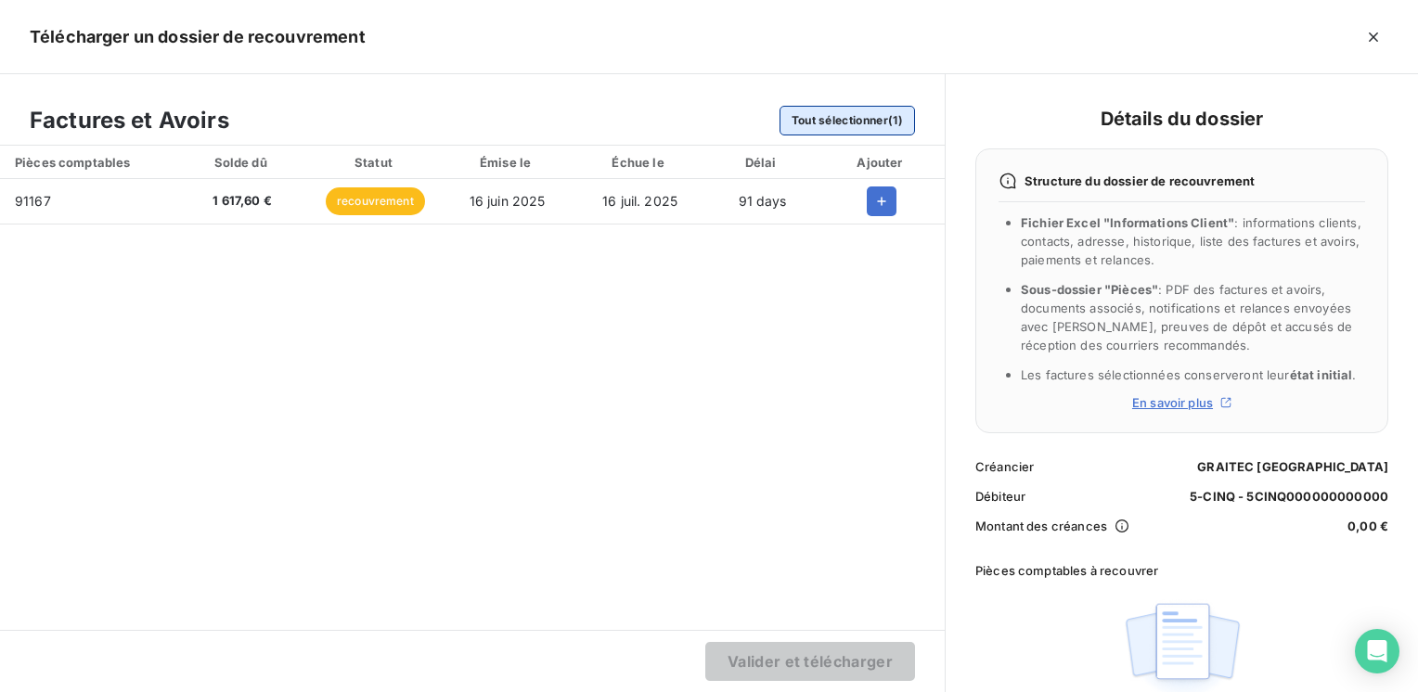
click at [818, 109] on button "Tout sélectionner (1)" at bounding box center [846, 121] width 135 height 30
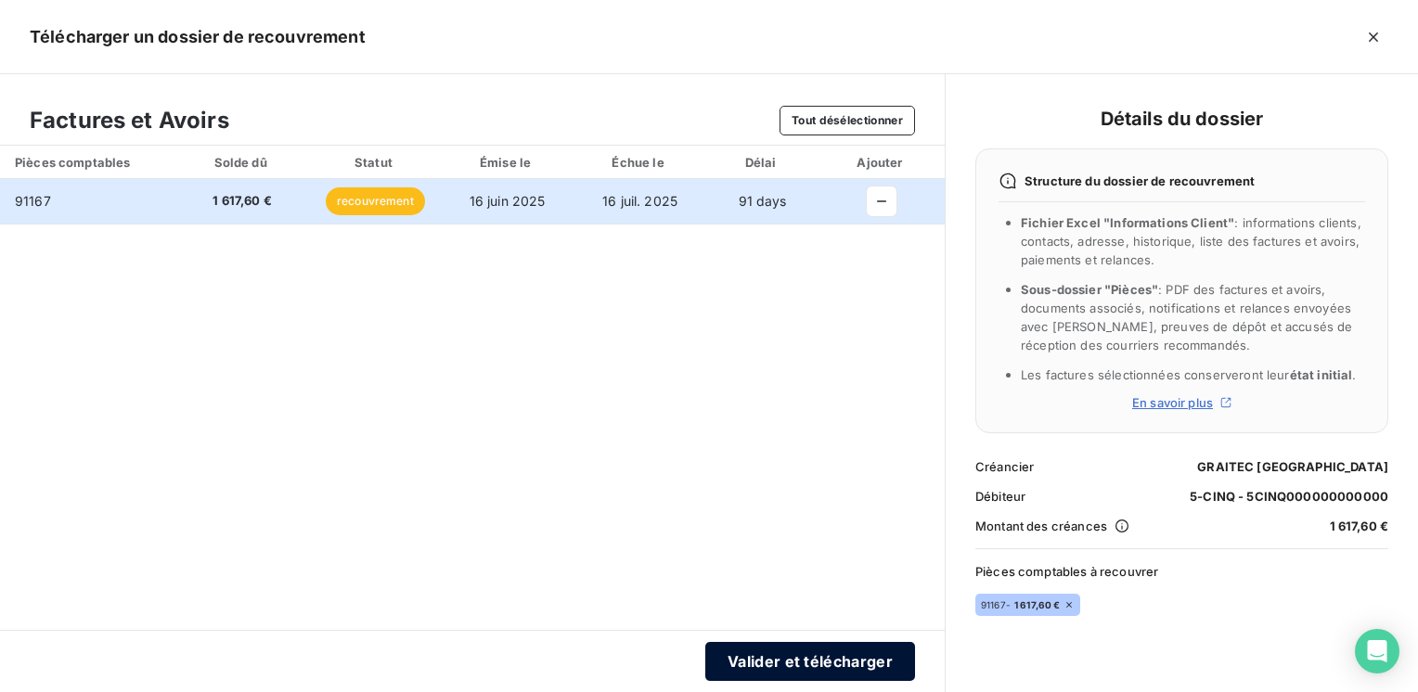
click at [767, 655] on button "Valider et télécharger" at bounding box center [810, 661] width 210 height 39
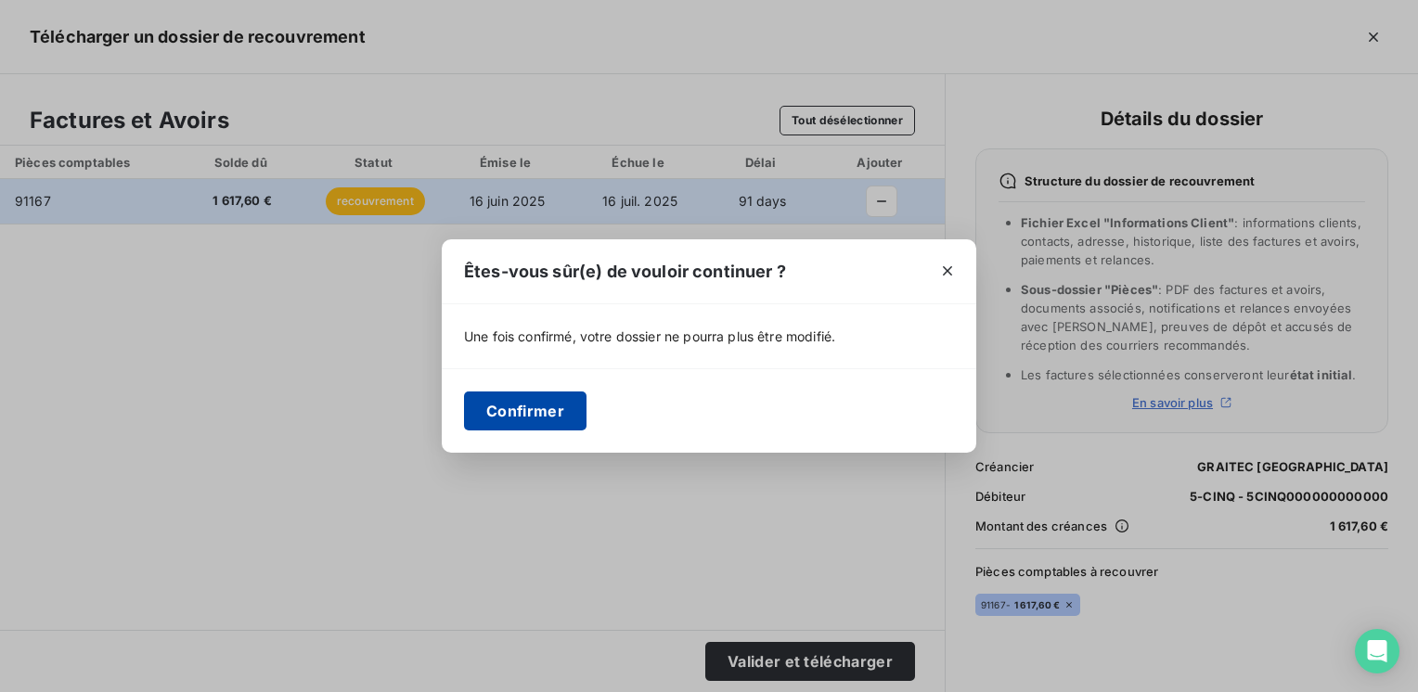
click at [555, 406] on button "Confirmer" at bounding box center [525, 411] width 122 height 39
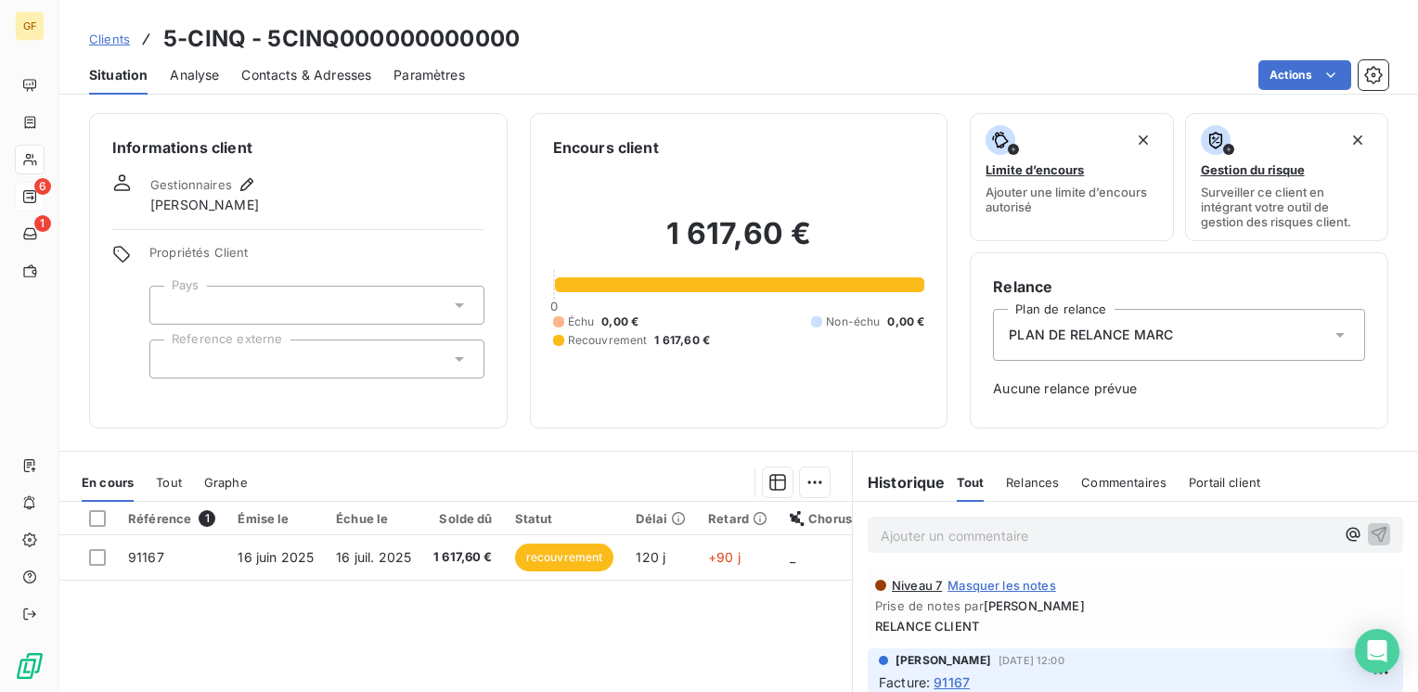
scroll to position [93, 0]
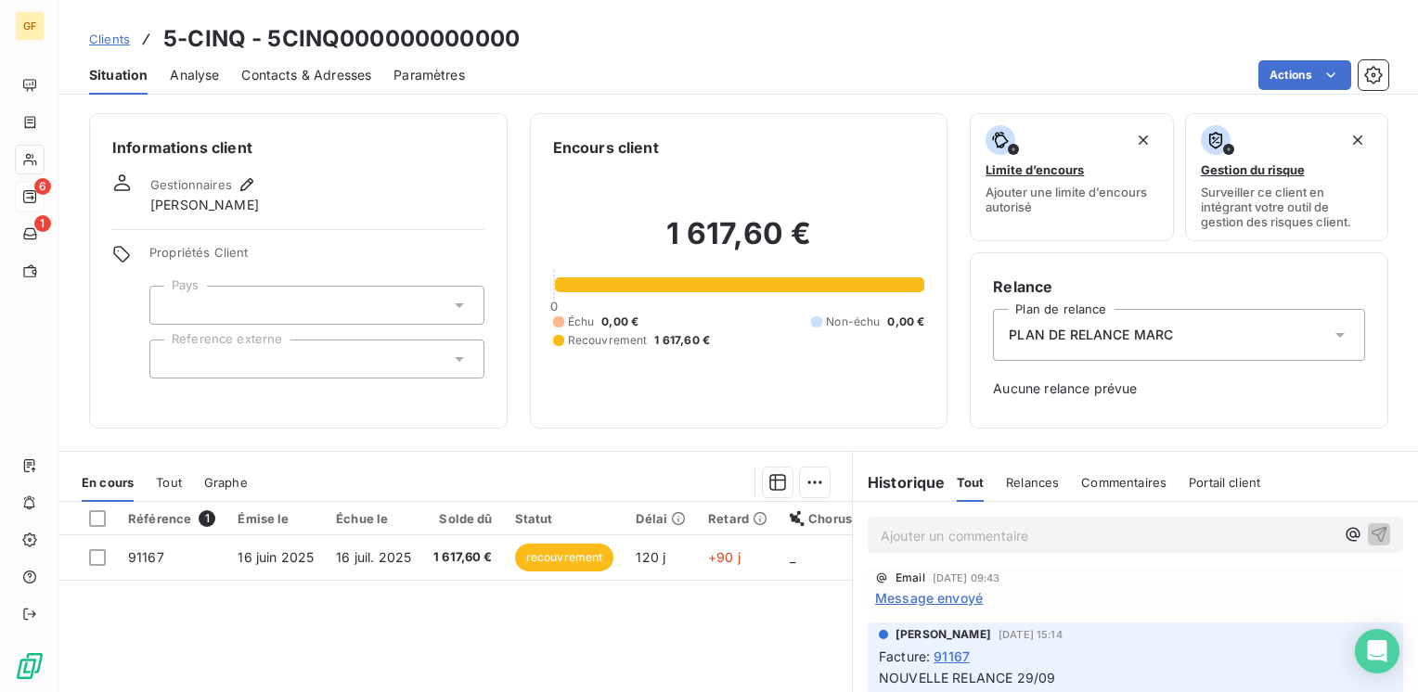
click at [933, 590] on span "Message envoyé" at bounding box center [929, 597] width 108 height 19
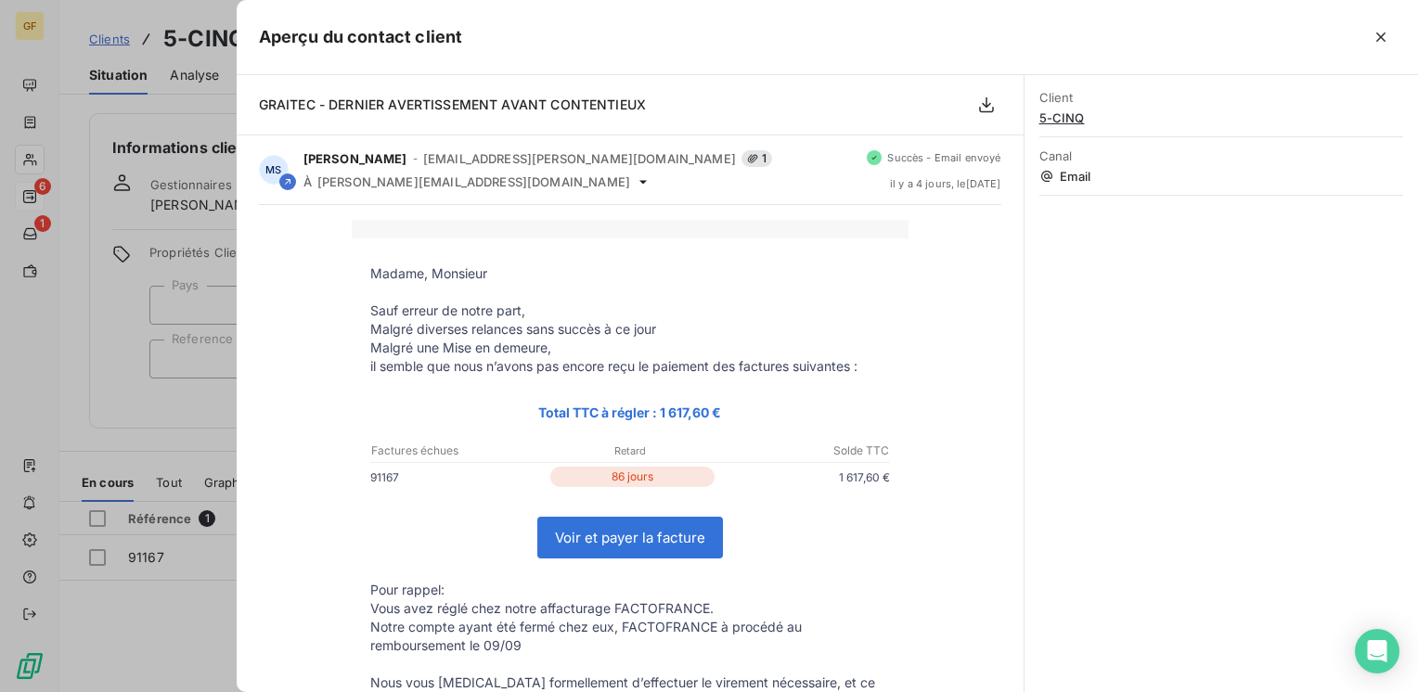
drag, startPoint x: 1381, startPoint y: 38, endPoint x: 1366, endPoint y: 61, distance: 27.5
click at [1381, 38] on icon "button" at bounding box center [1380, 37] width 19 height 19
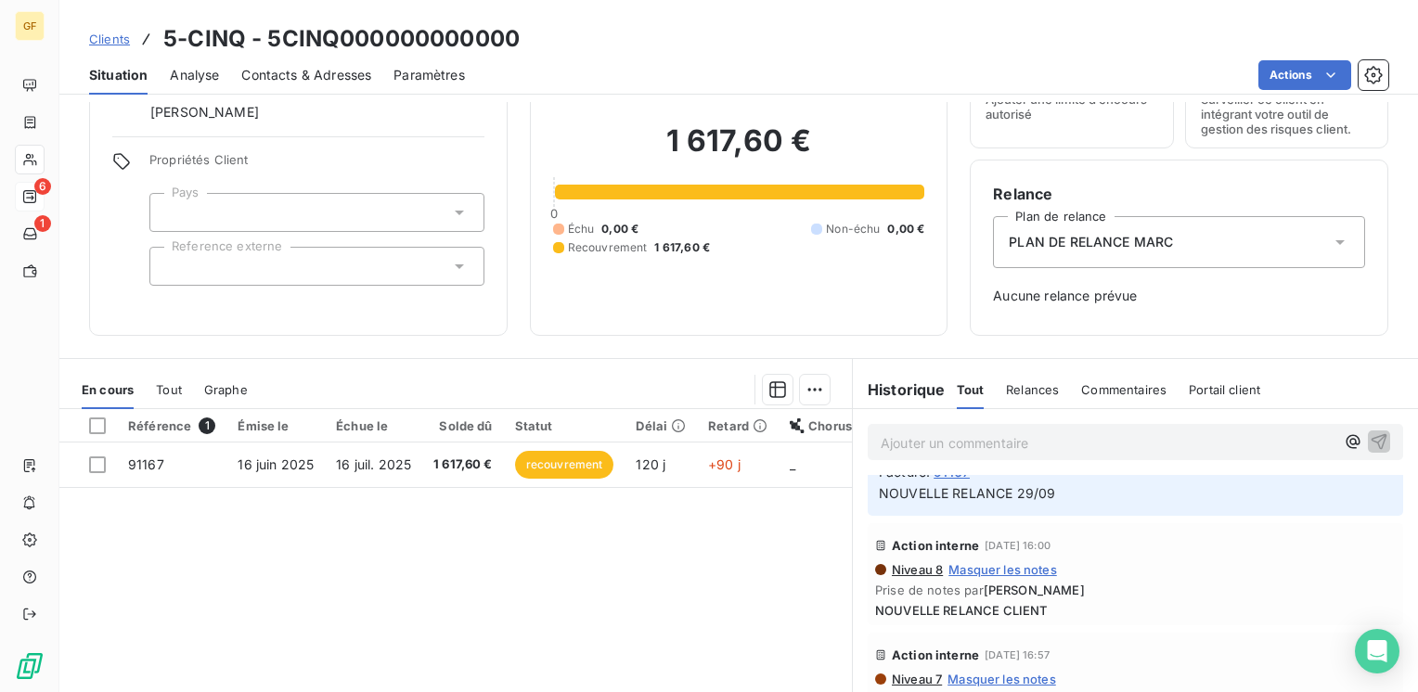
scroll to position [186, 0]
click at [1073, 506] on div "[PERSON_NAME] [DATE] 15:14 Facture : 91167 NOUVELLE RELANCE 29/09" at bounding box center [1135, 476] width 535 height 78
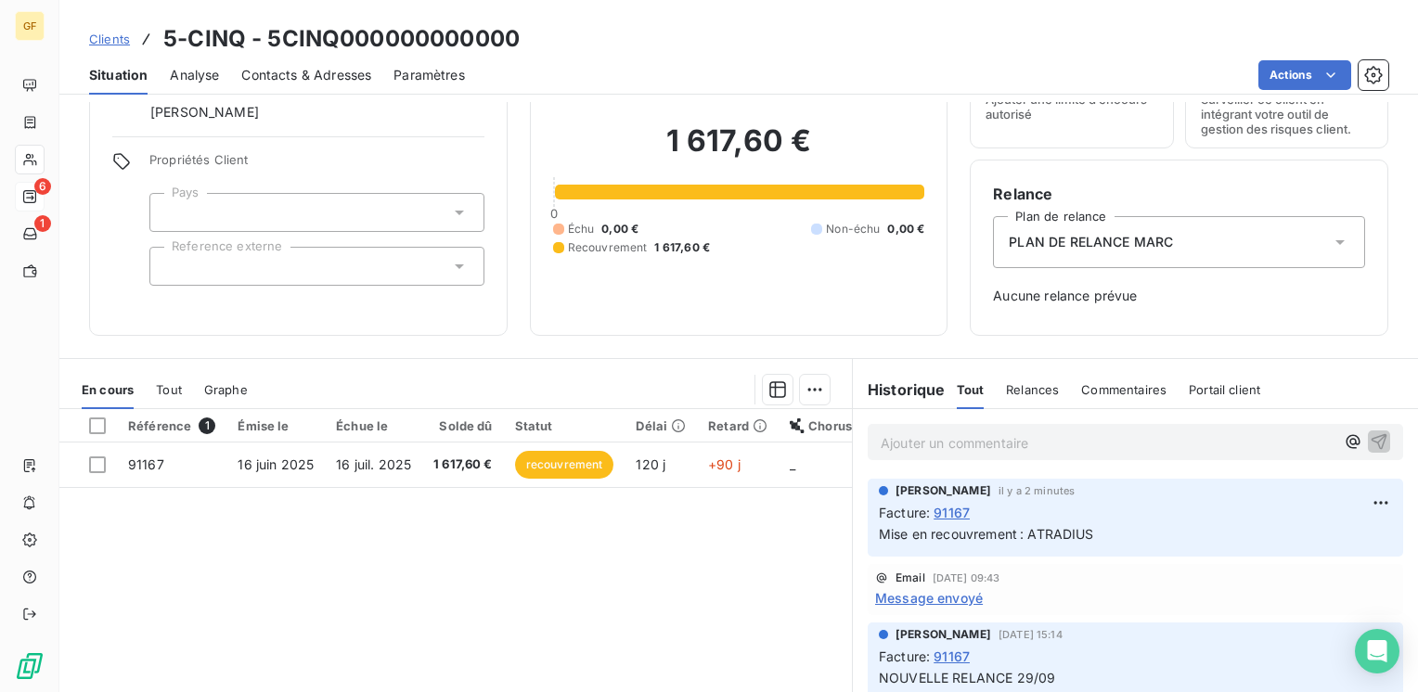
click at [946, 599] on span "Message envoyé" at bounding box center [929, 597] width 108 height 19
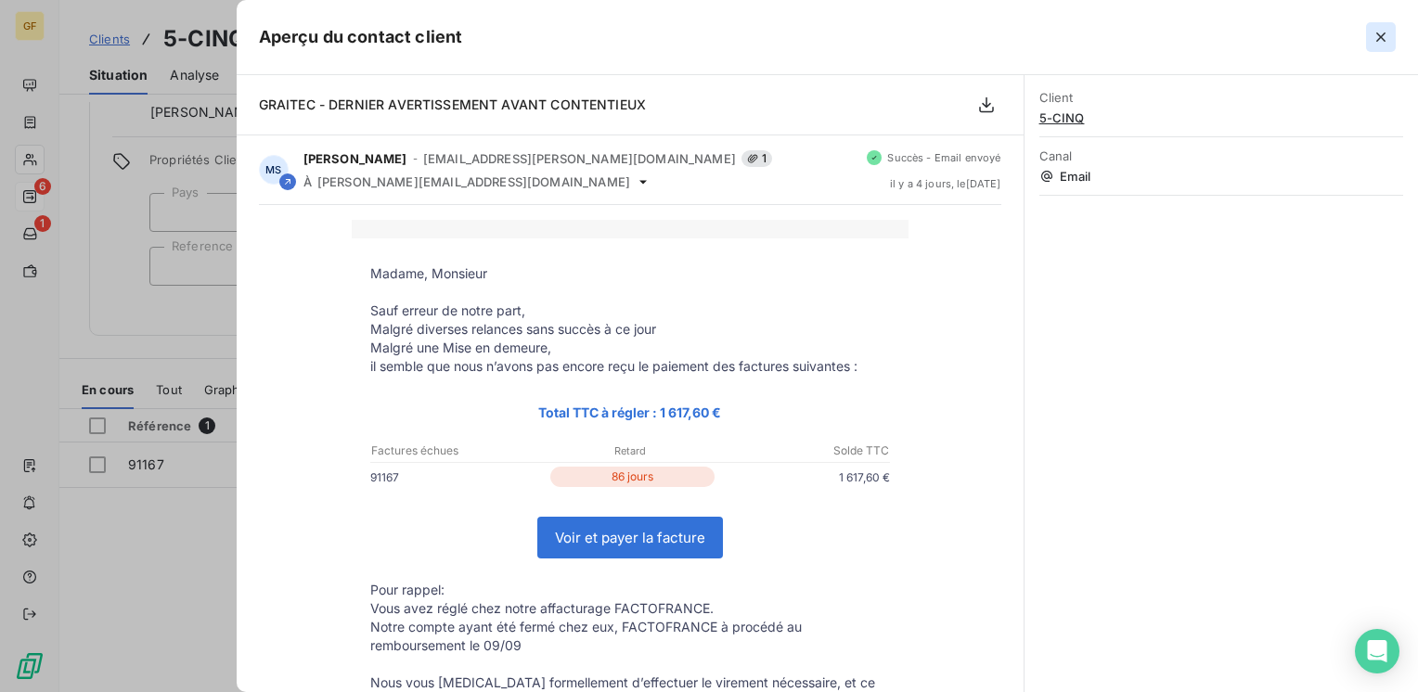
click at [1384, 36] on icon "button" at bounding box center [1380, 37] width 19 height 19
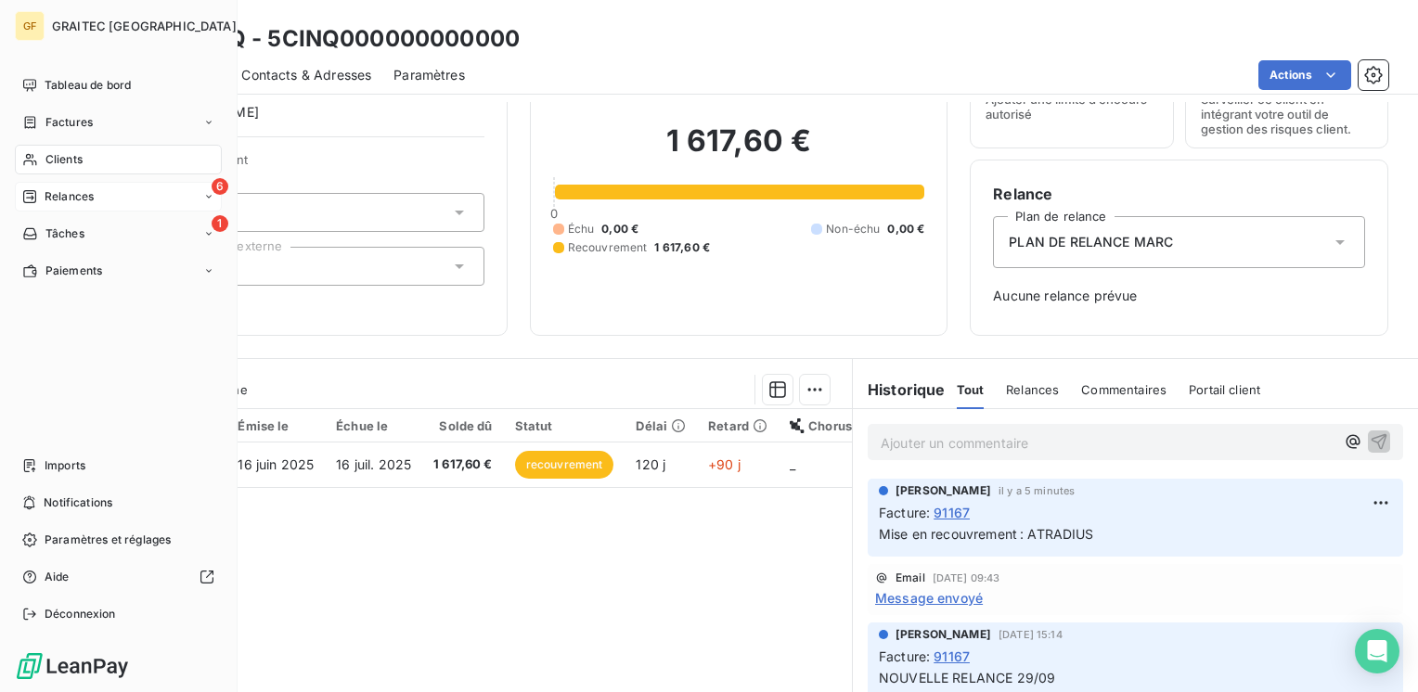
click at [48, 193] on span "Relances" at bounding box center [69, 196] width 49 height 17
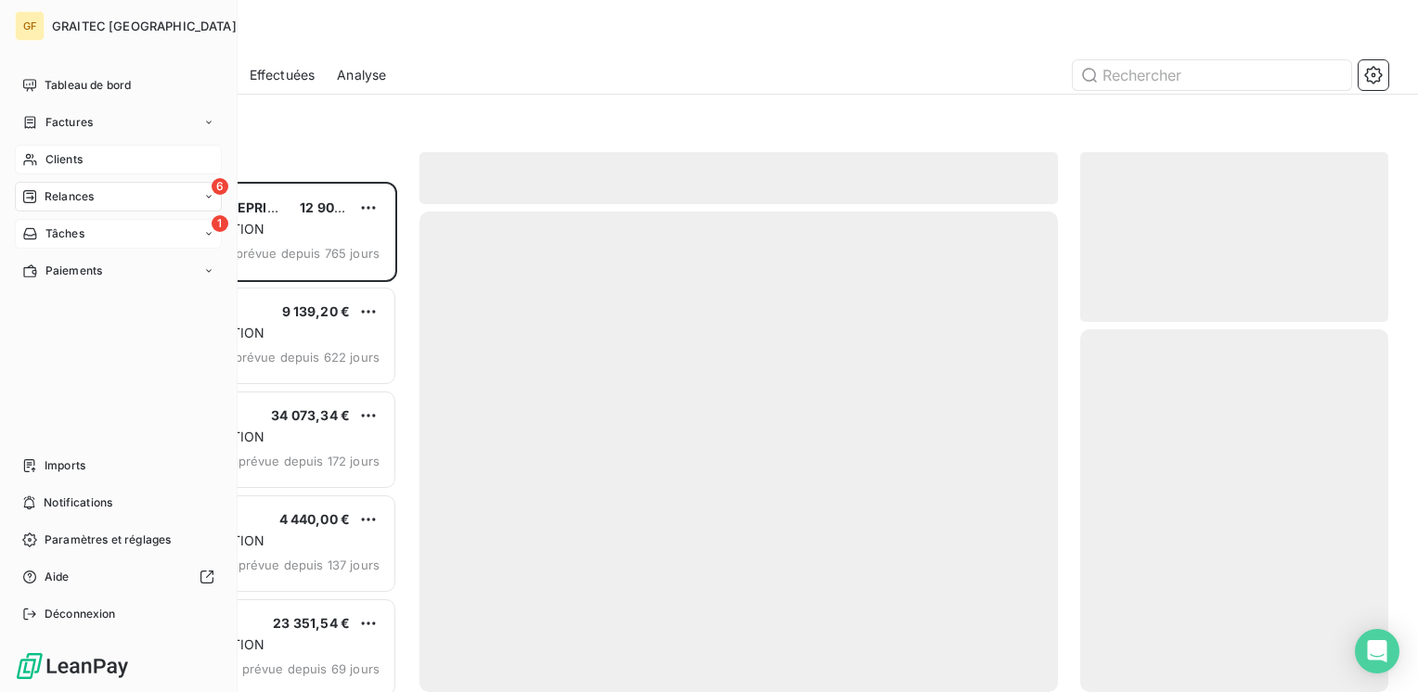
scroll to position [496, 293]
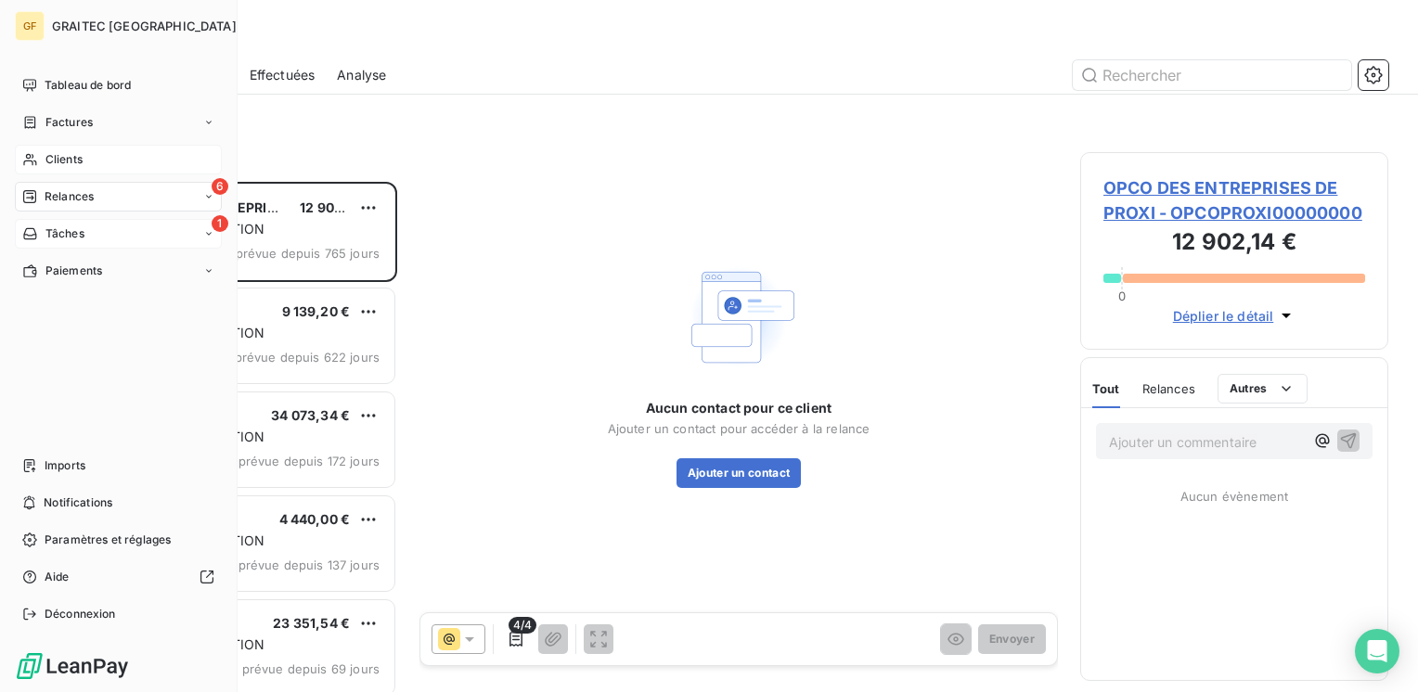
click at [41, 234] on div "Tâches" at bounding box center [53, 233] width 62 height 17
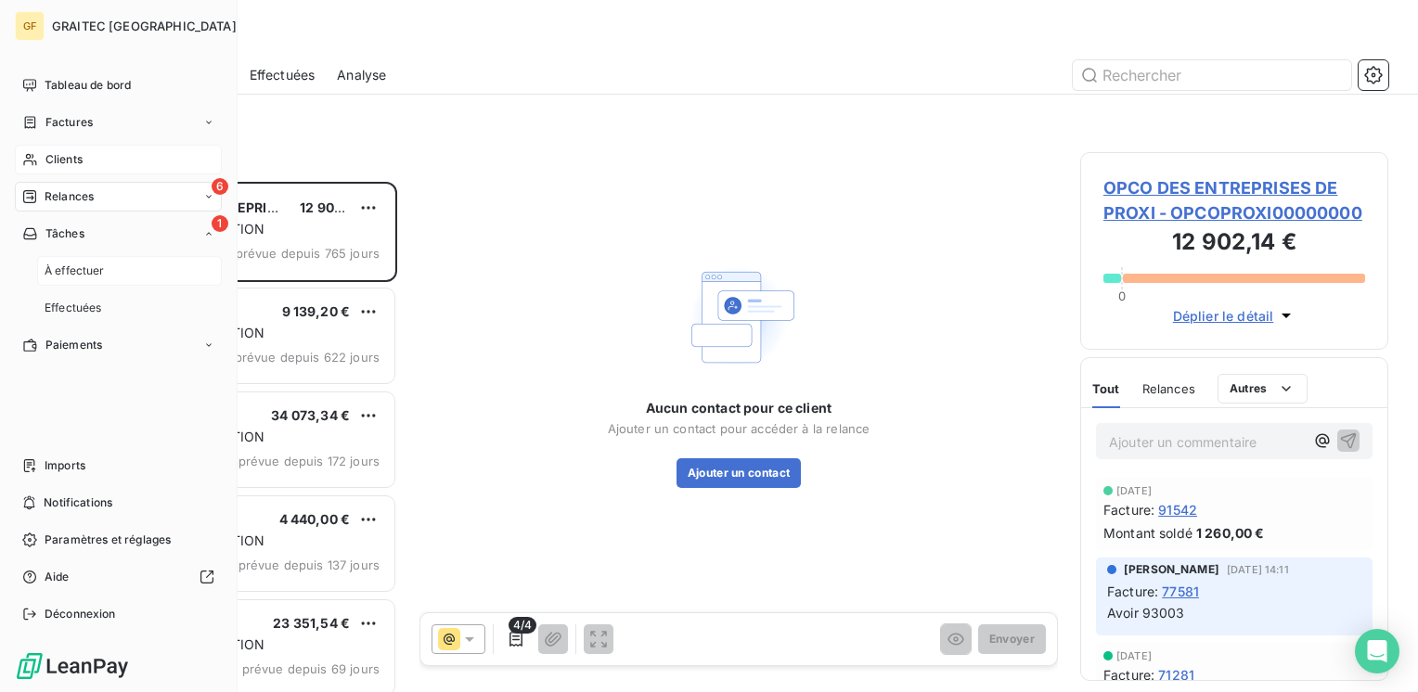
click at [85, 266] on span "À effectuer" at bounding box center [75, 271] width 60 height 17
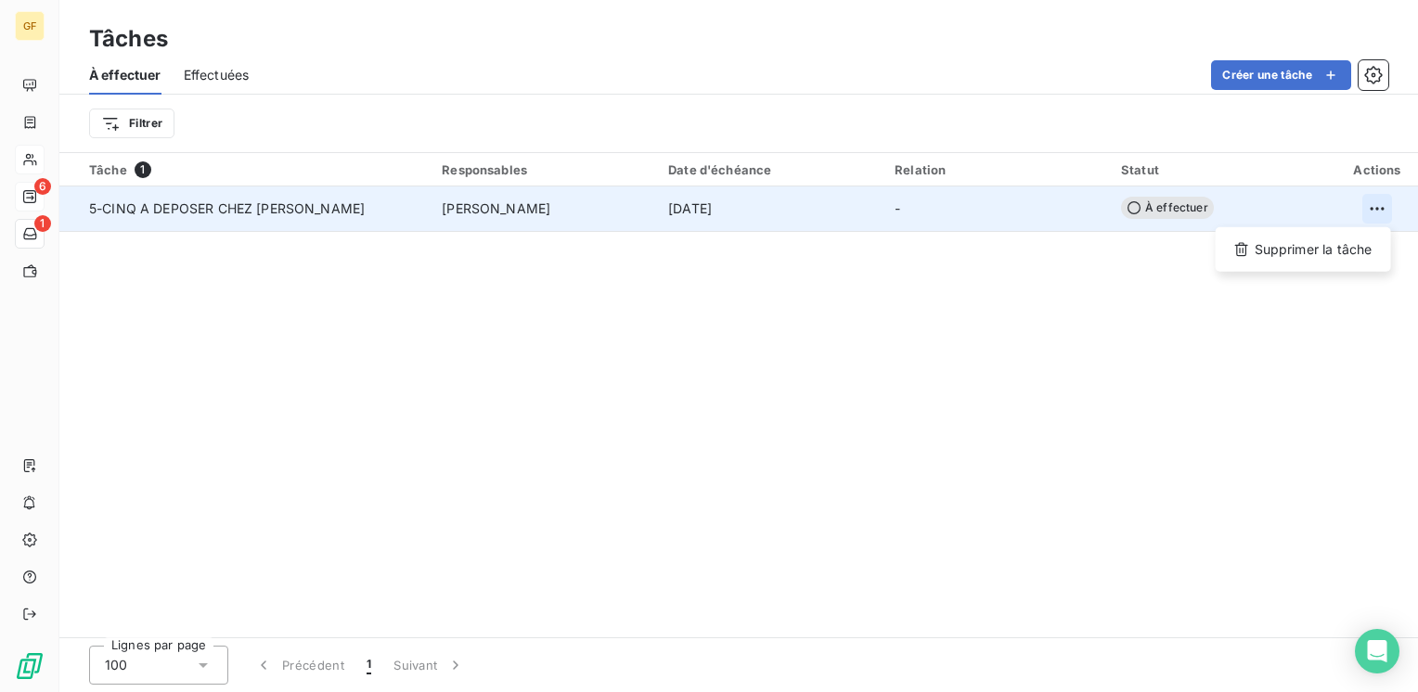
click at [1377, 206] on html "GF 6 1 Tâches À effectuer Effectuées Créer une tâche Filtrer Tâche 1 Responsabl…" at bounding box center [709, 346] width 1418 height 692
click at [1319, 249] on div "Supprimer la tâche" at bounding box center [1303, 250] width 161 height 30
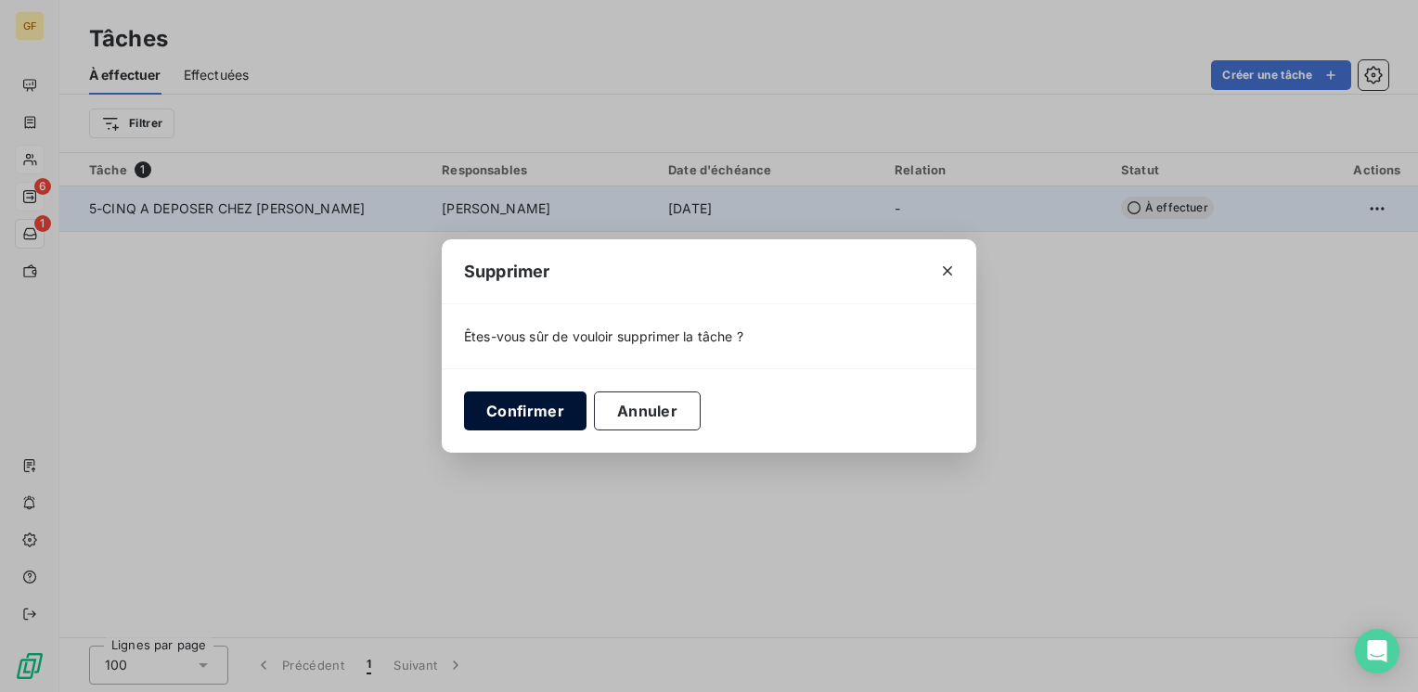
click at [575, 412] on button "Confirmer" at bounding box center [525, 411] width 122 height 39
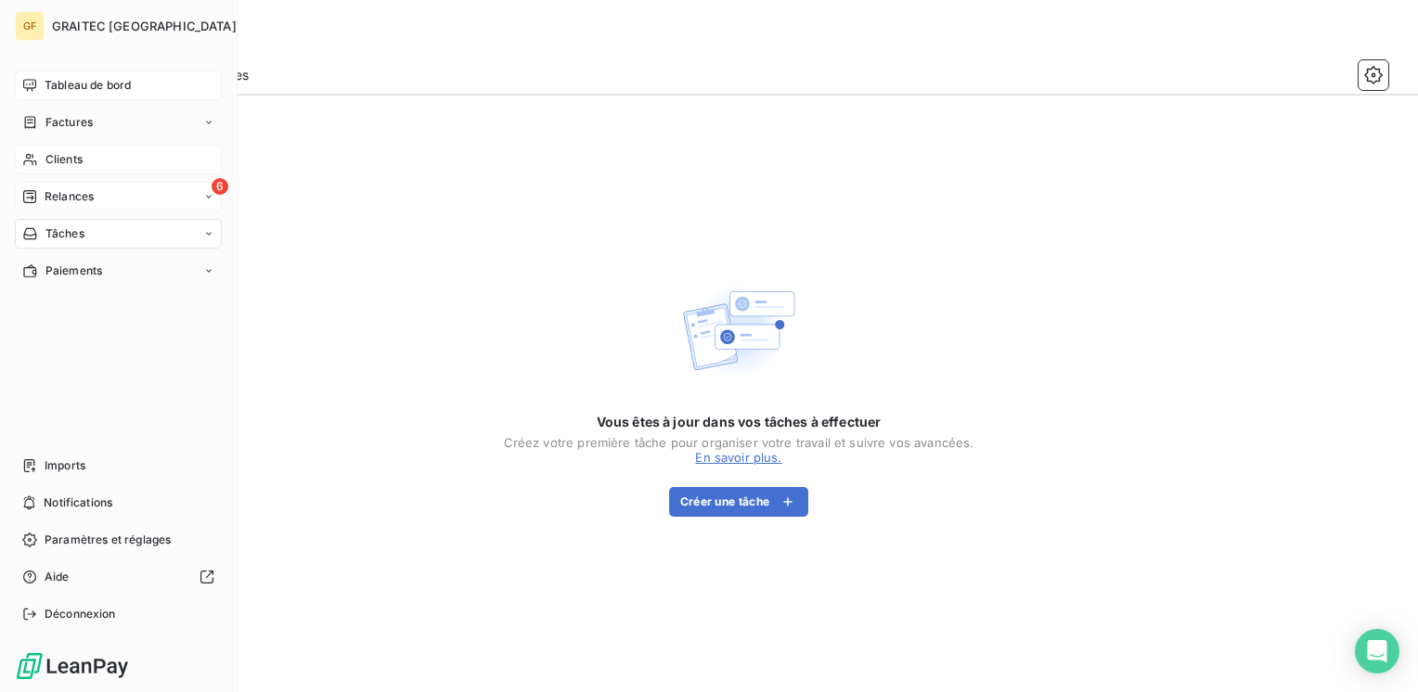
click at [83, 87] on span "Tableau de bord" at bounding box center [88, 85] width 86 height 17
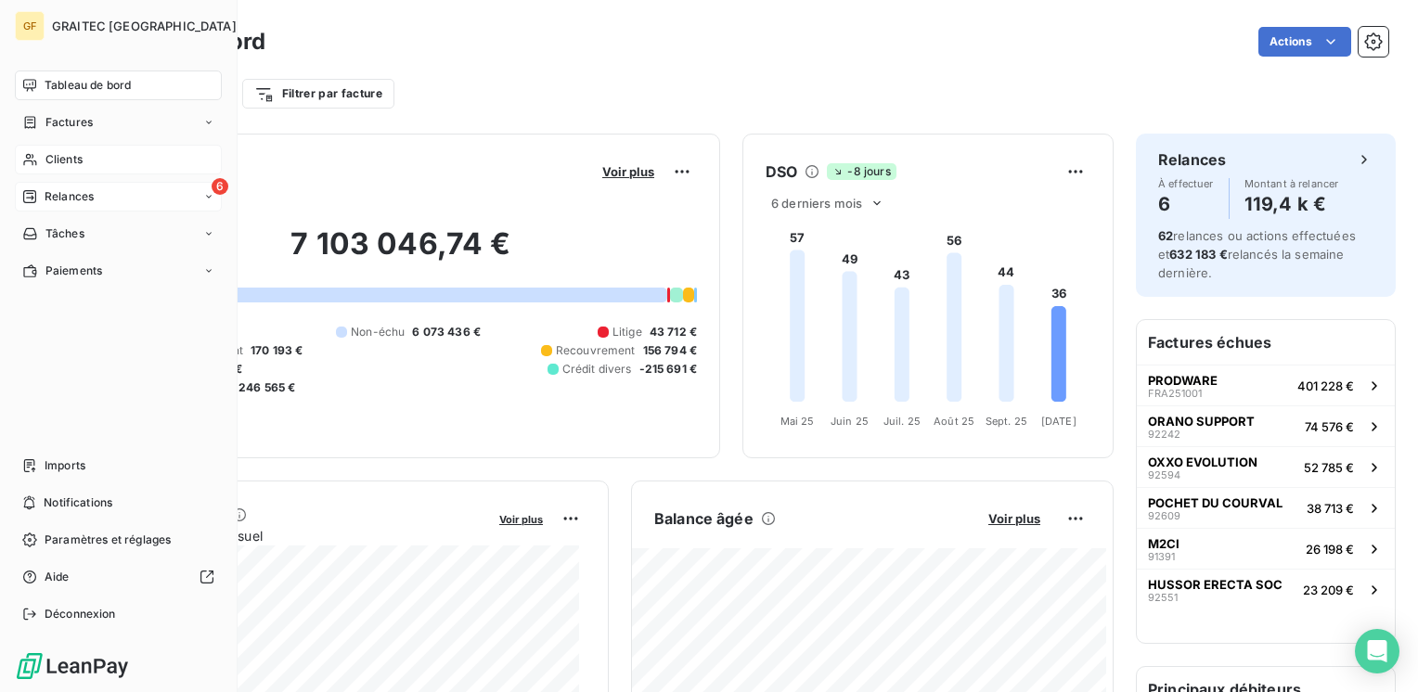
click at [56, 190] on span "Relances" at bounding box center [69, 196] width 49 height 17
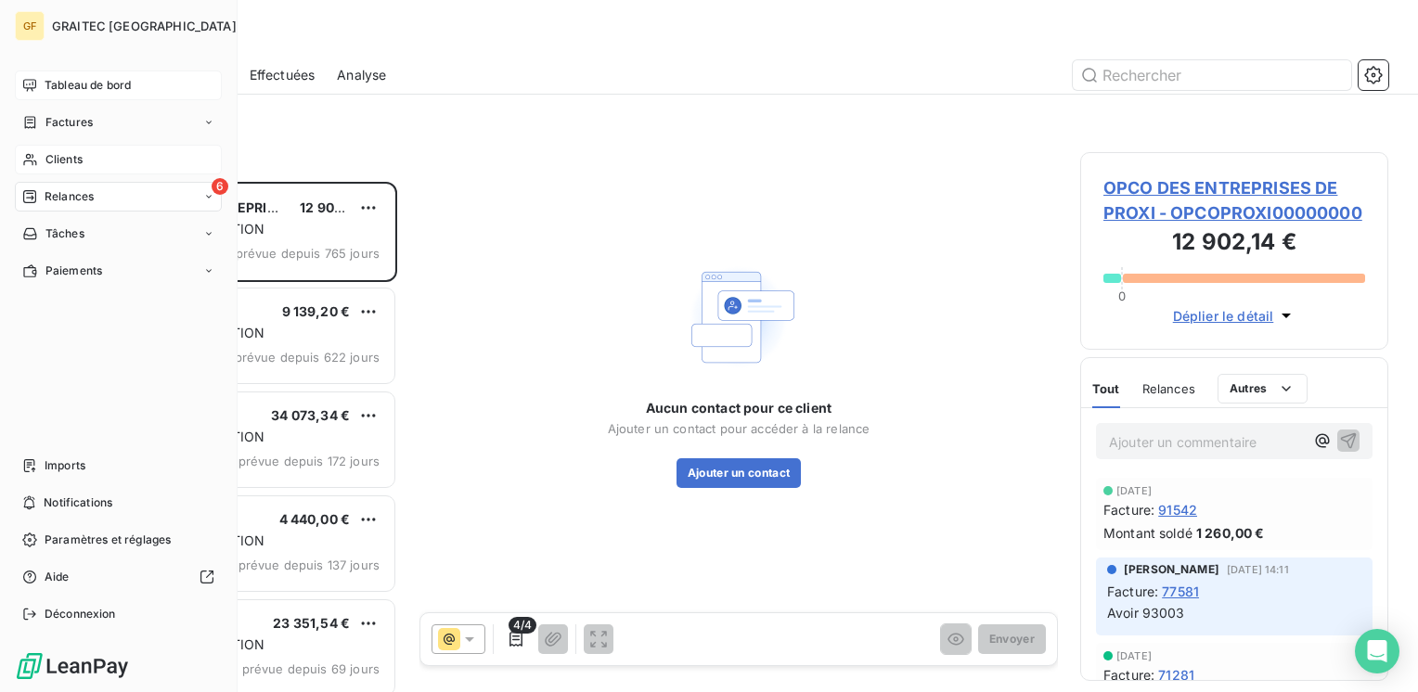
click at [48, 81] on span "Tableau de bord" at bounding box center [88, 85] width 86 height 17
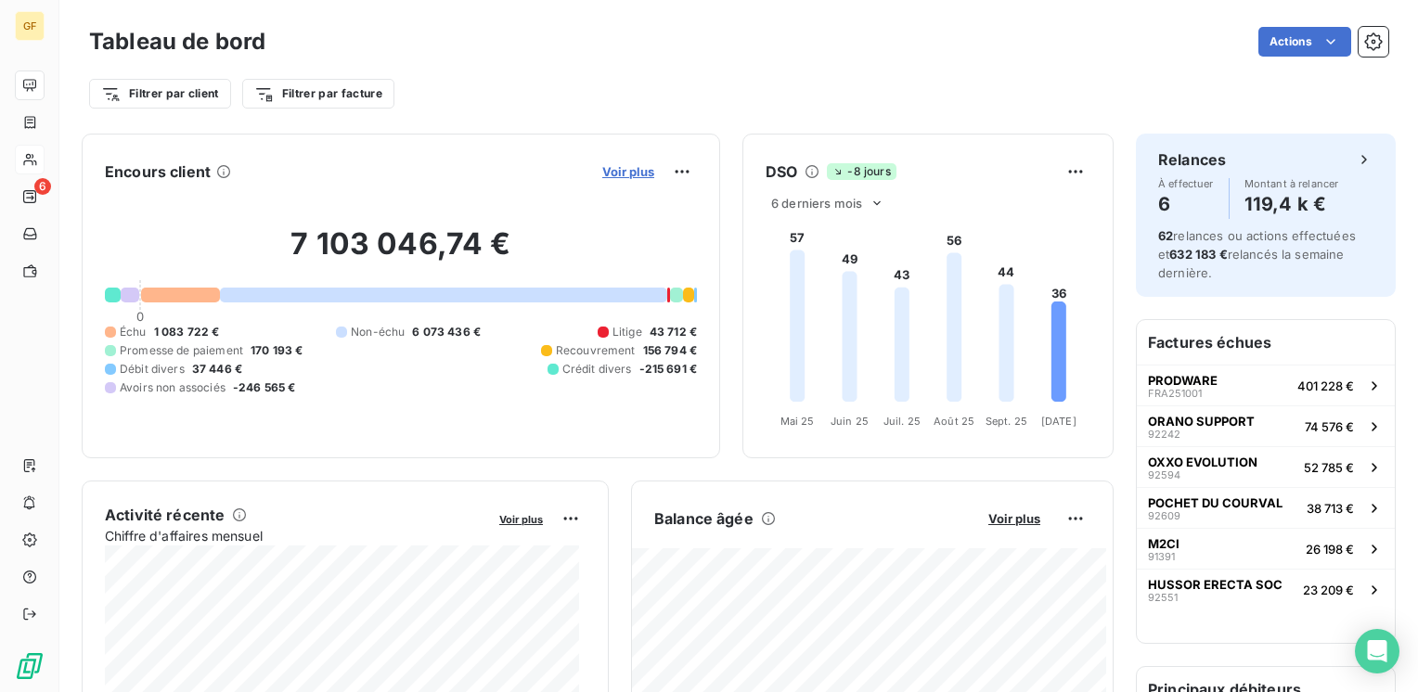
click at [624, 165] on span "Voir plus" at bounding box center [628, 171] width 52 height 15
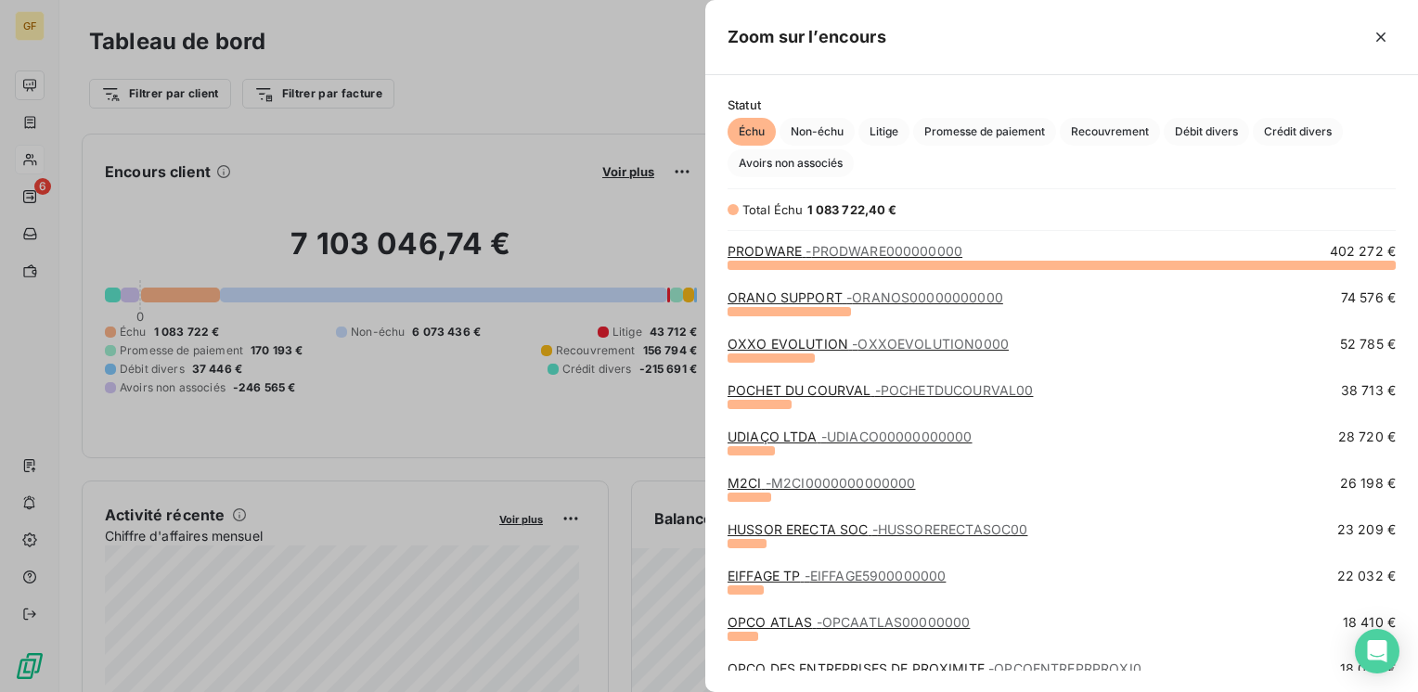
scroll to position [414, 698]
click at [766, 385] on link "POCHET DU COURVAL - POCHETDUCOURVAL00" at bounding box center [880, 390] width 305 height 16
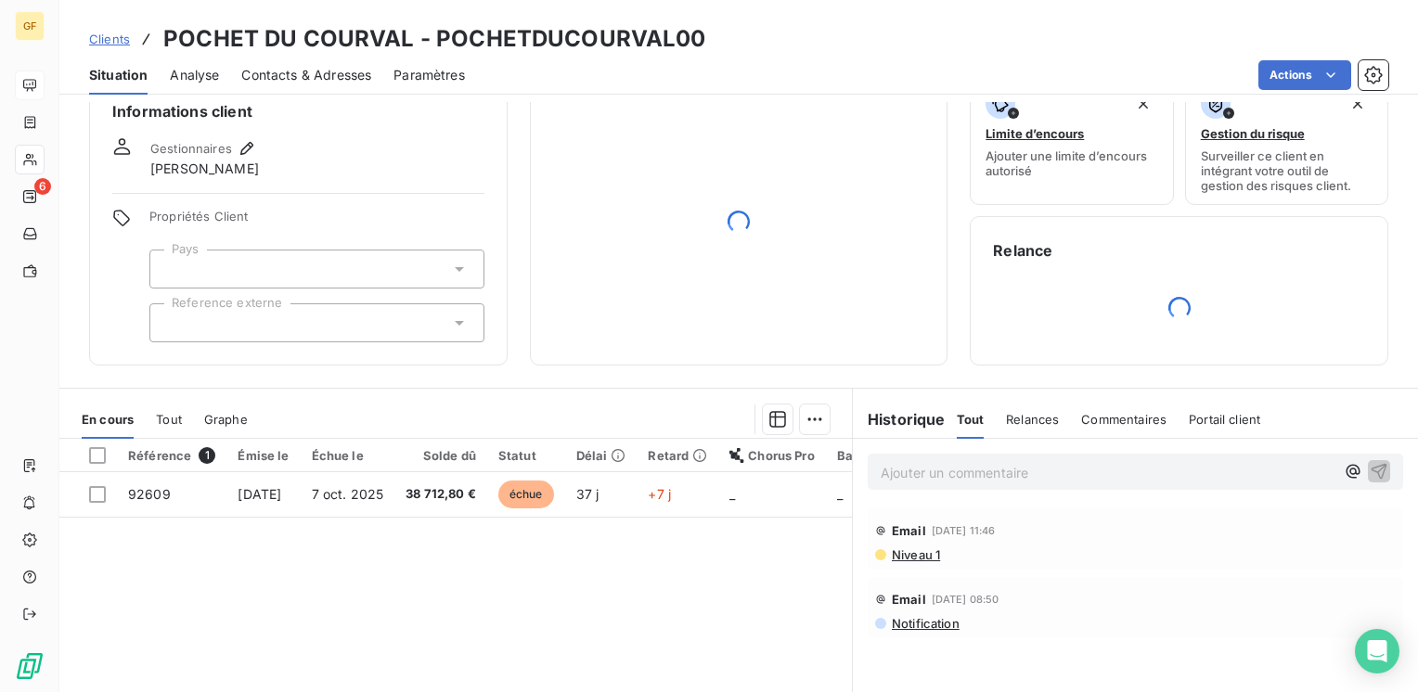
scroll to position [93, 0]
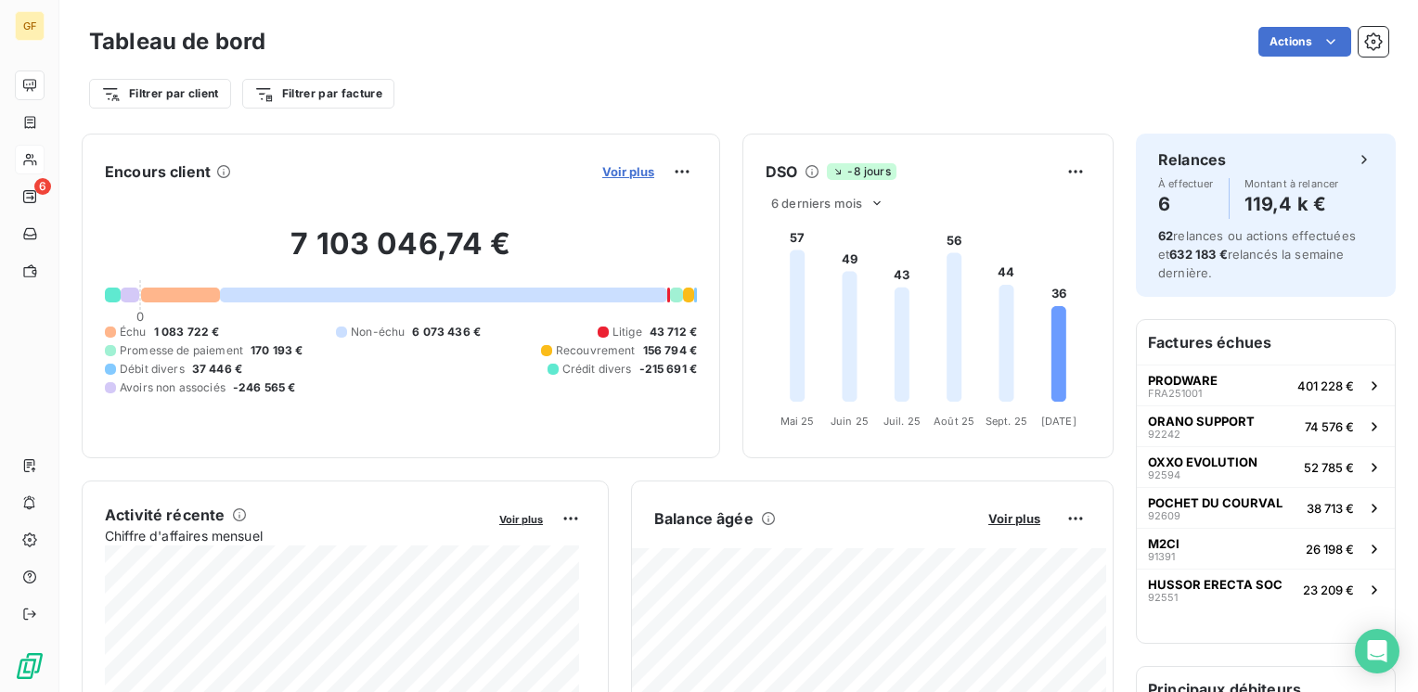
click at [602, 165] on span "Voir plus" at bounding box center [628, 171] width 52 height 15
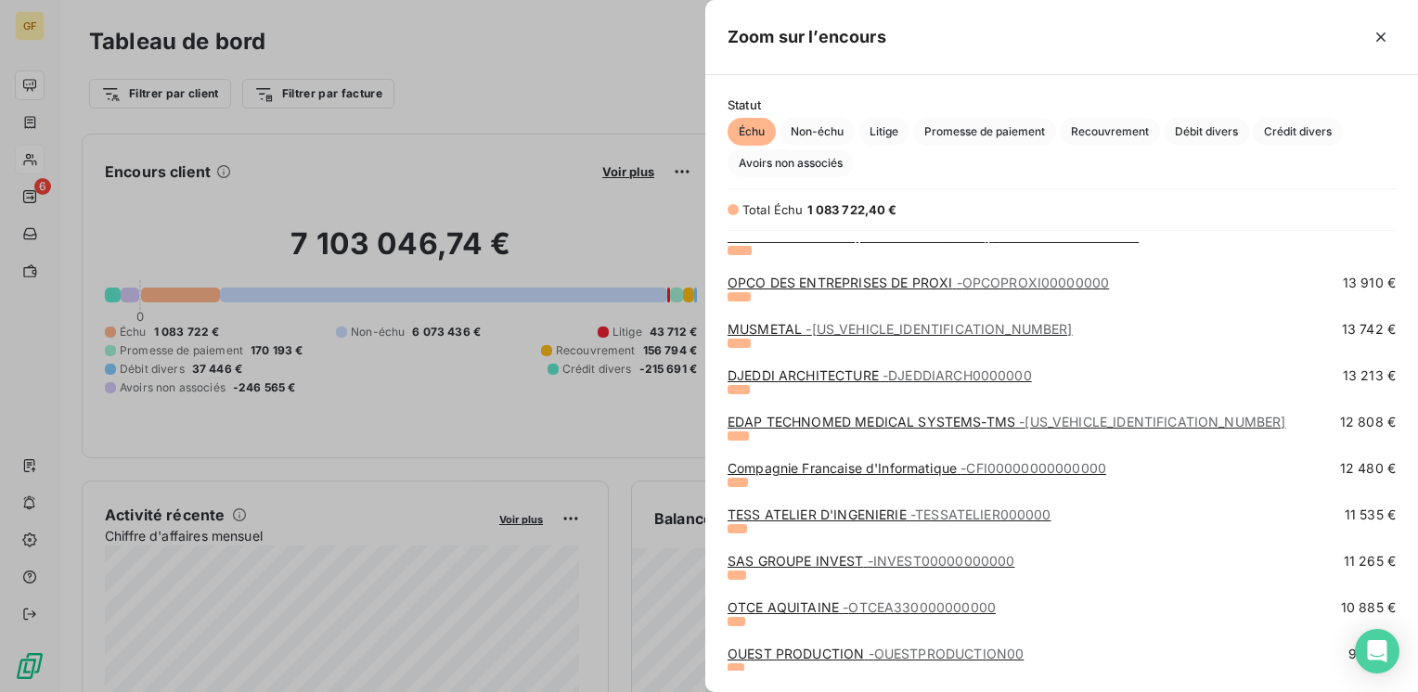
scroll to position [557, 0]
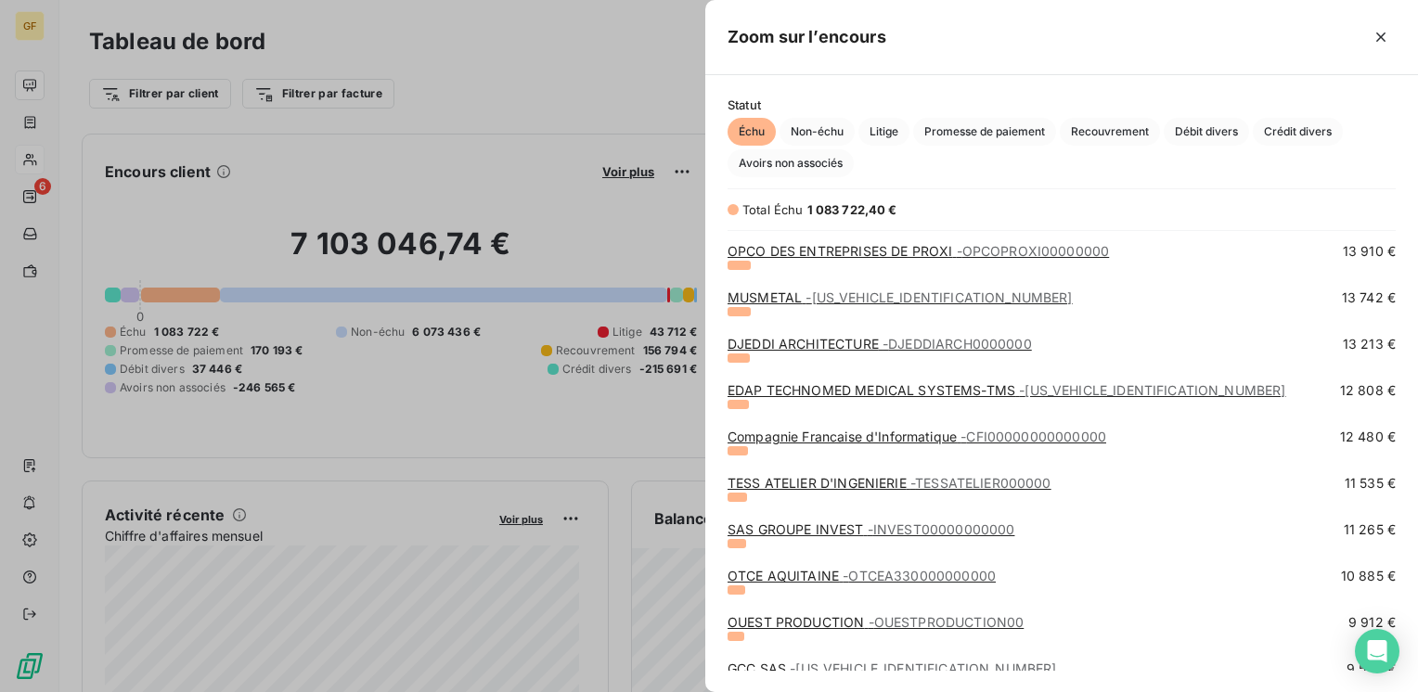
click at [805, 482] on link "TESS ATELIER D'INGENIERIE - TESSATELIER000000" at bounding box center [890, 483] width 324 height 16
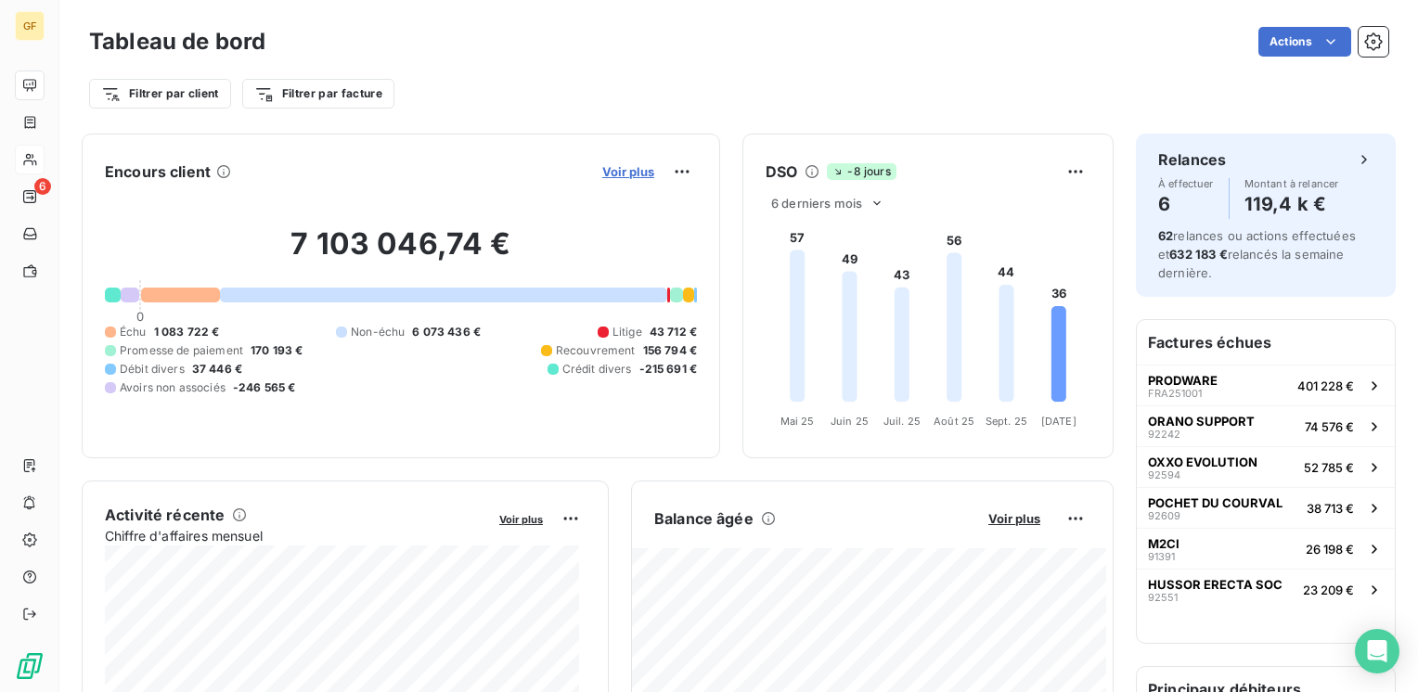
click at [616, 170] on span "Voir plus" at bounding box center [628, 171] width 52 height 15
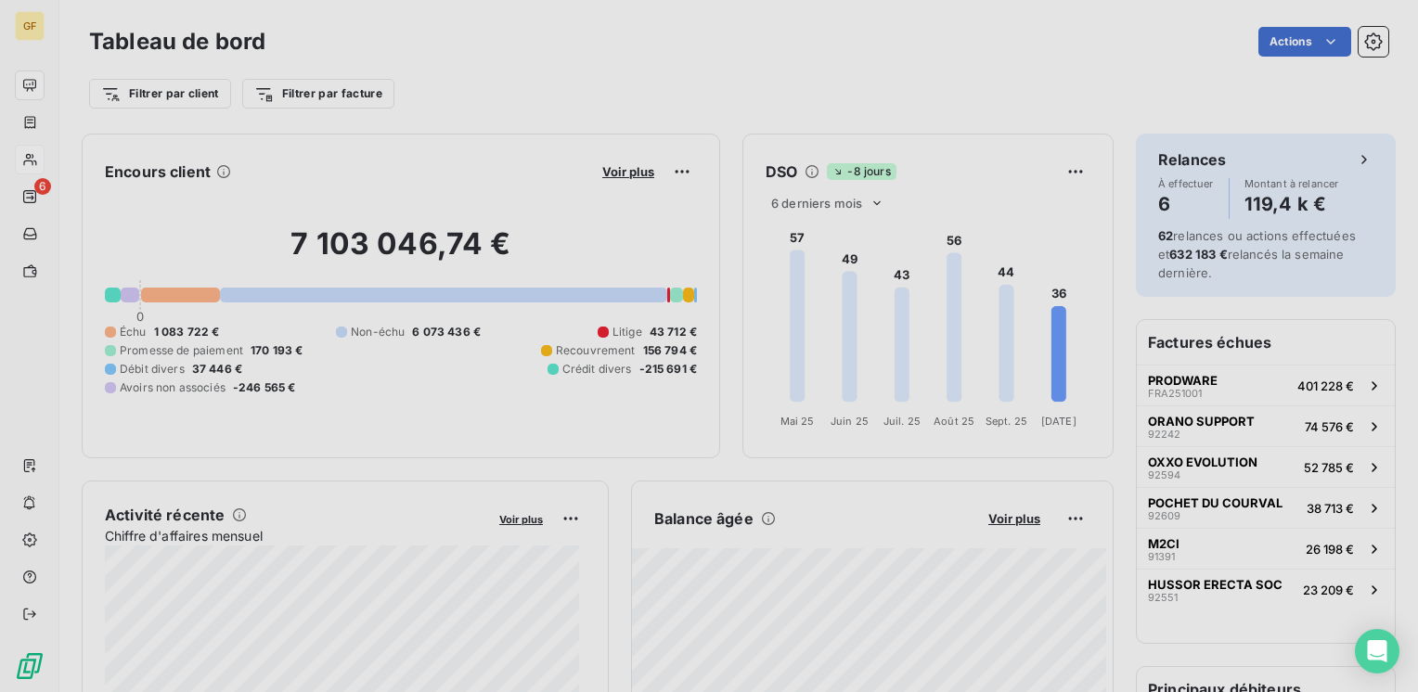
scroll to position [678, 698]
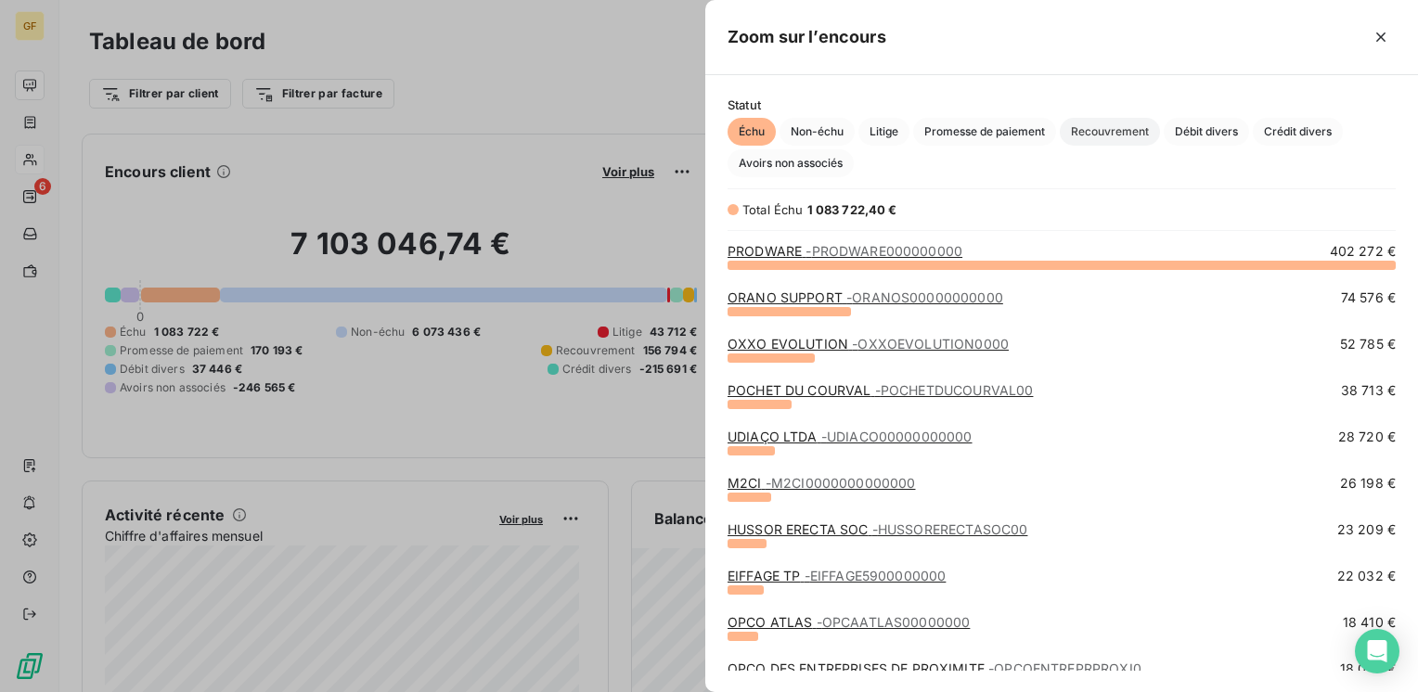
click at [1121, 131] on span "Recouvrement" at bounding box center [1110, 132] width 100 height 28
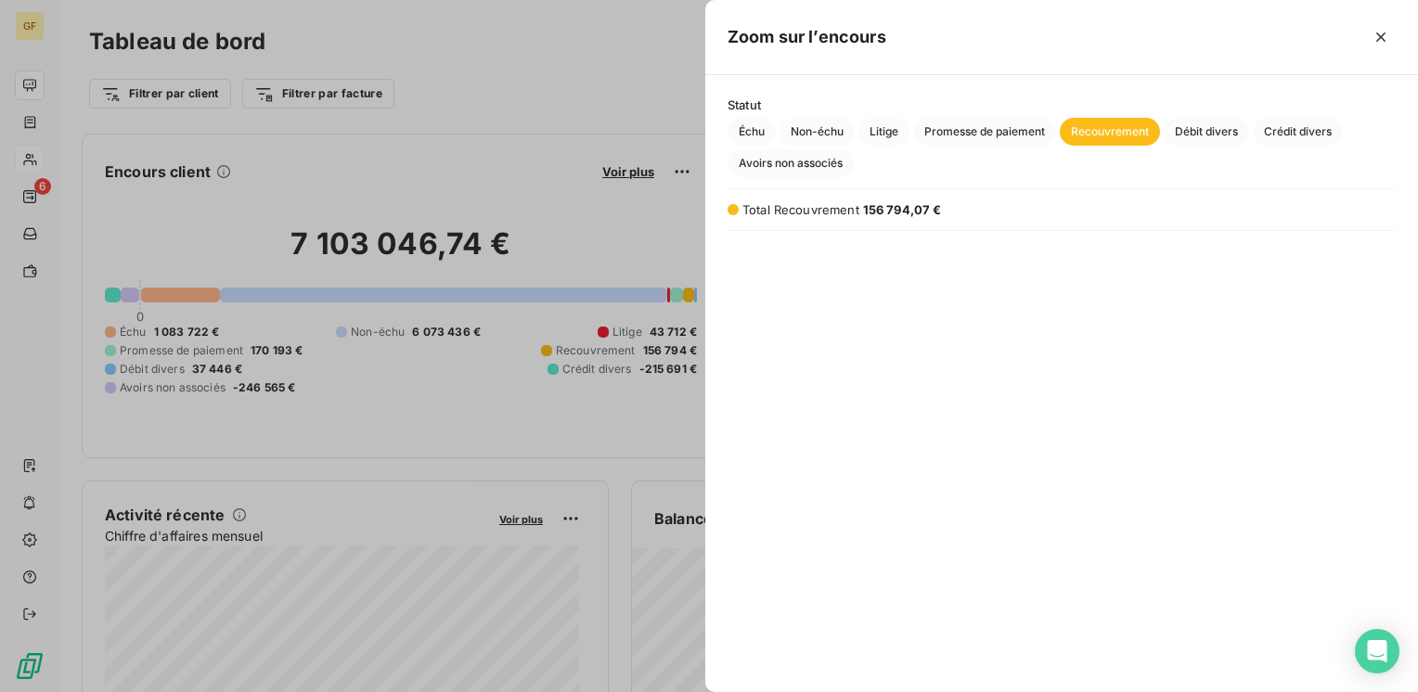
scroll to position [57, 0]
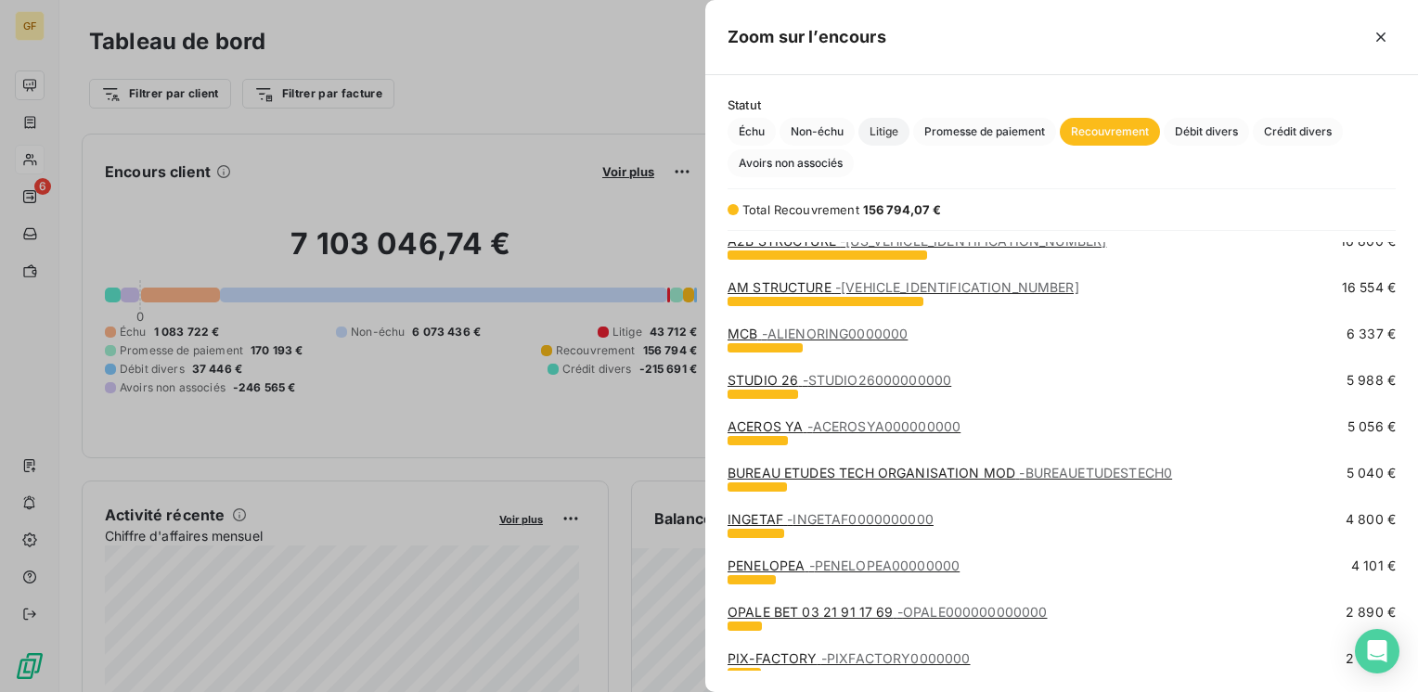
click at [891, 128] on span "Litige" at bounding box center [883, 132] width 51 height 28
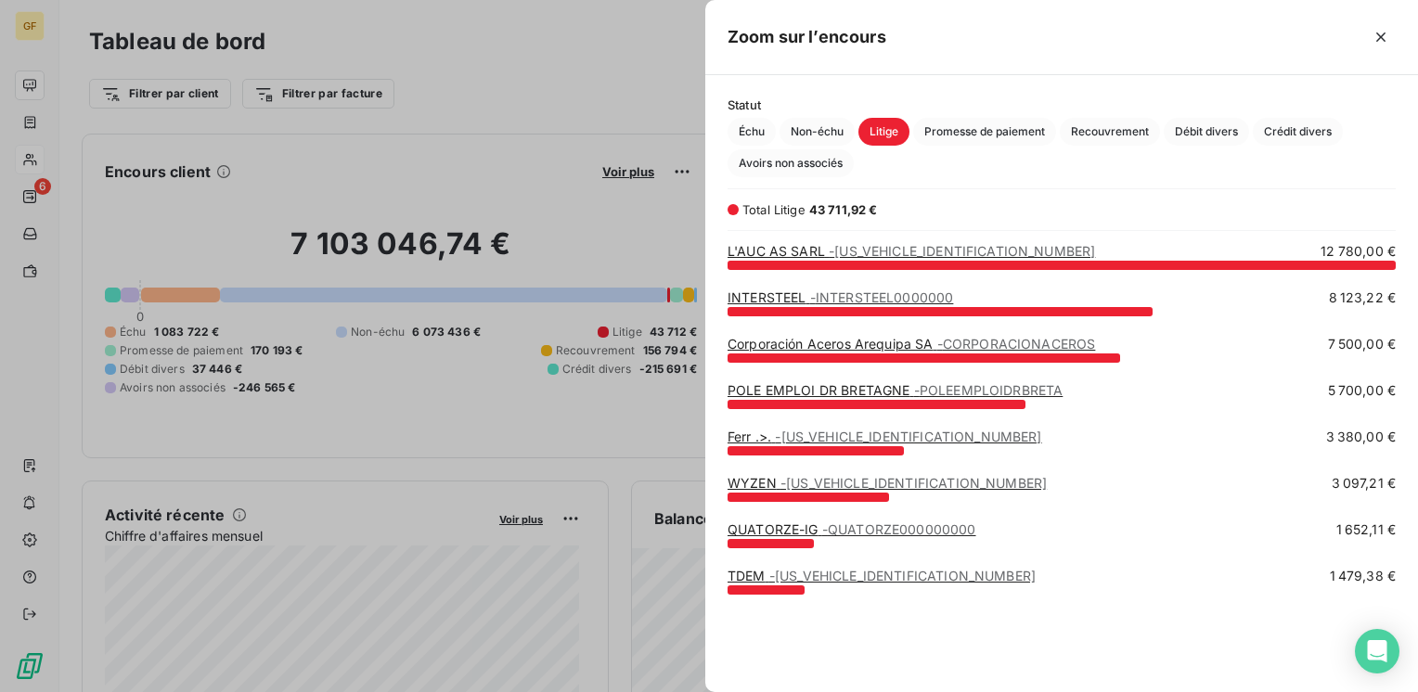
scroll to position [414, 698]
click at [766, 527] on link "QUATORZE-IG - QUATORZE000000000" at bounding box center [852, 529] width 249 height 16
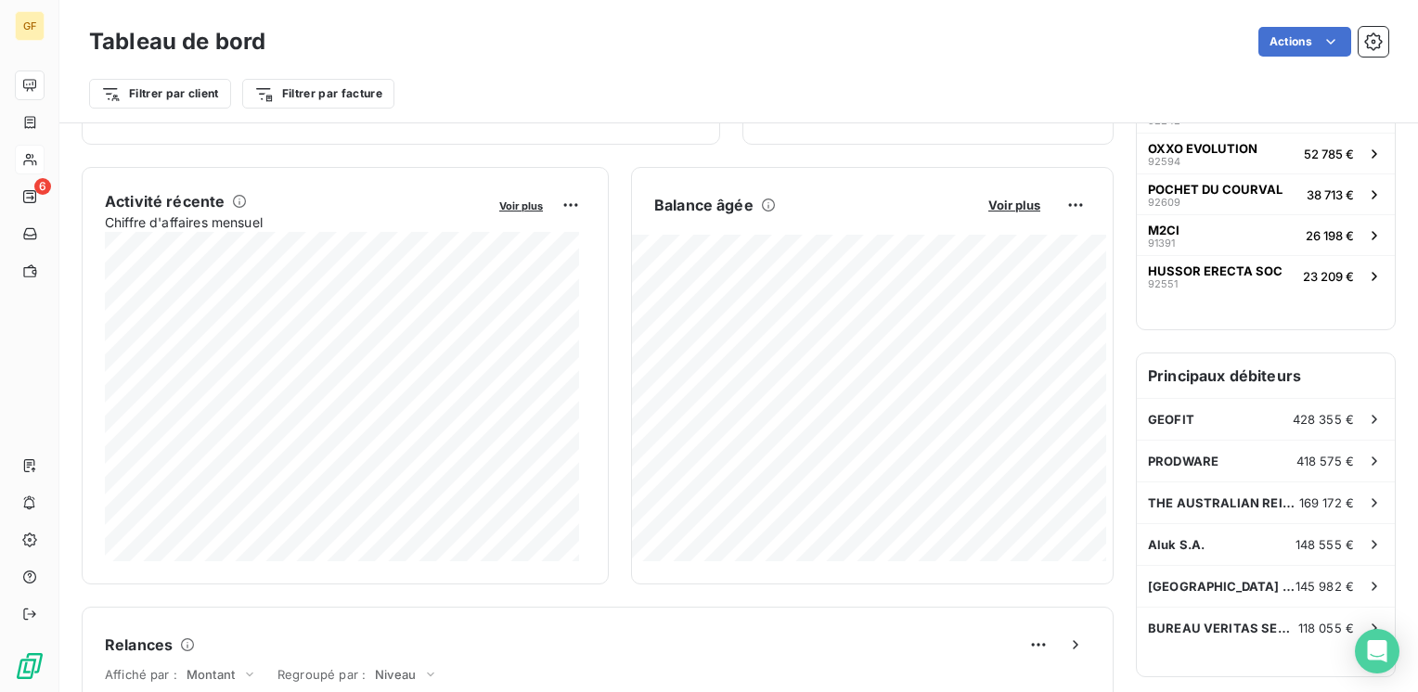
scroll to position [371, 0]
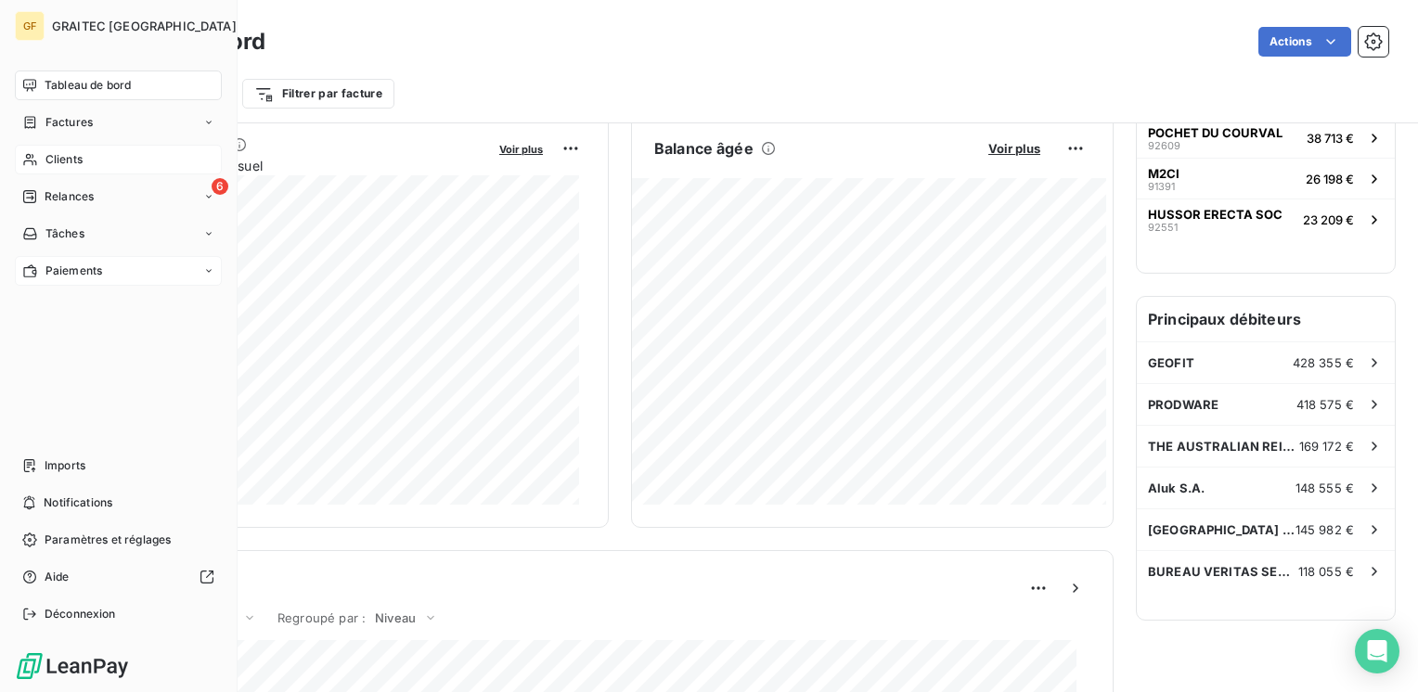
click at [63, 269] on span "Paiements" at bounding box center [73, 271] width 57 height 17
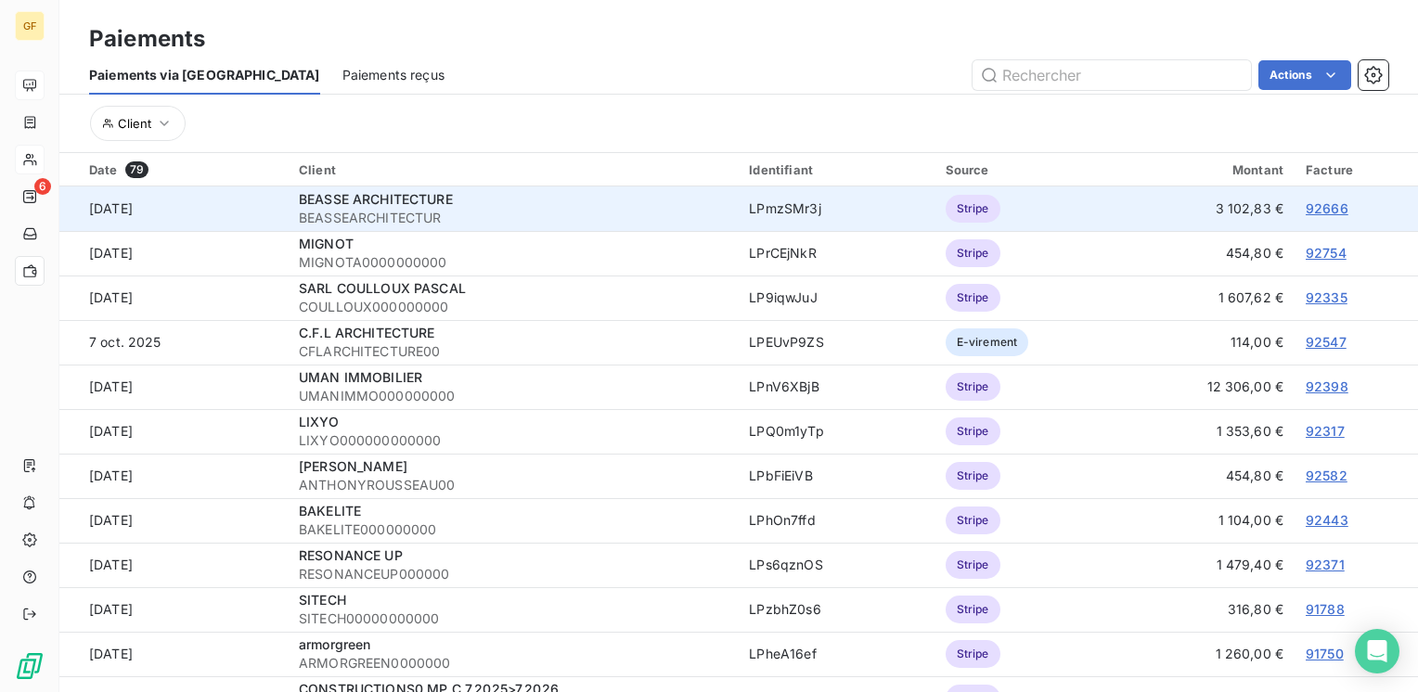
click at [1306, 211] on link "92666" at bounding box center [1327, 208] width 43 height 16
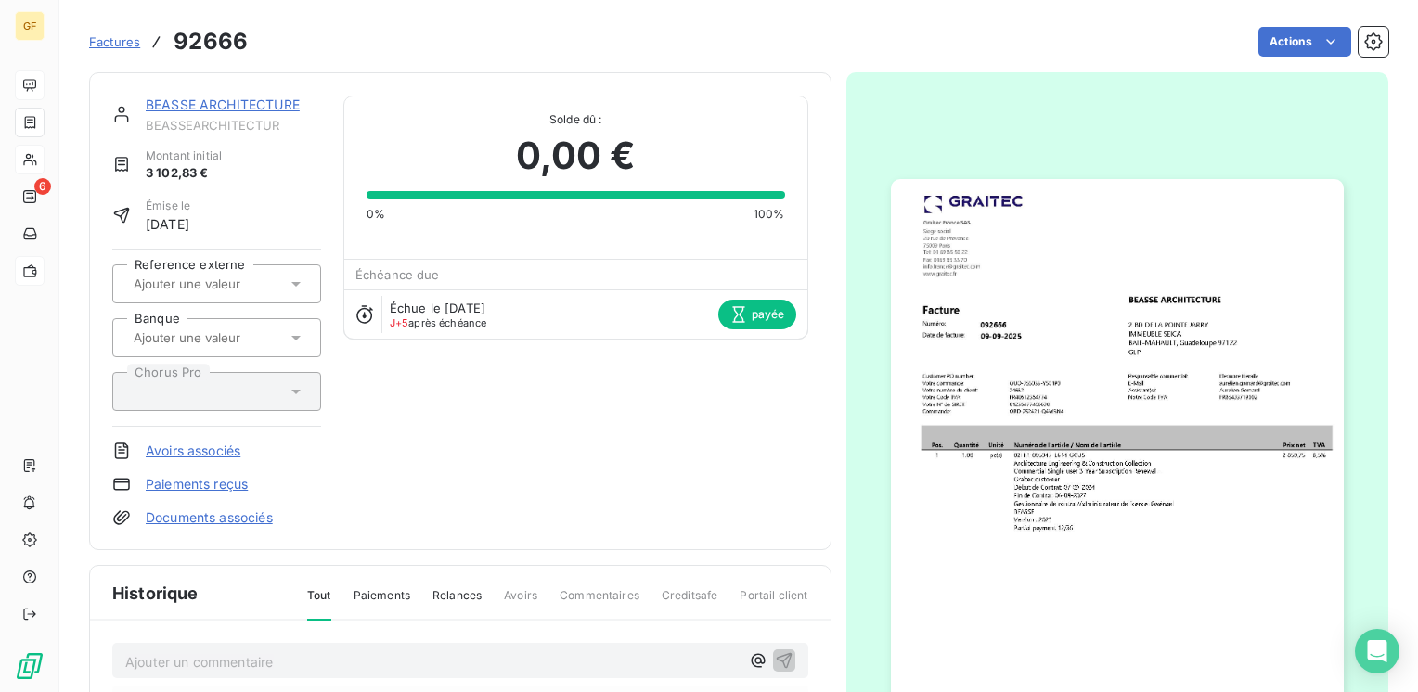
click at [233, 106] on link "BEASSE ARCHITECTURE" at bounding box center [223, 105] width 154 height 16
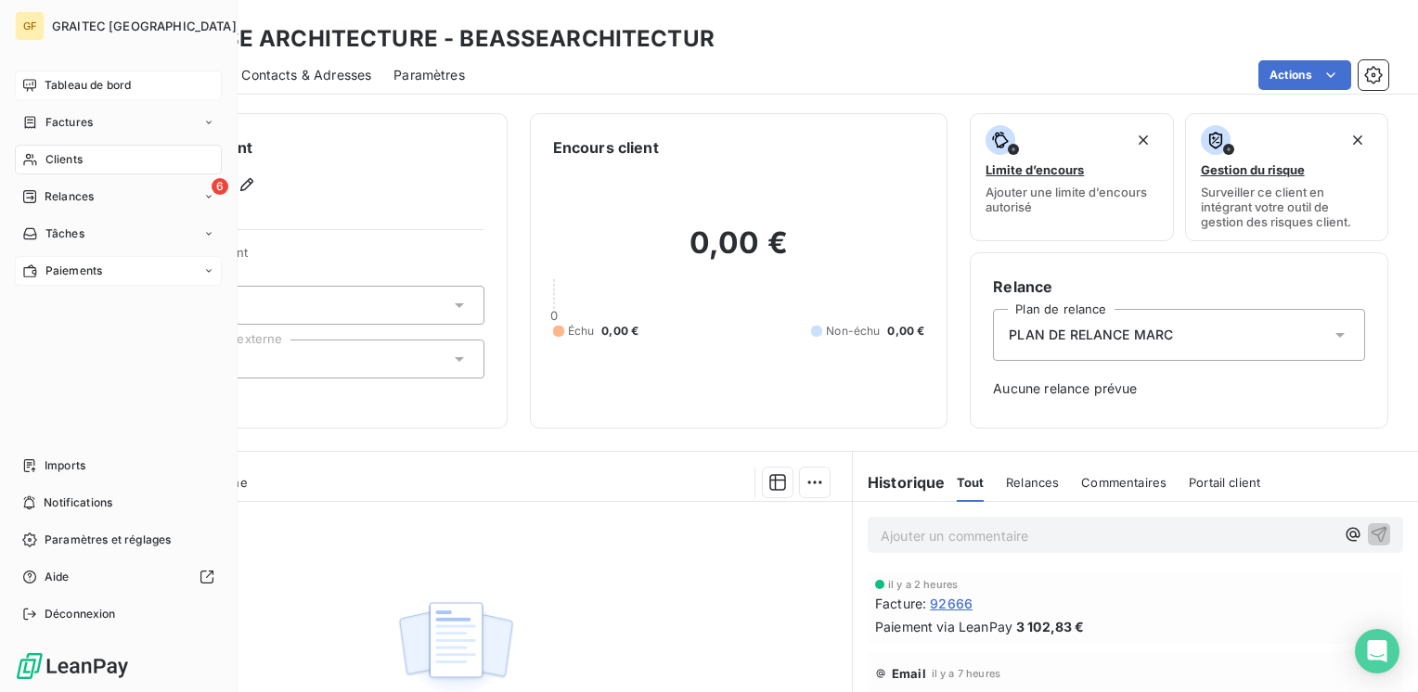
click at [51, 84] on span "Tableau de bord" at bounding box center [88, 85] width 86 height 17
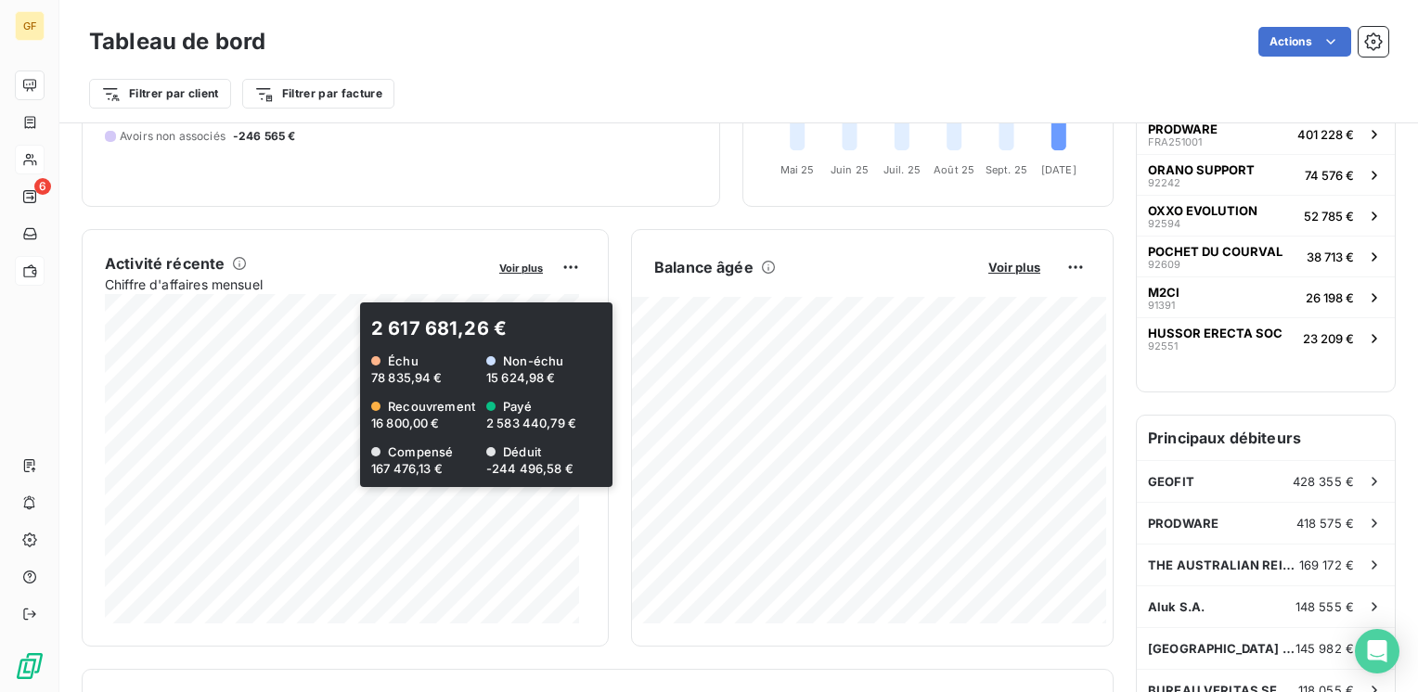
scroll to position [278, 0]
